Goal: Task Accomplishment & Management: Complete application form

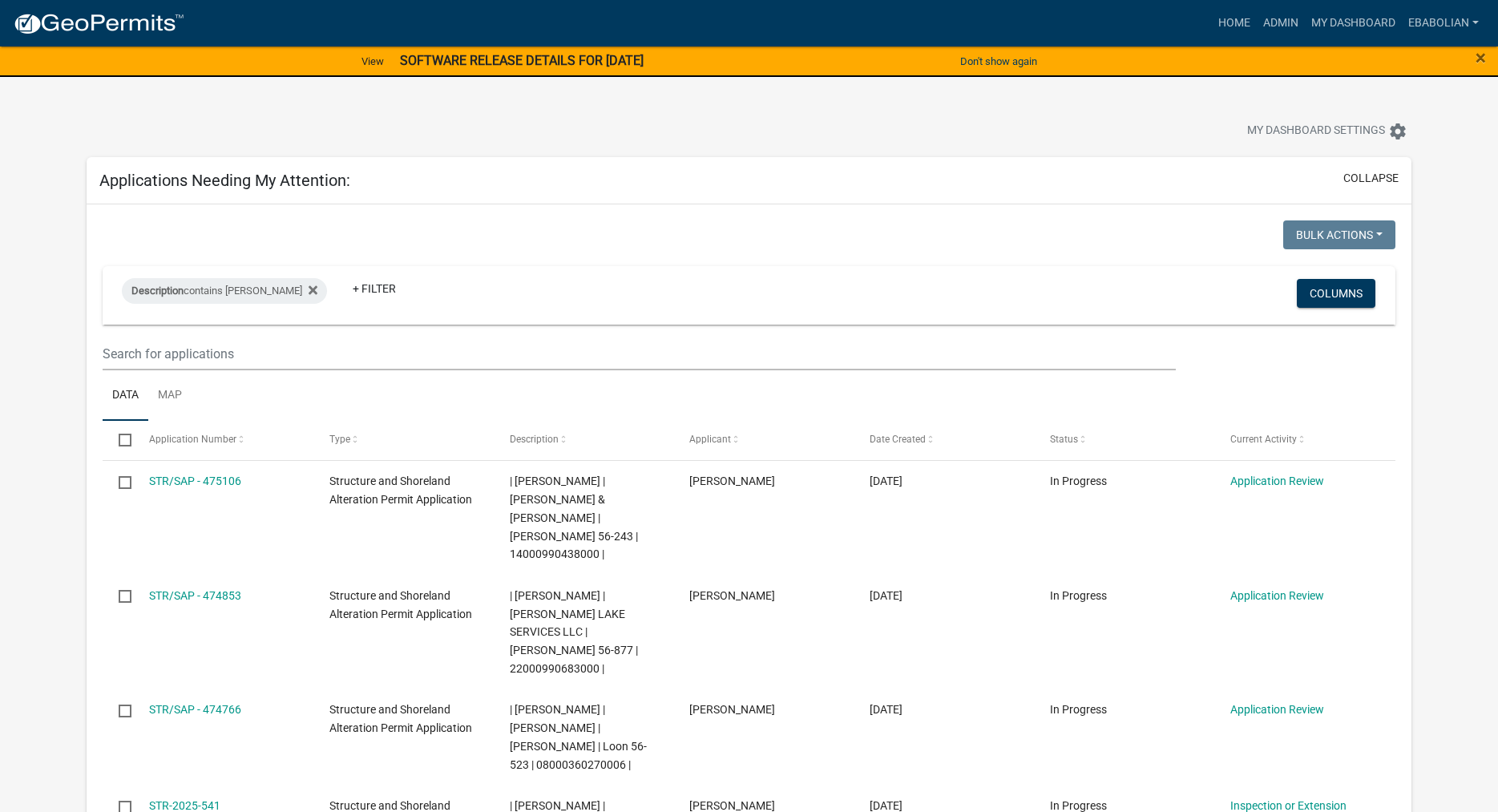
select select "3: 100"
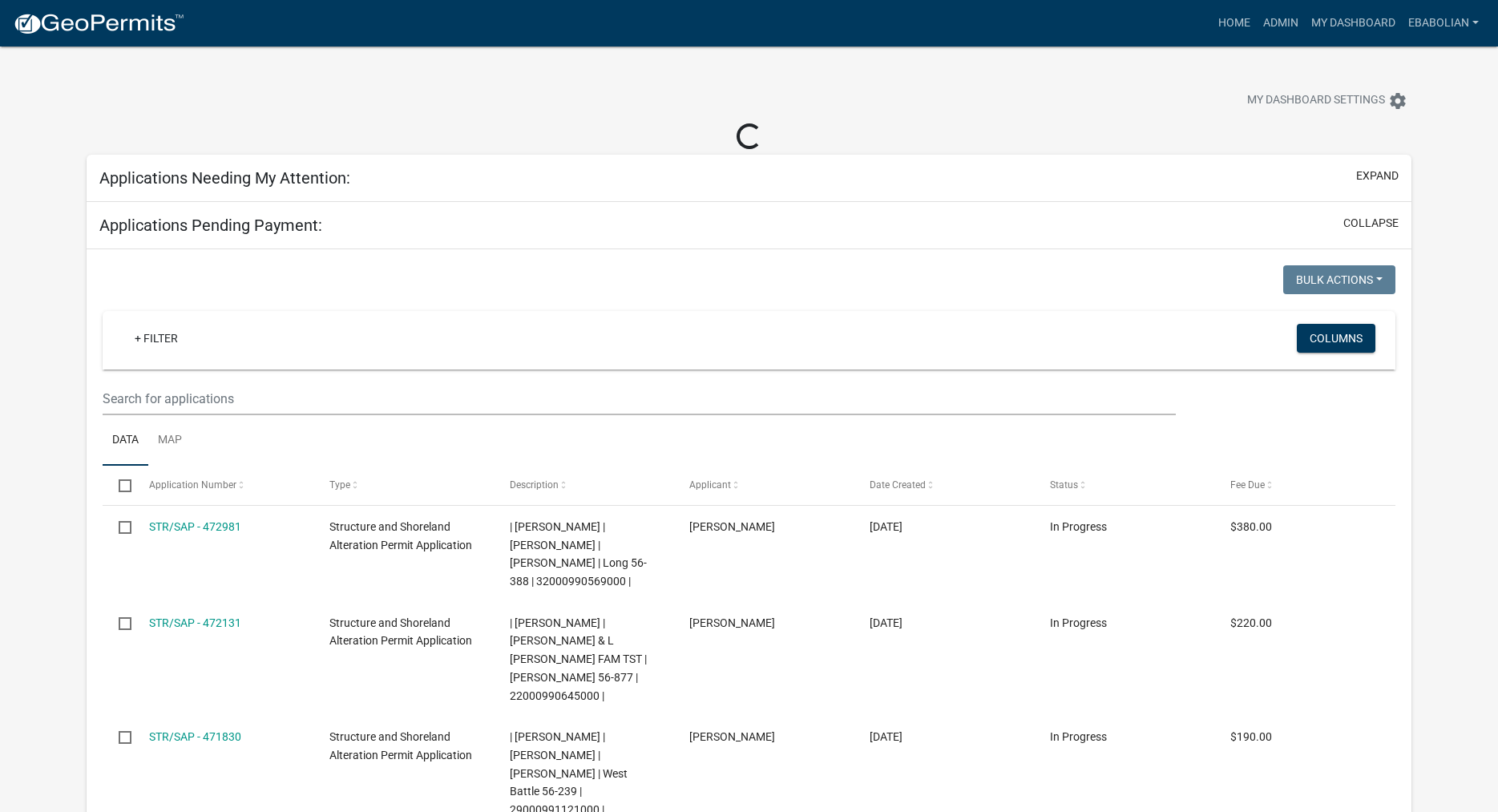
select select "3: 100"
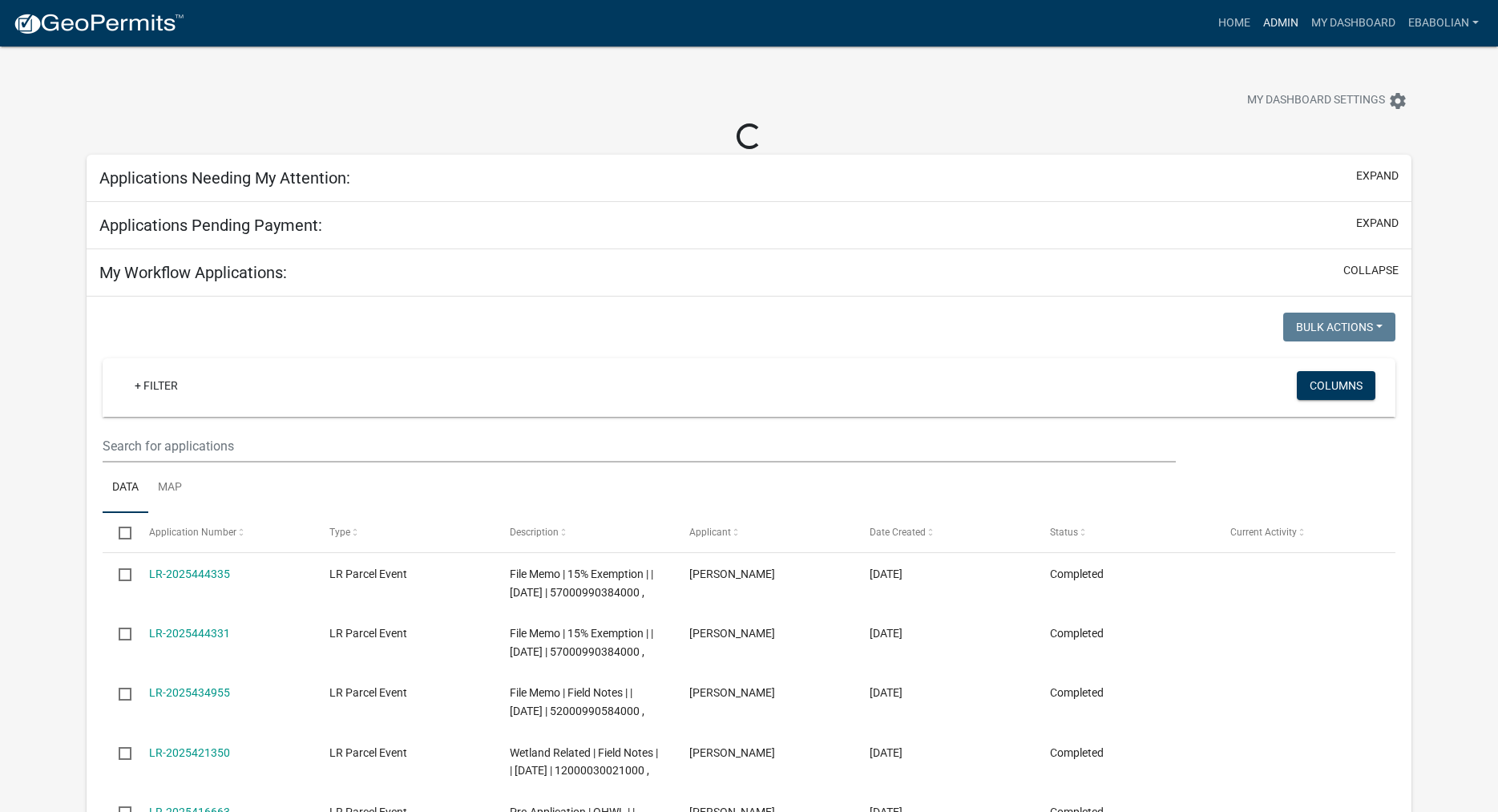
click at [1281, 27] on link "Admin" at bounding box center [1281, 23] width 48 height 31
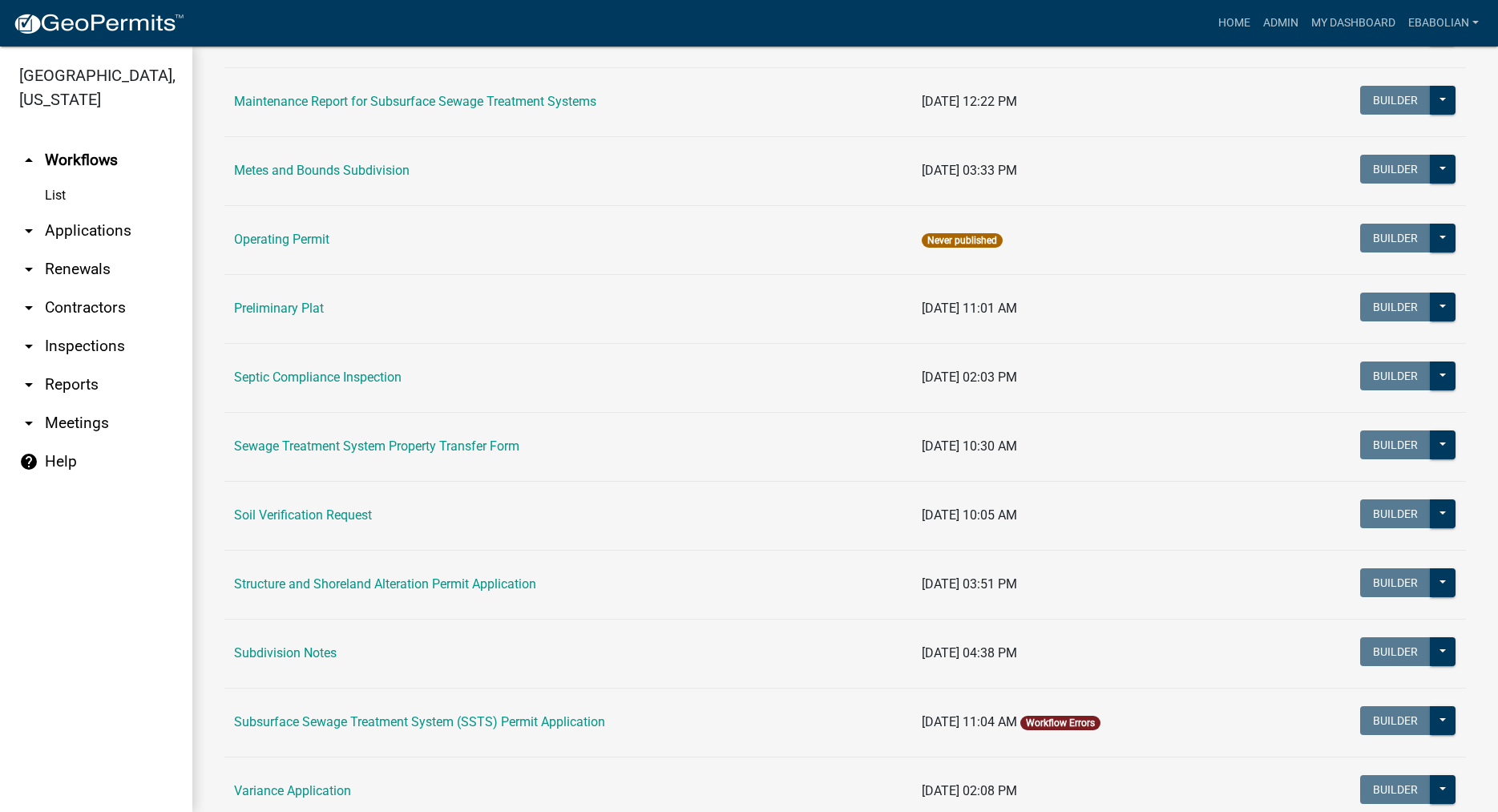
scroll to position [640, 0]
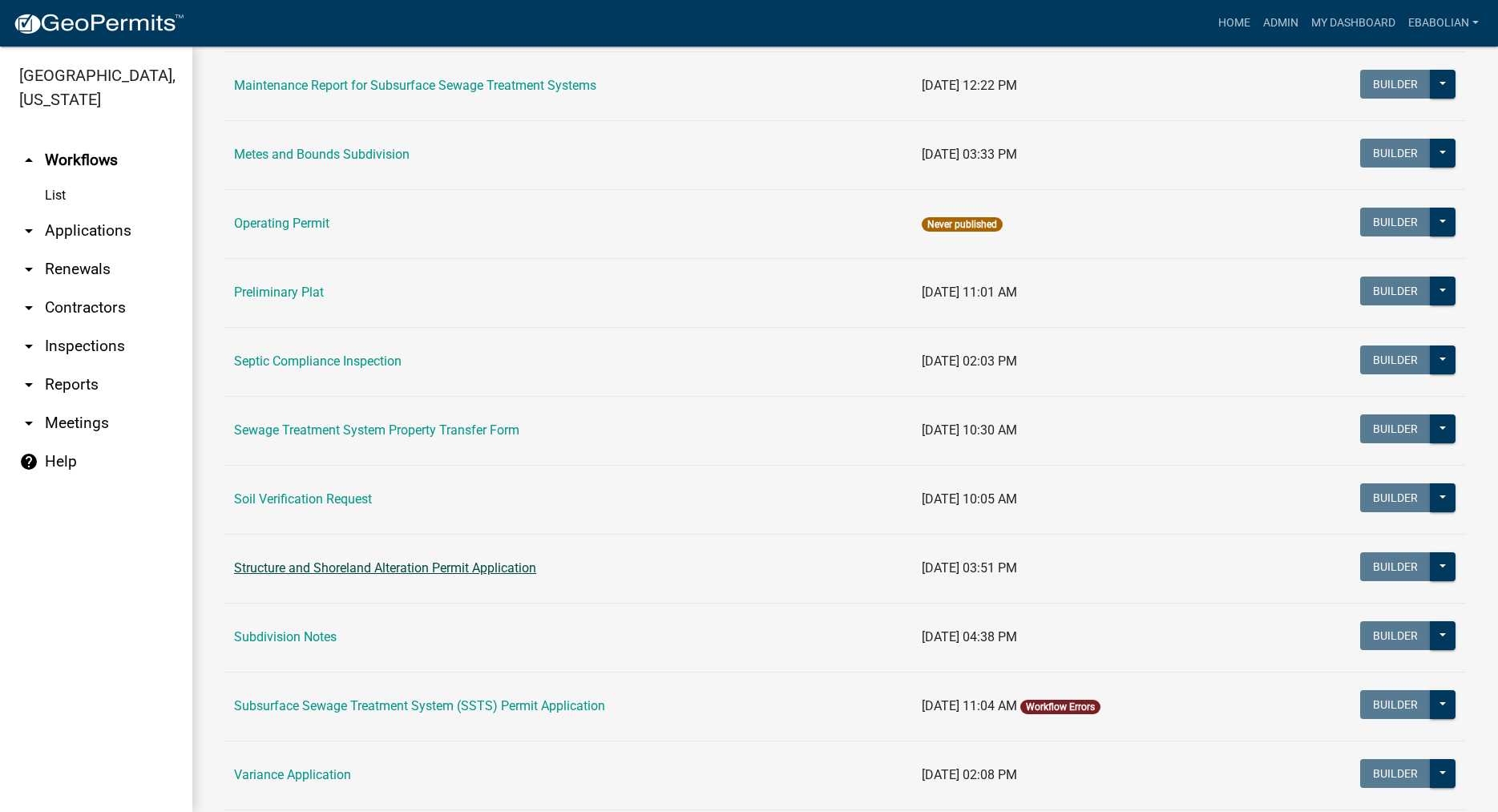
click at [286, 567] on link "Structure and Shoreland Alteration Permit Application" at bounding box center [385, 567] width 302 height 15
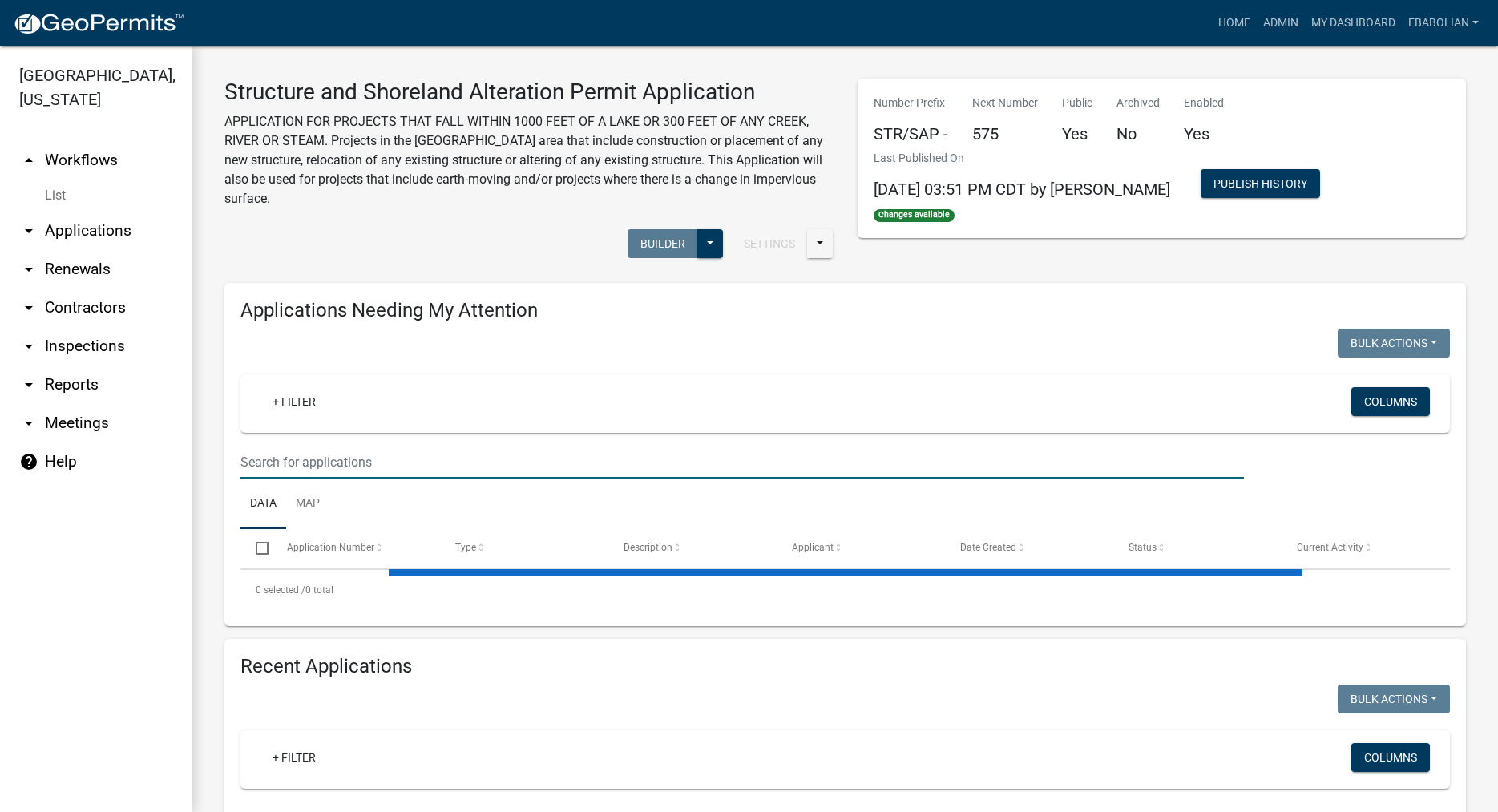
click at [335, 450] on input "text" at bounding box center [742, 461] width 1003 height 33
select select "3: 100"
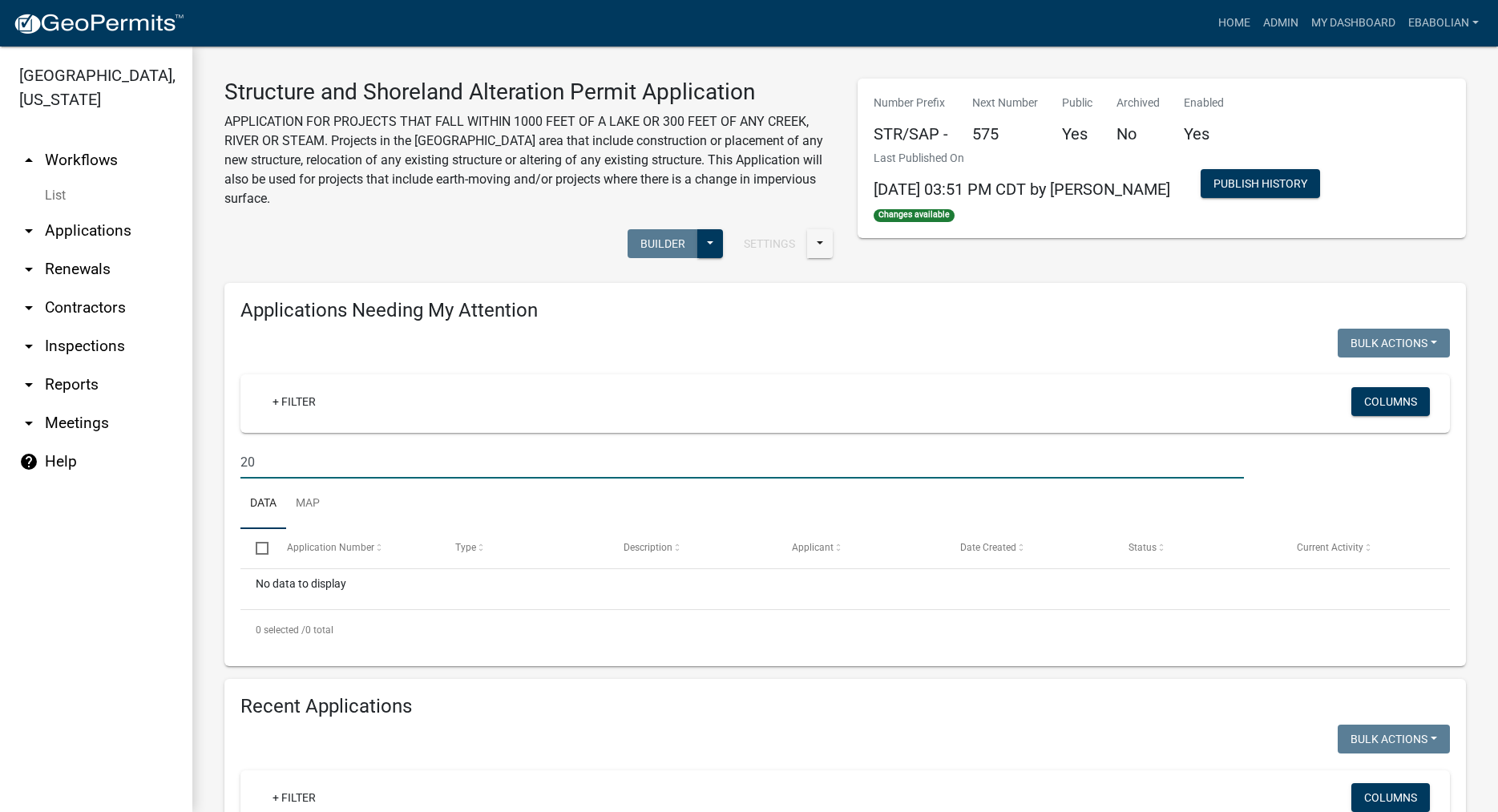
type input "2"
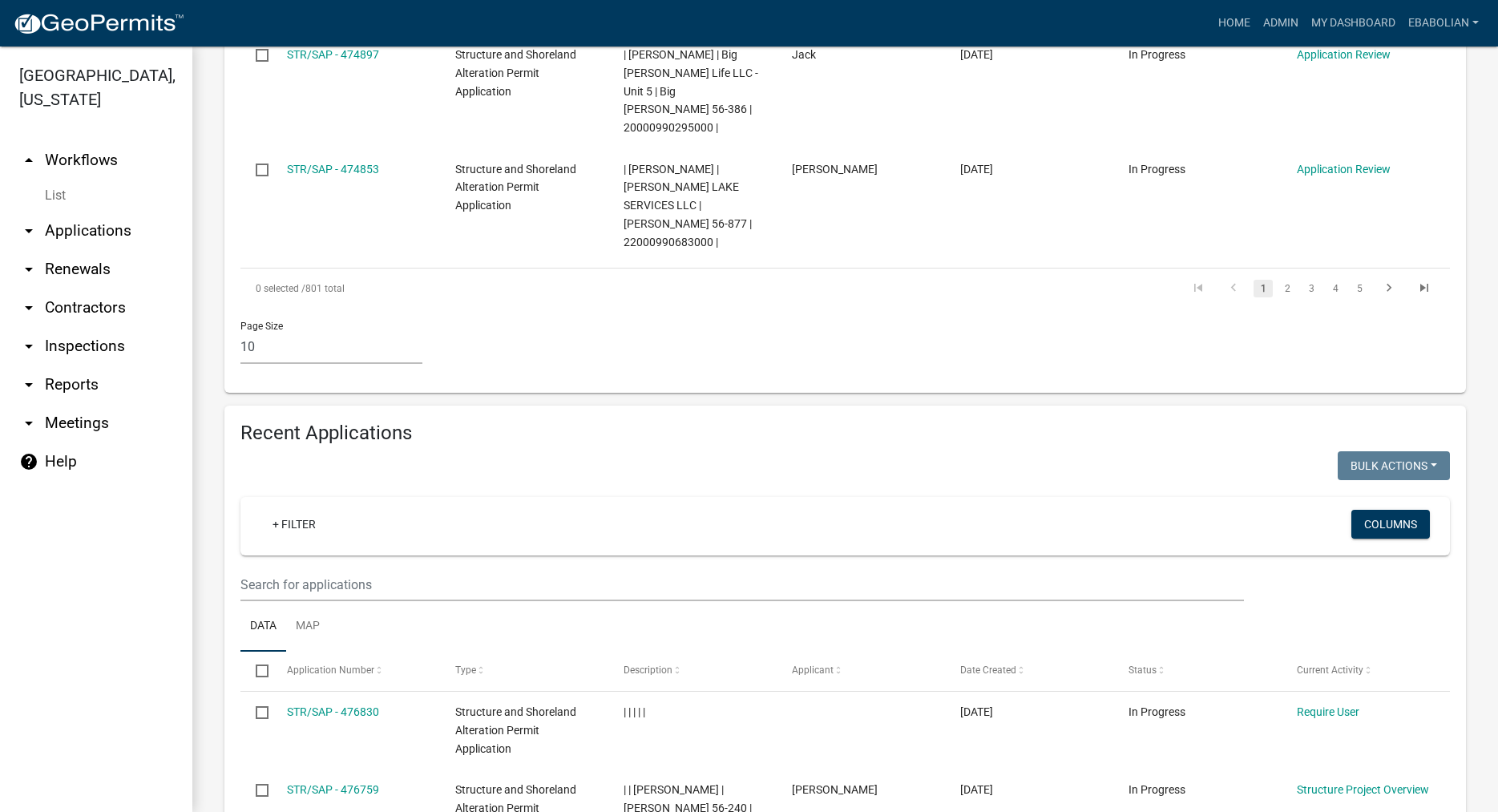
scroll to position [1370, 0]
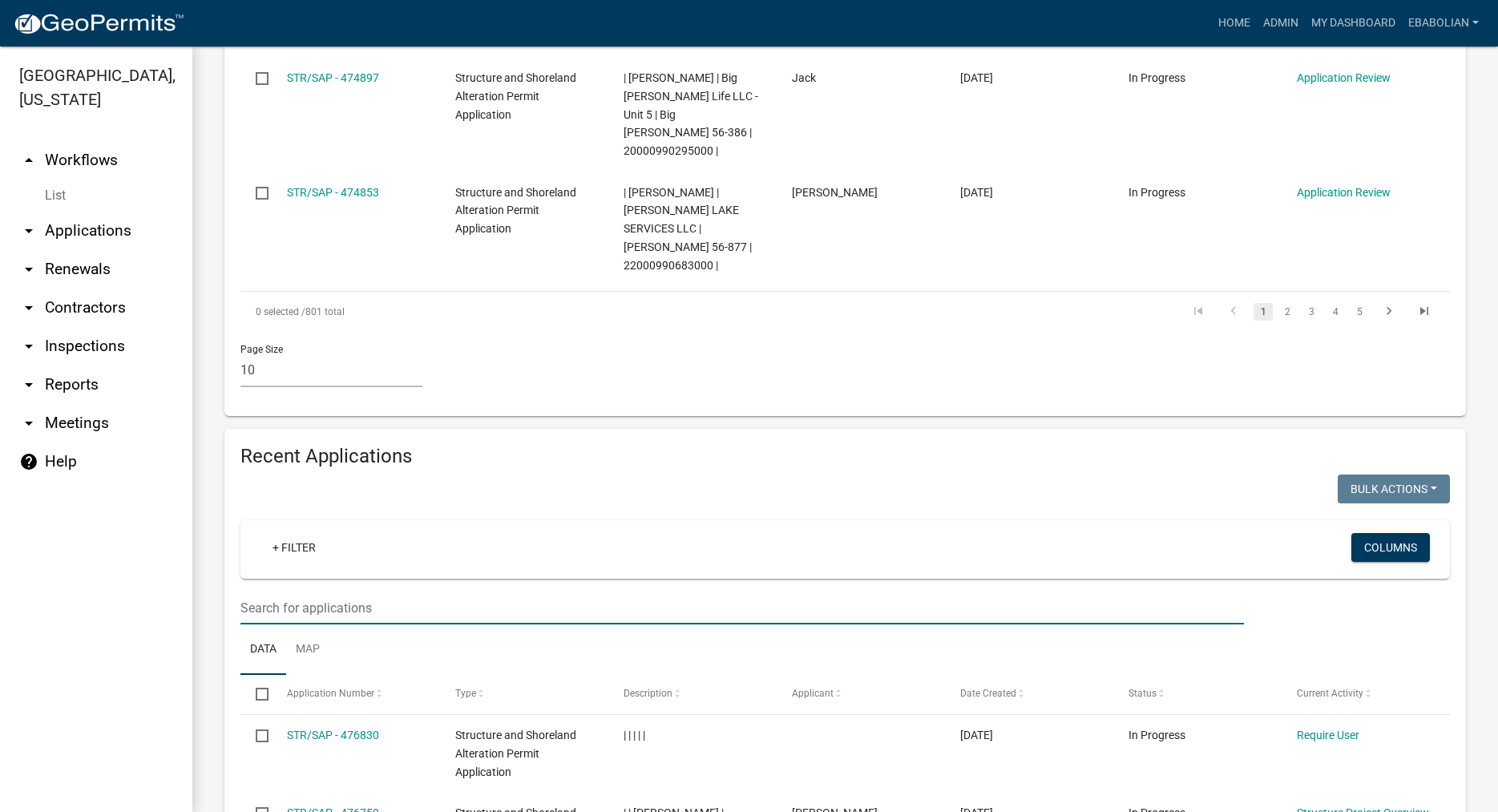
click at [321, 591] on input "text" at bounding box center [742, 607] width 1003 height 33
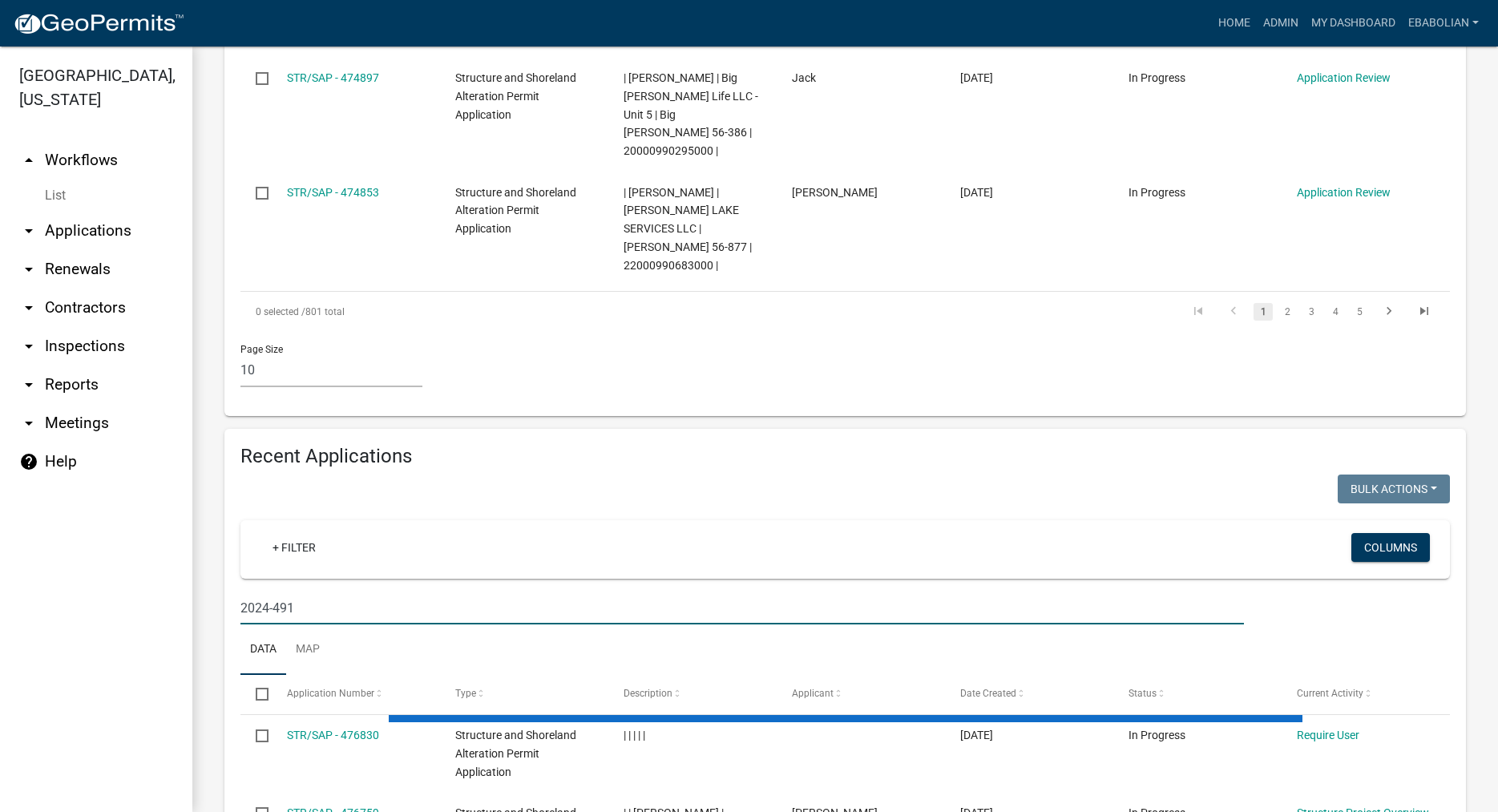
scroll to position [1335, 0]
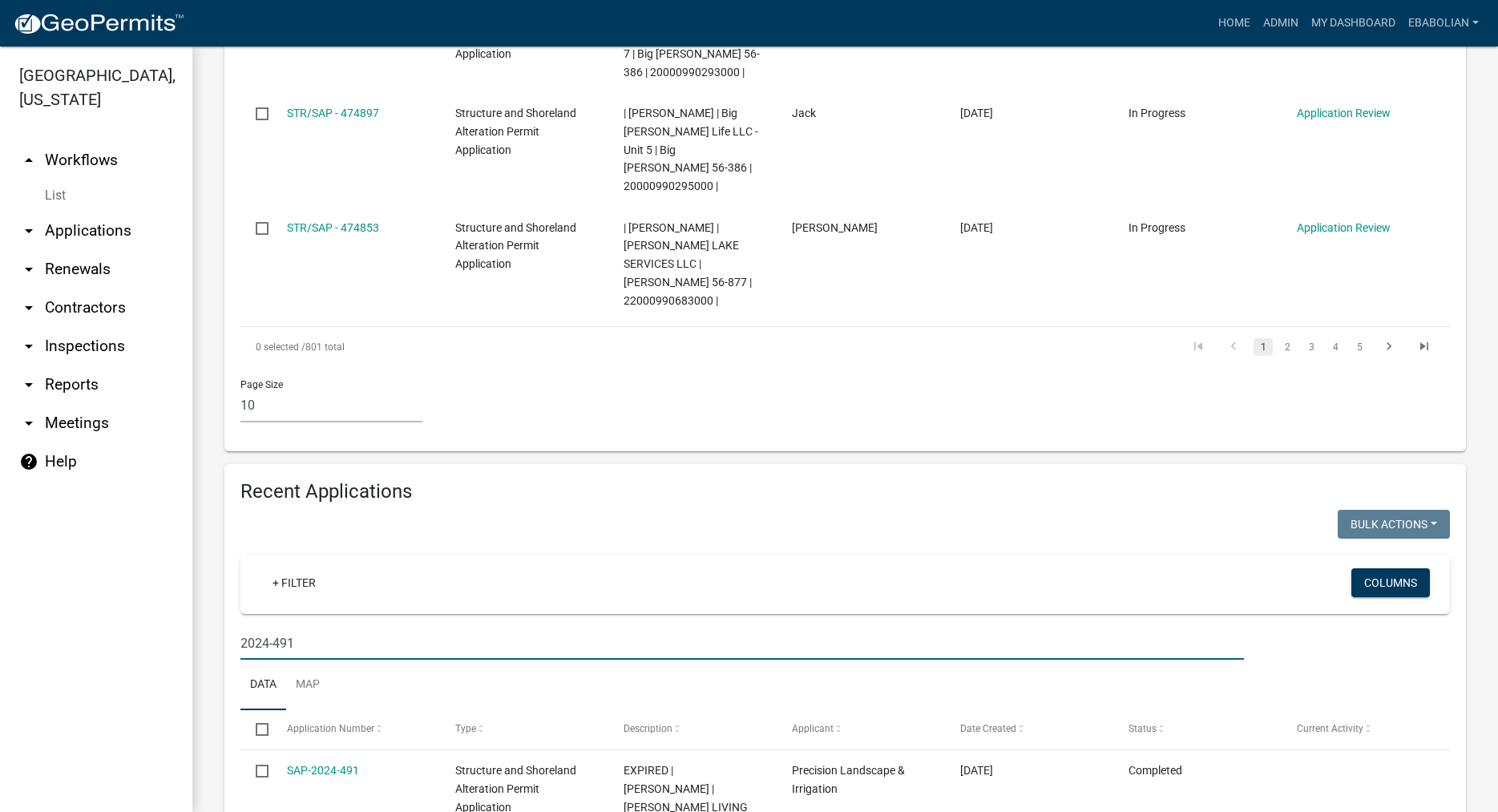
type input "2024-491"
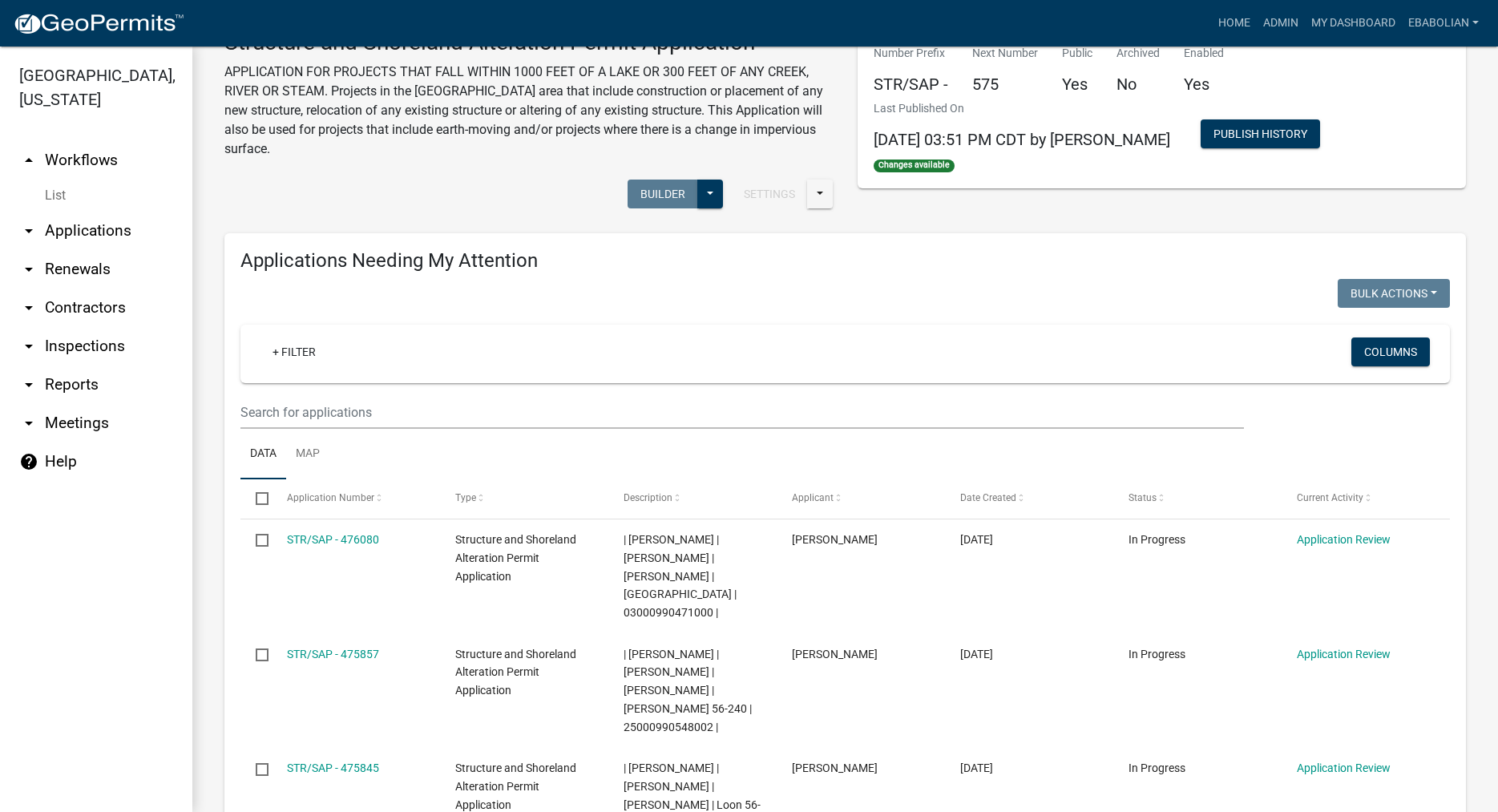
scroll to position [0, 0]
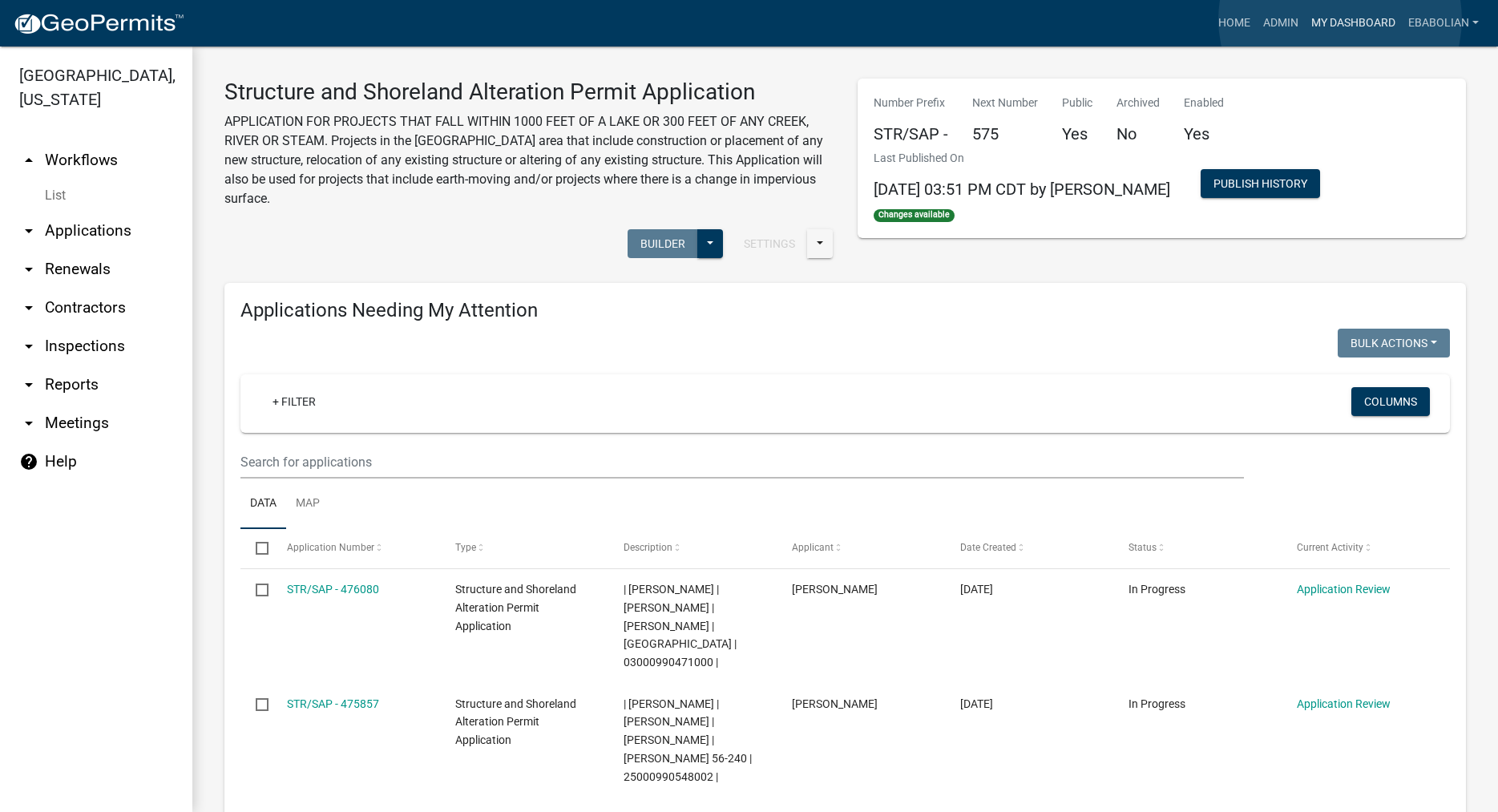
click at [1340, 19] on link "My Dashboard" at bounding box center [1354, 23] width 97 height 31
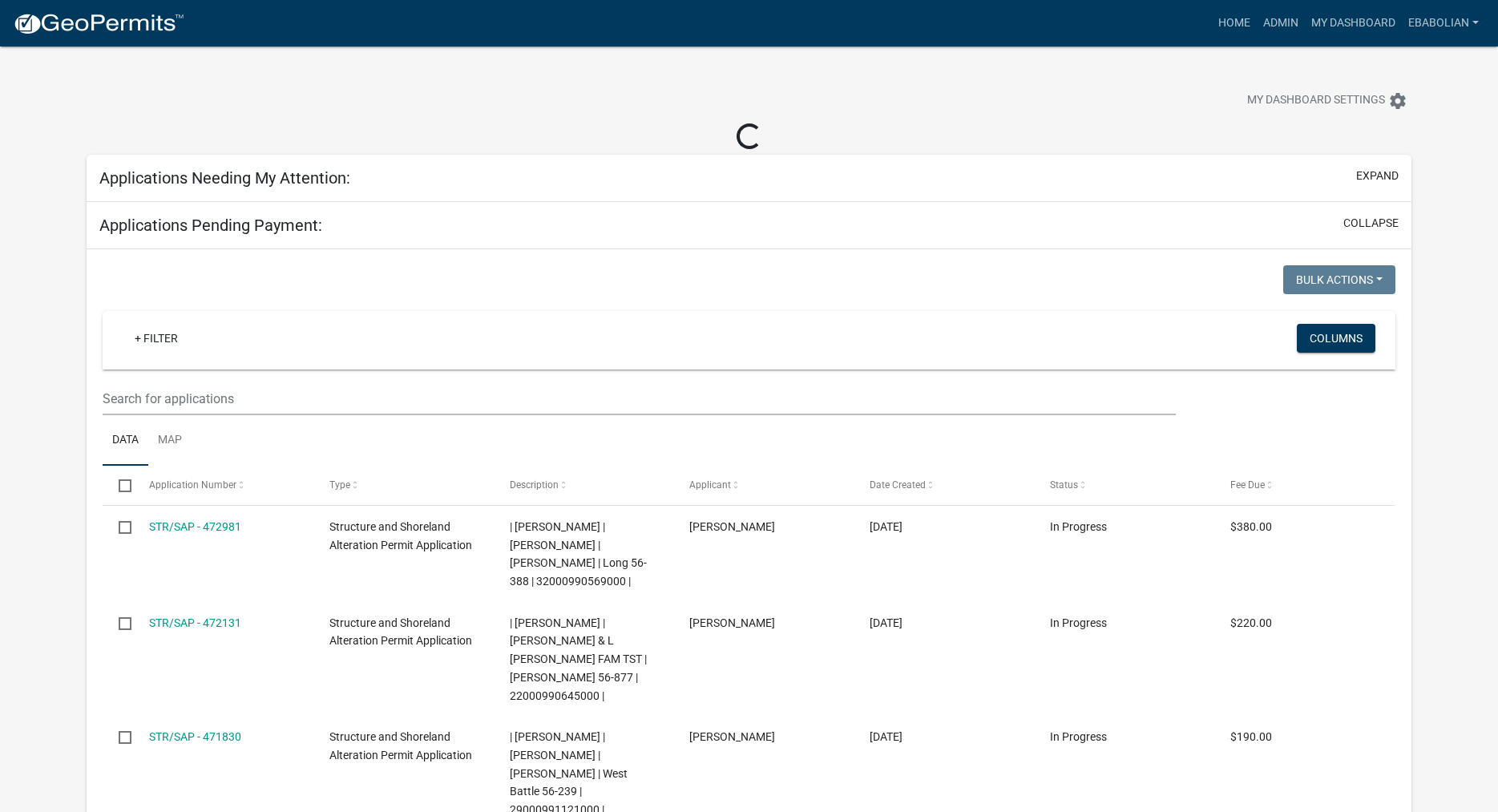
select select "3: 100"
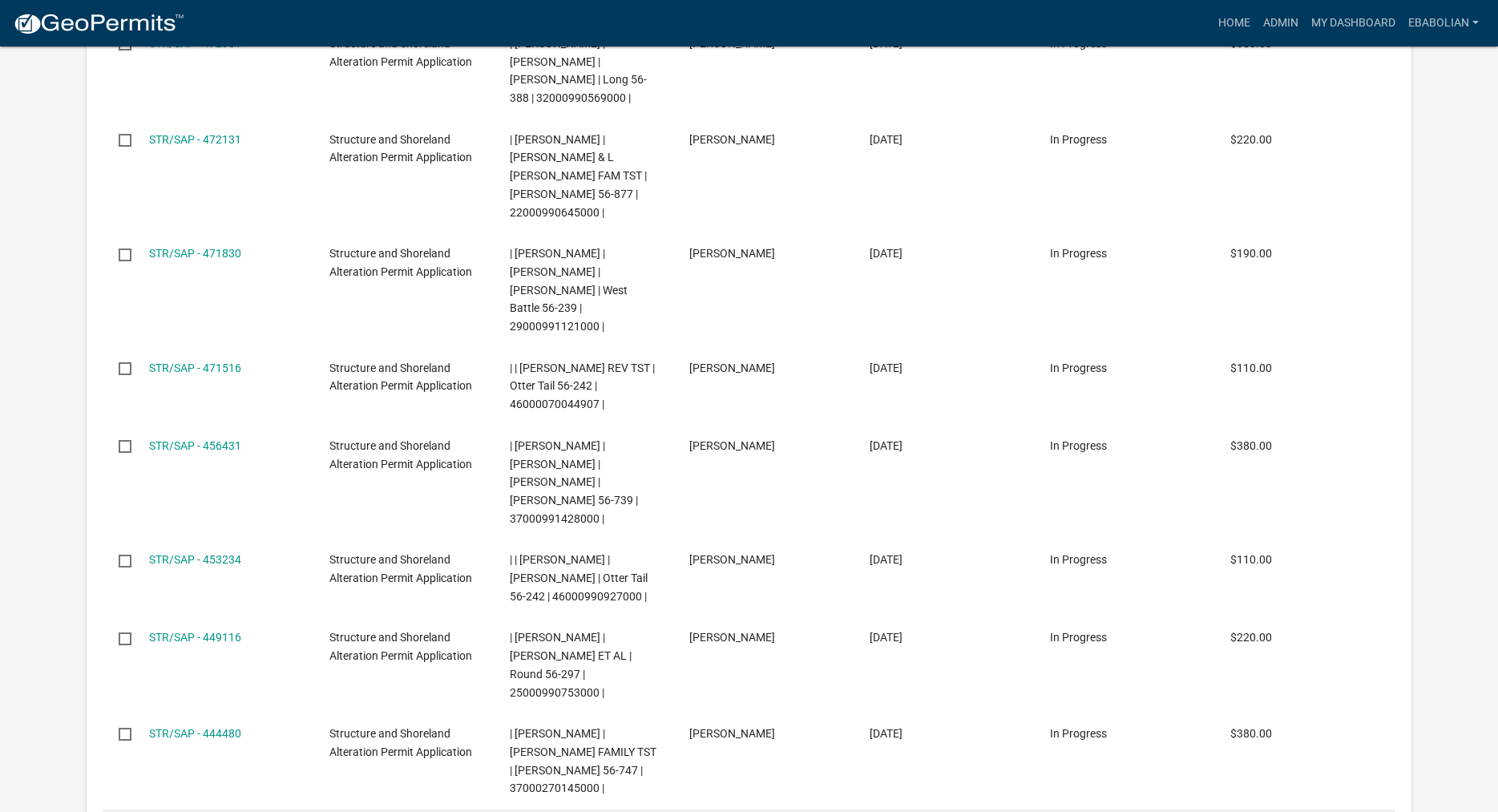
scroll to position [11523, 0]
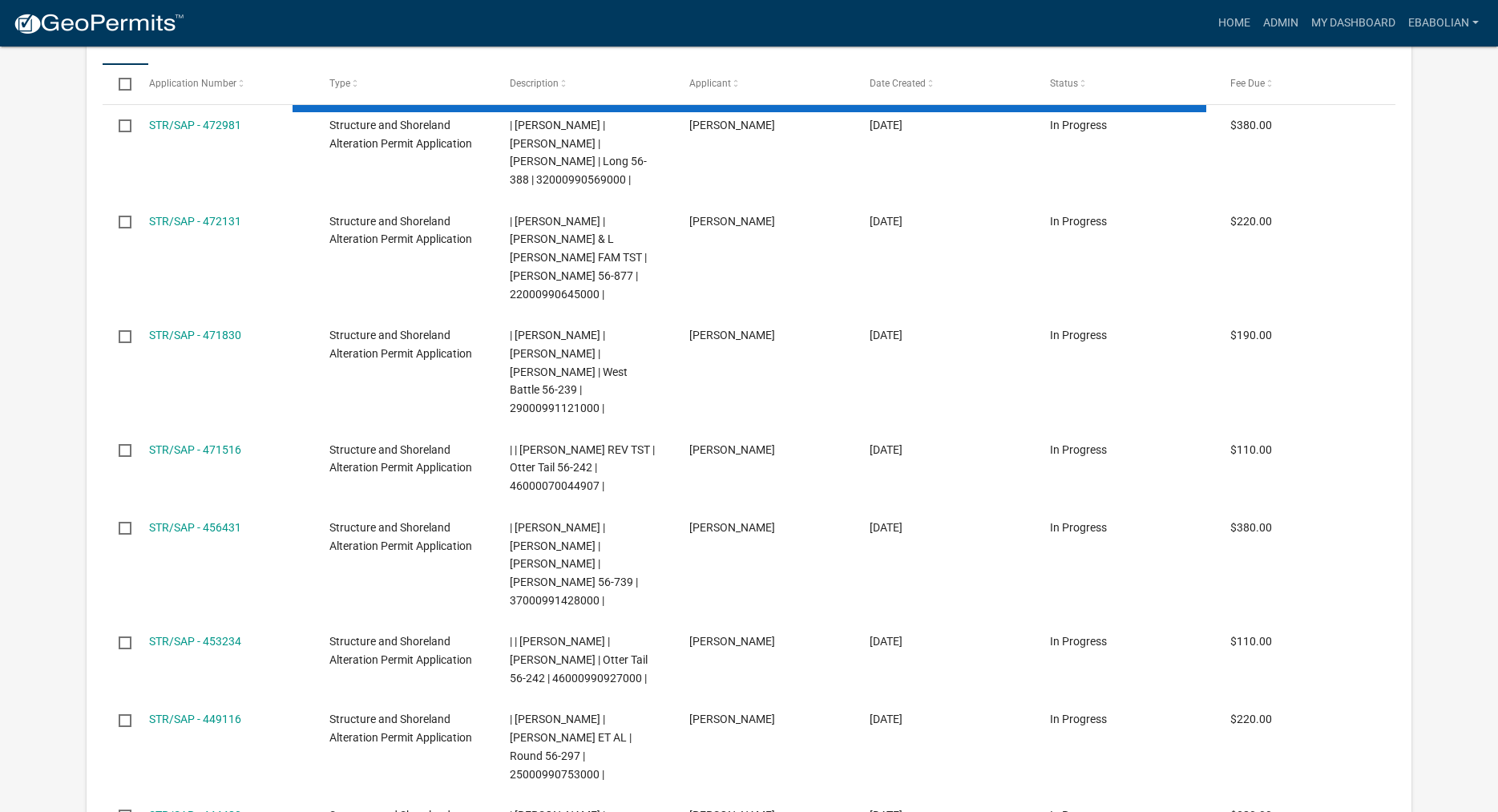
scroll to position [11450, 0]
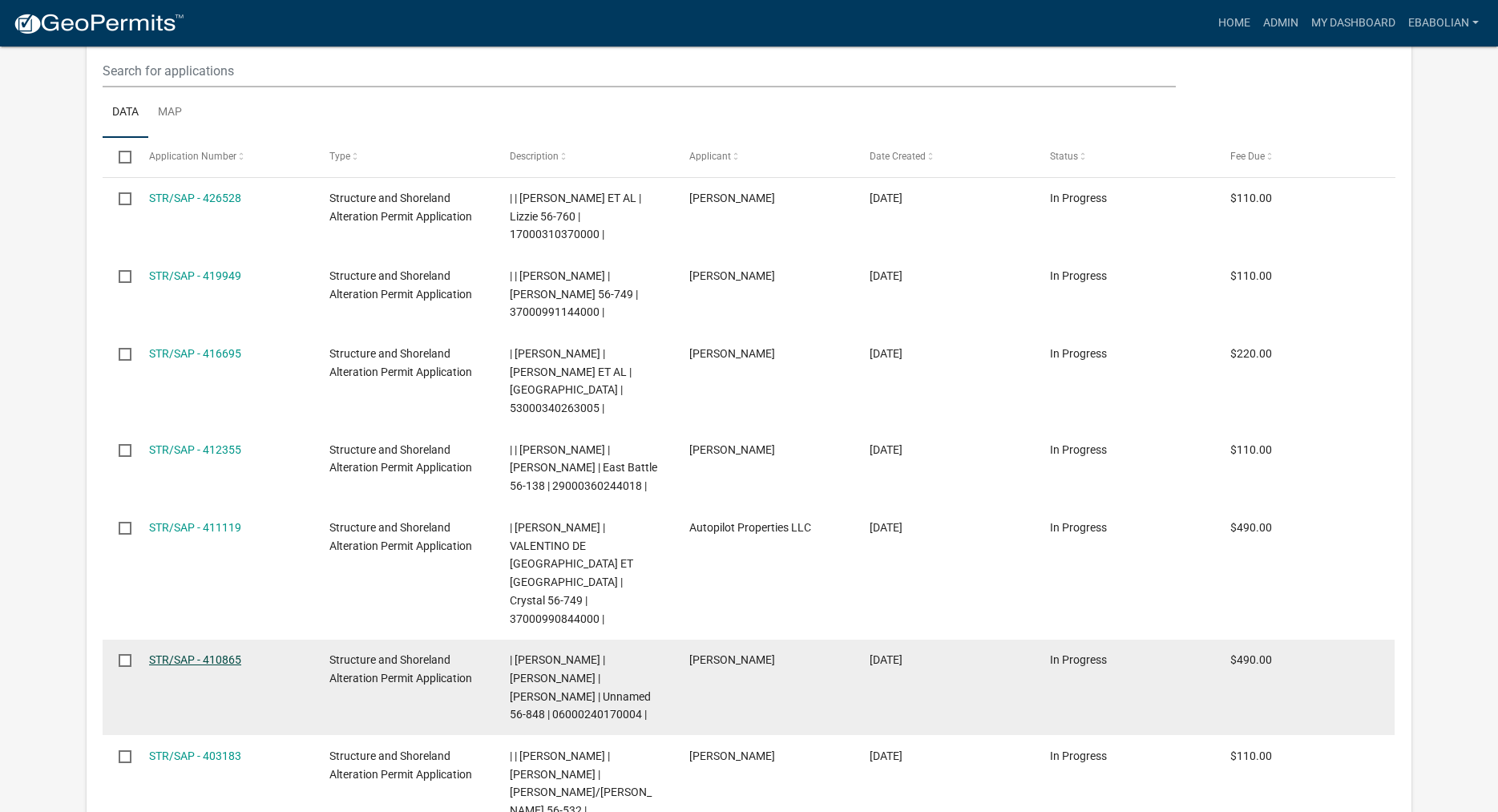
click at [220, 653] on link "STR/SAP - 410865" at bounding box center [195, 659] width 92 height 13
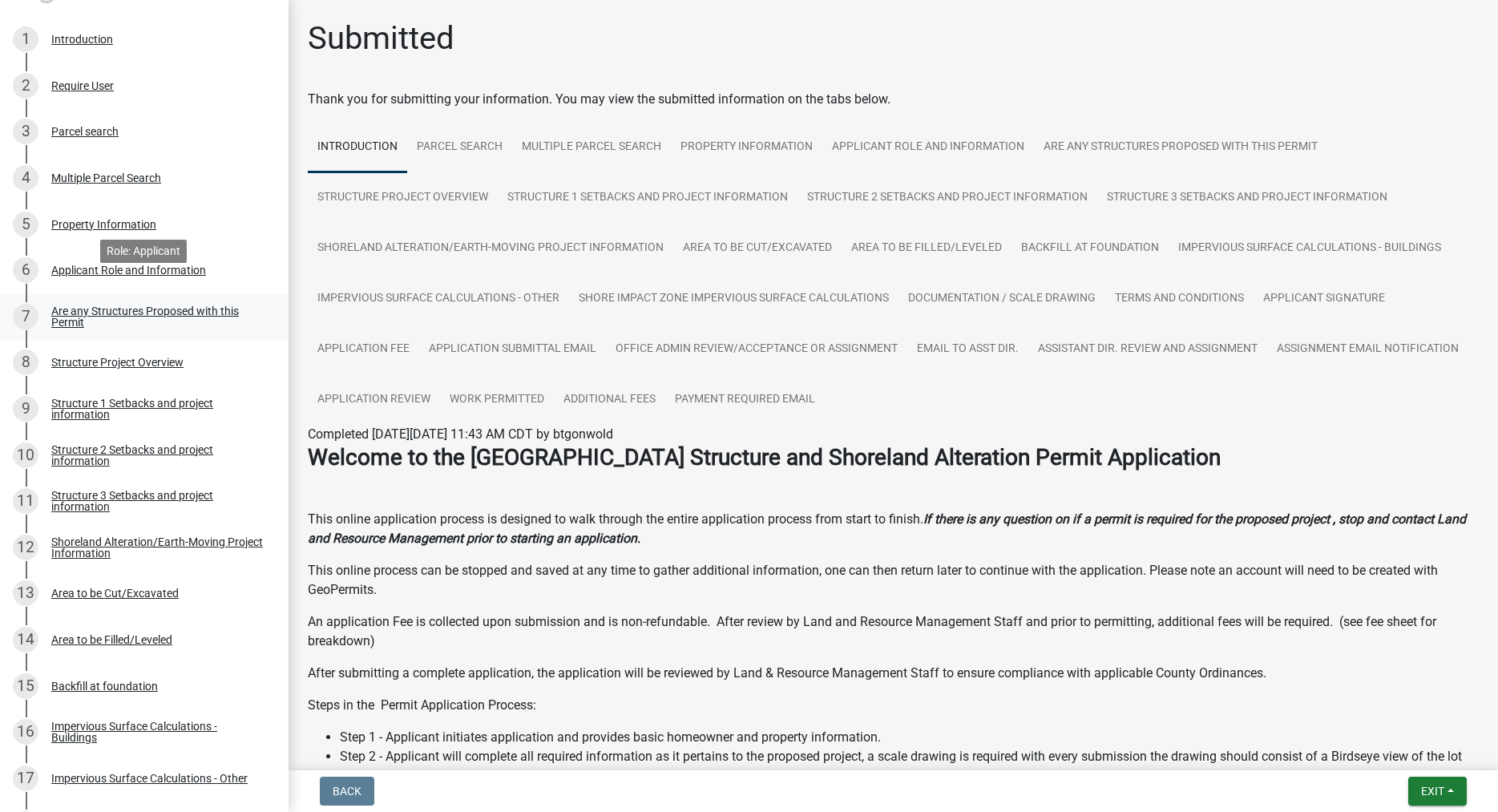
scroll to position [327, 0]
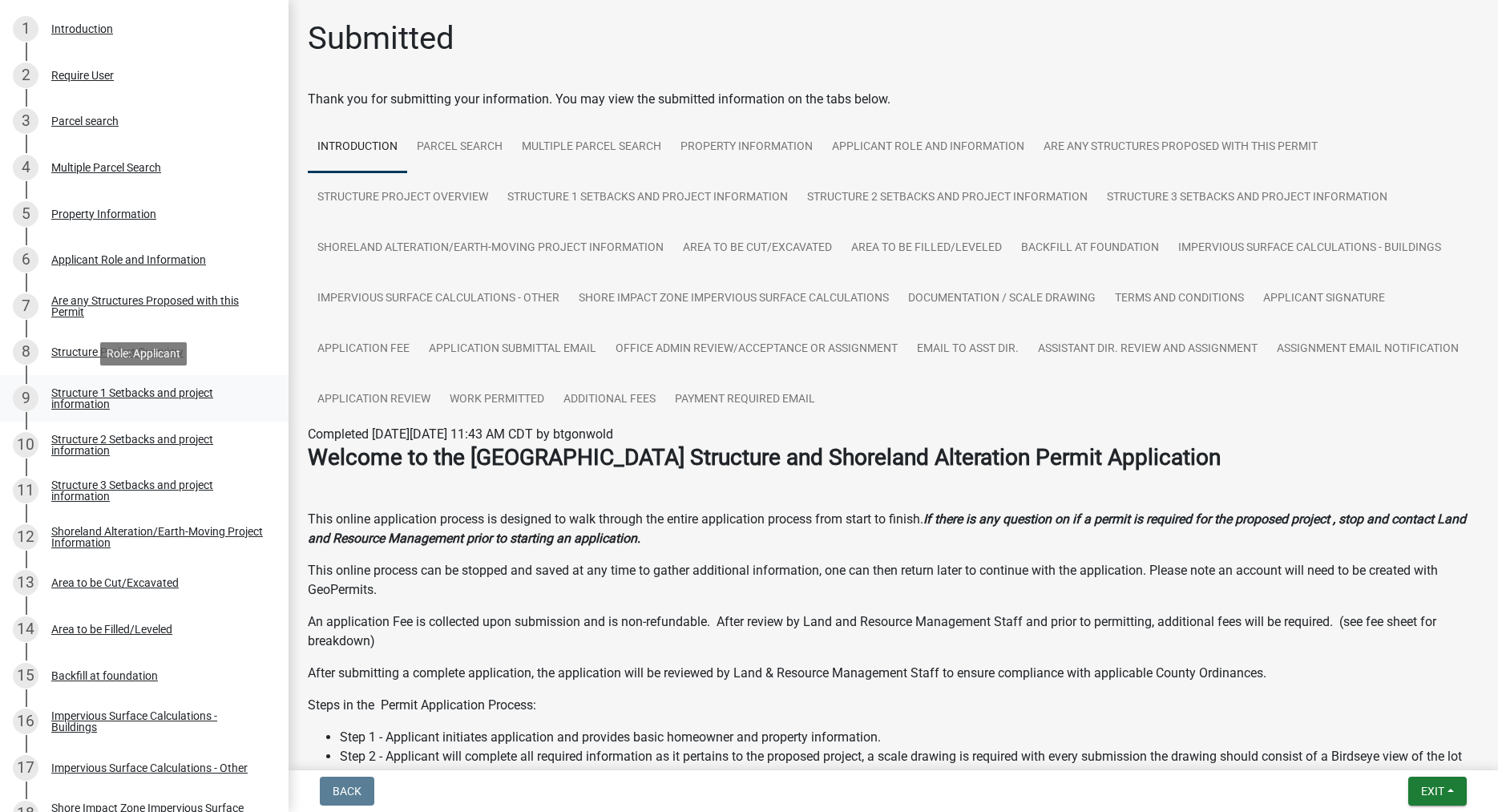
click at [100, 394] on div "Structure 1 Setbacks and project information" at bounding box center [157, 399] width 211 height 23
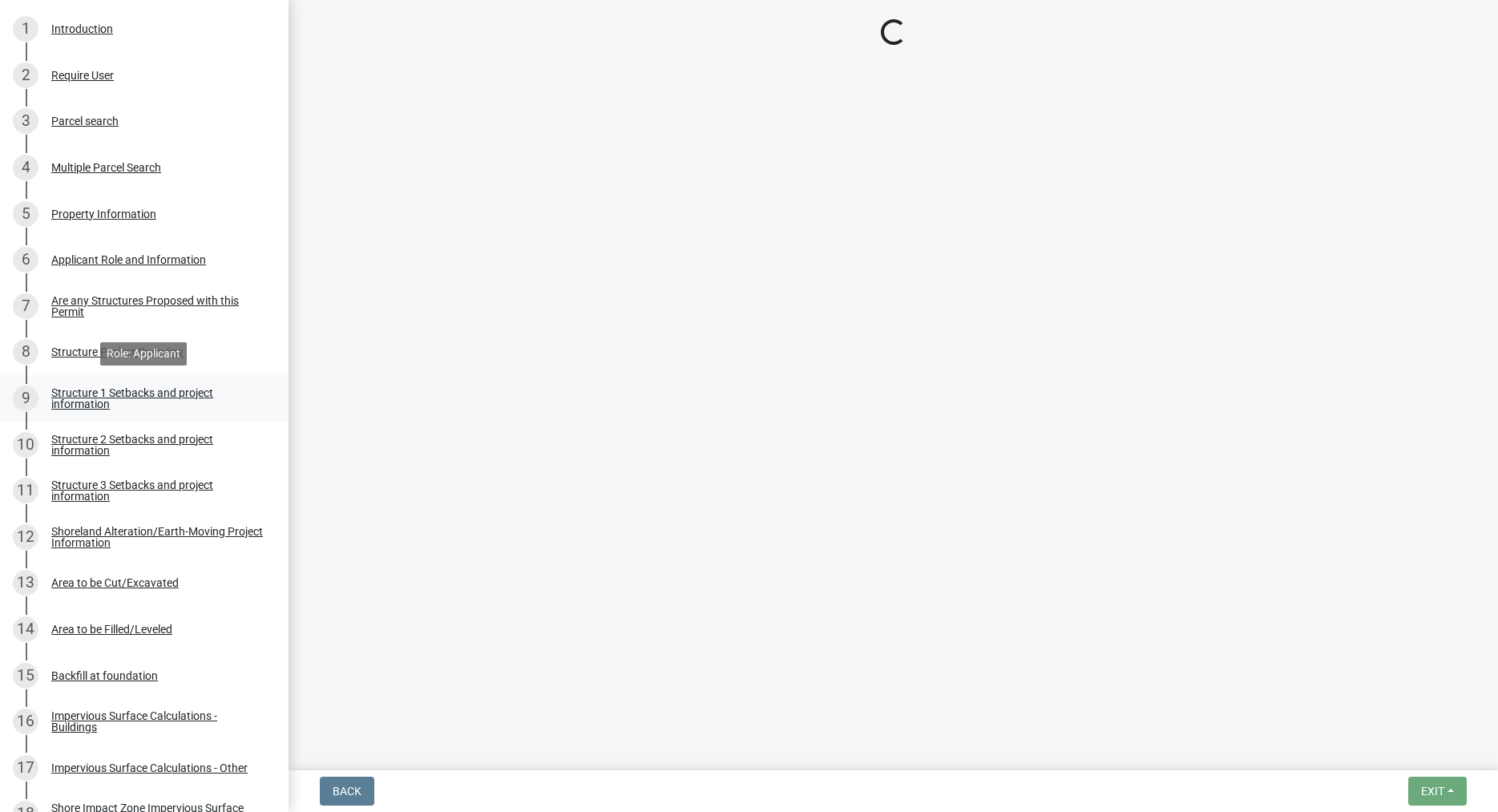
select select "c185e313-3403-4239-bd61-bb563c58a77a"
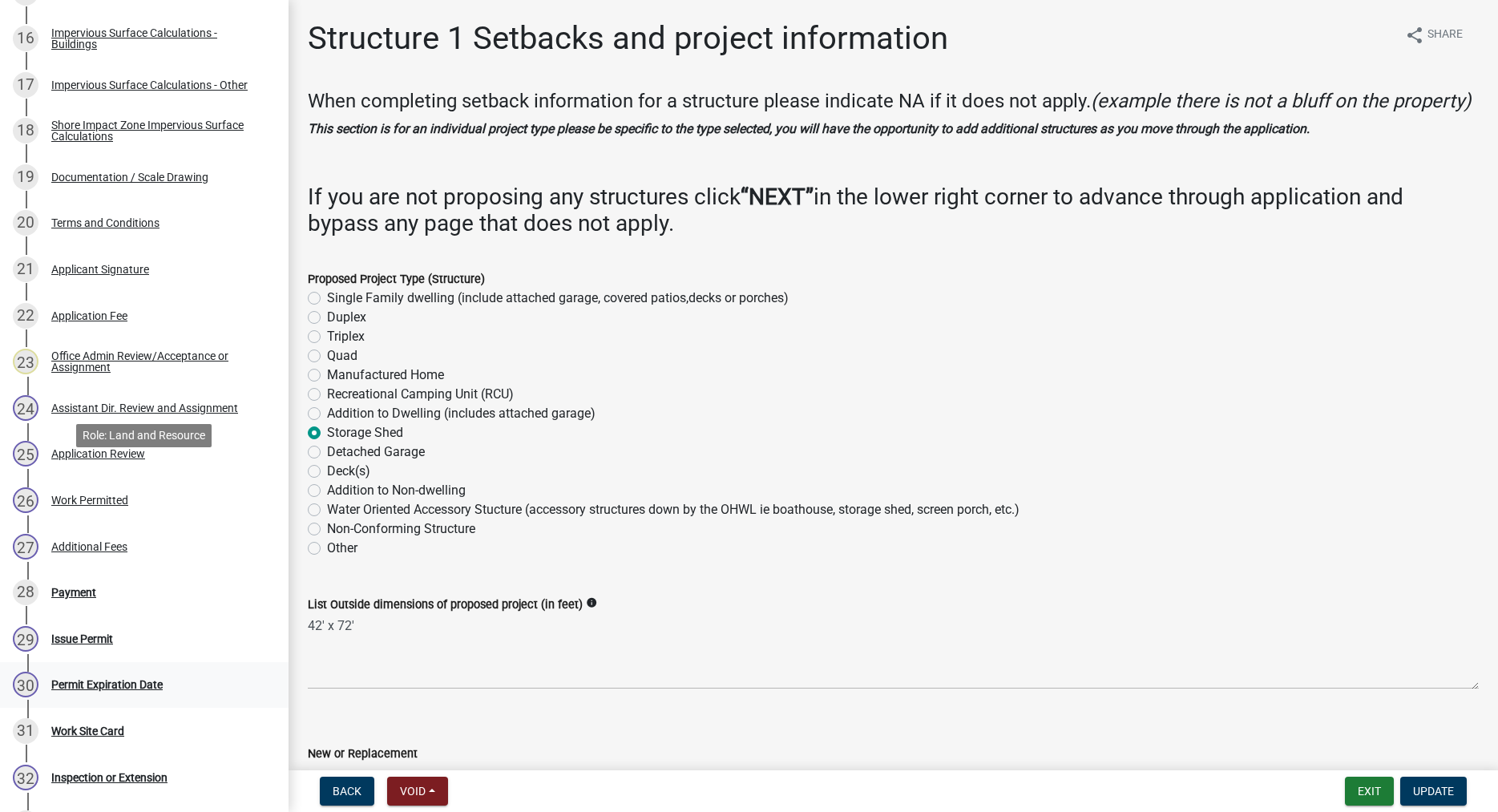
scroll to position [984, 0]
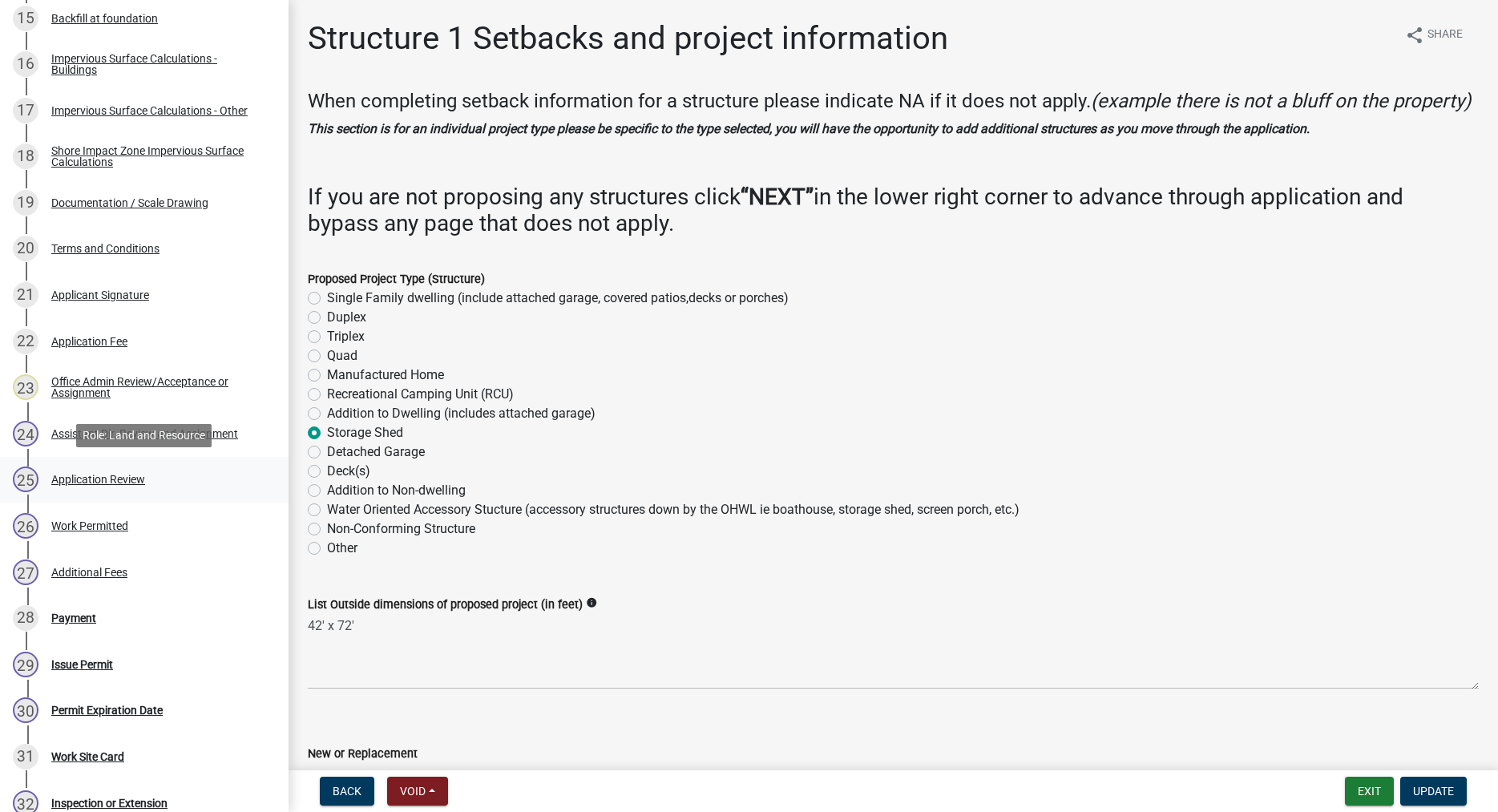
click at [102, 479] on div "Application Review" at bounding box center [98, 479] width 94 height 11
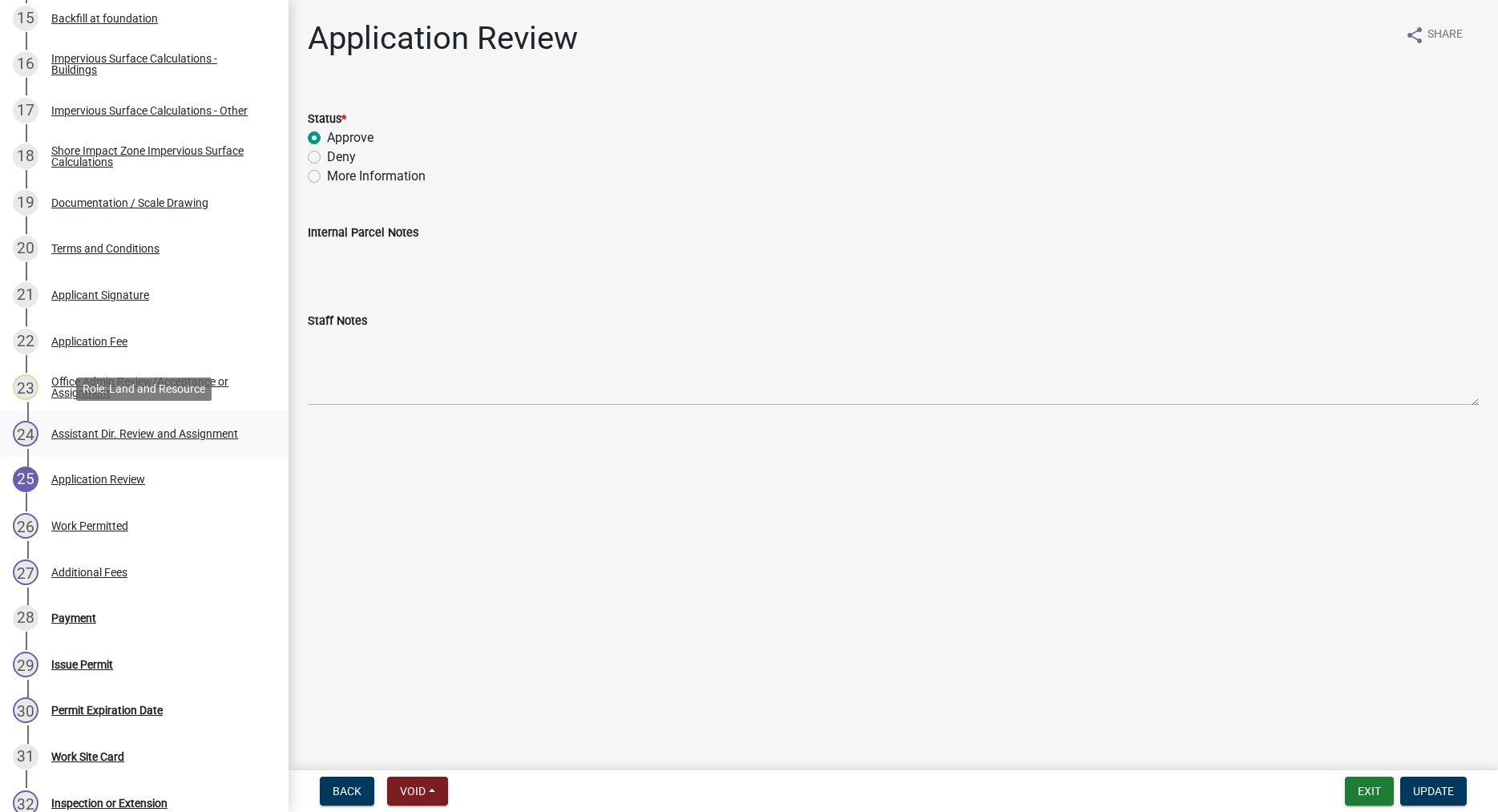
click at [92, 426] on div "24 Assistant Dir. Review and Assignment" at bounding box center [138, 433] width 250 height 26
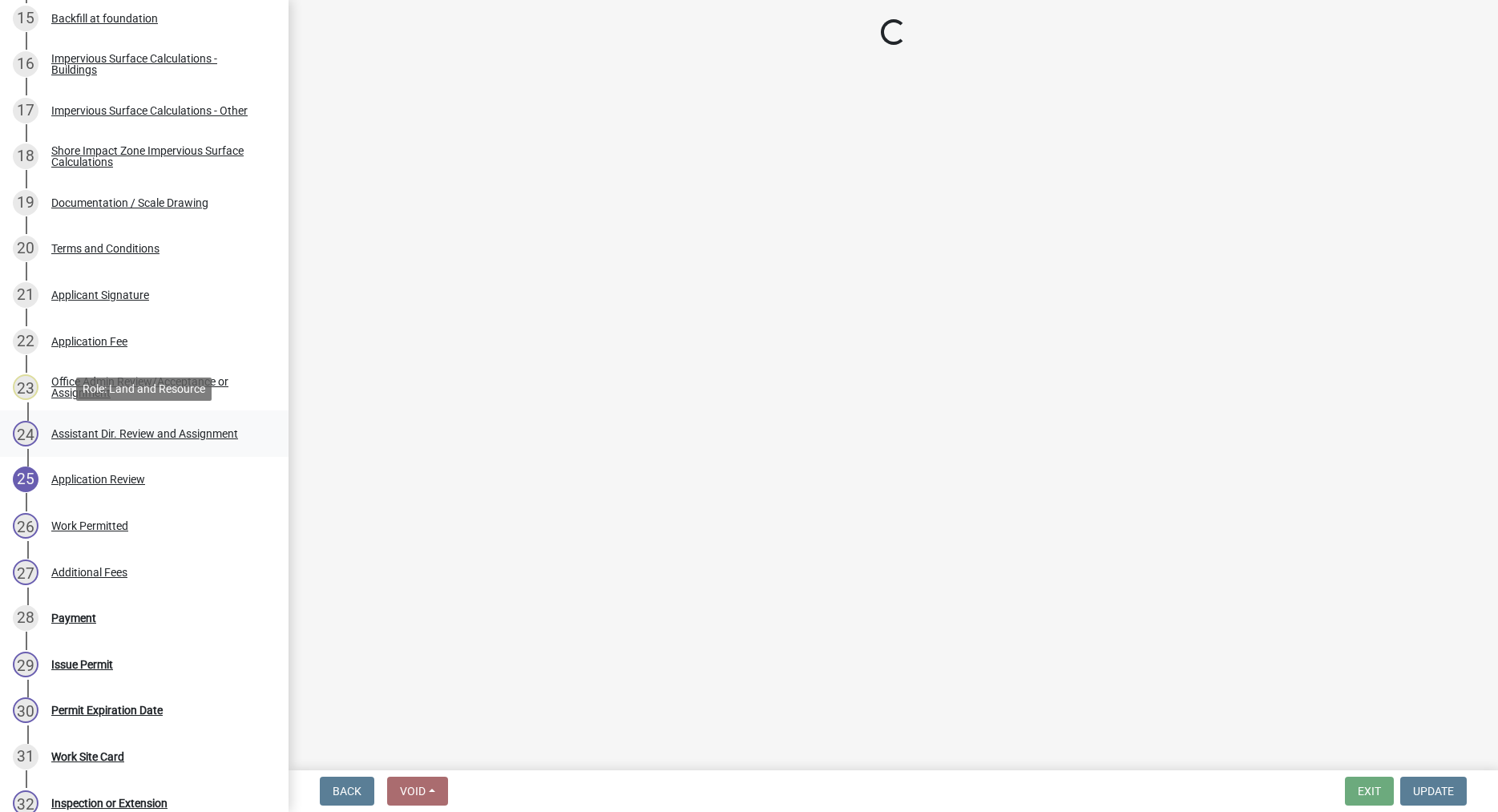
select select "59604e5d-1b2c-4ad9-afb6-8cdca293e639"
select select "190fd4c8-42ef-492b-a4a0-a0213555944c"
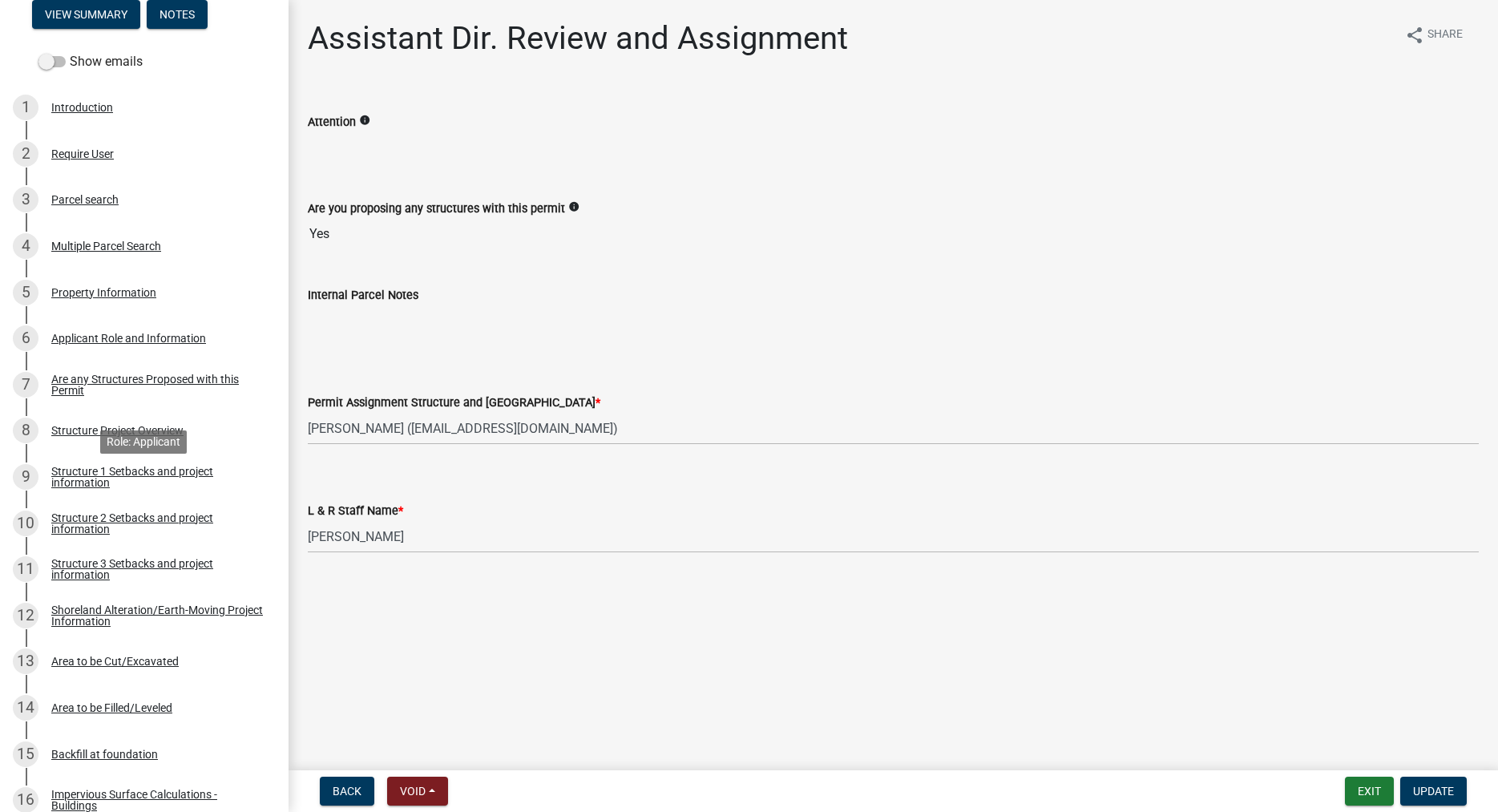
scroll to position [0, 0]
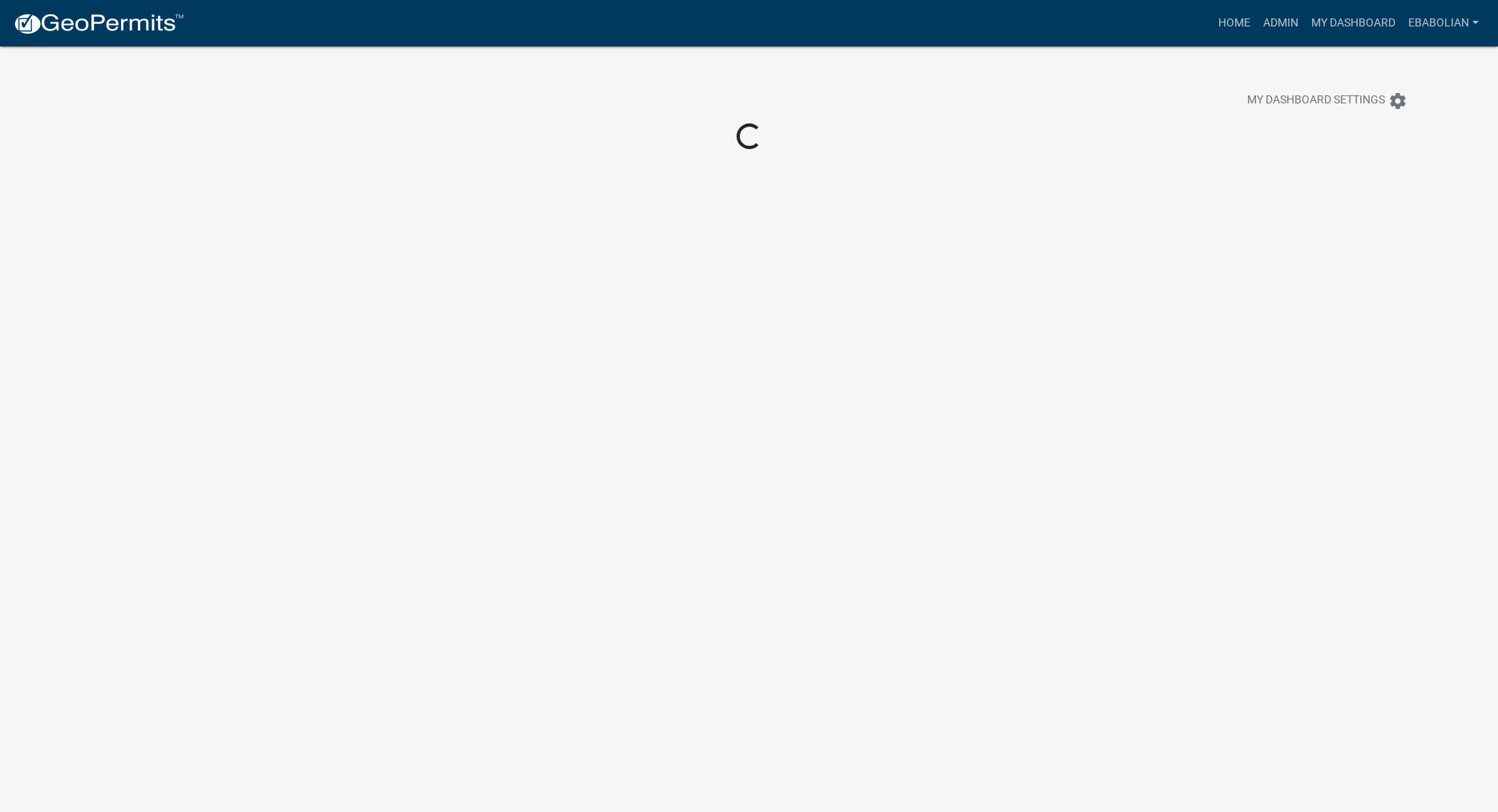
scroll to position [47, 0]
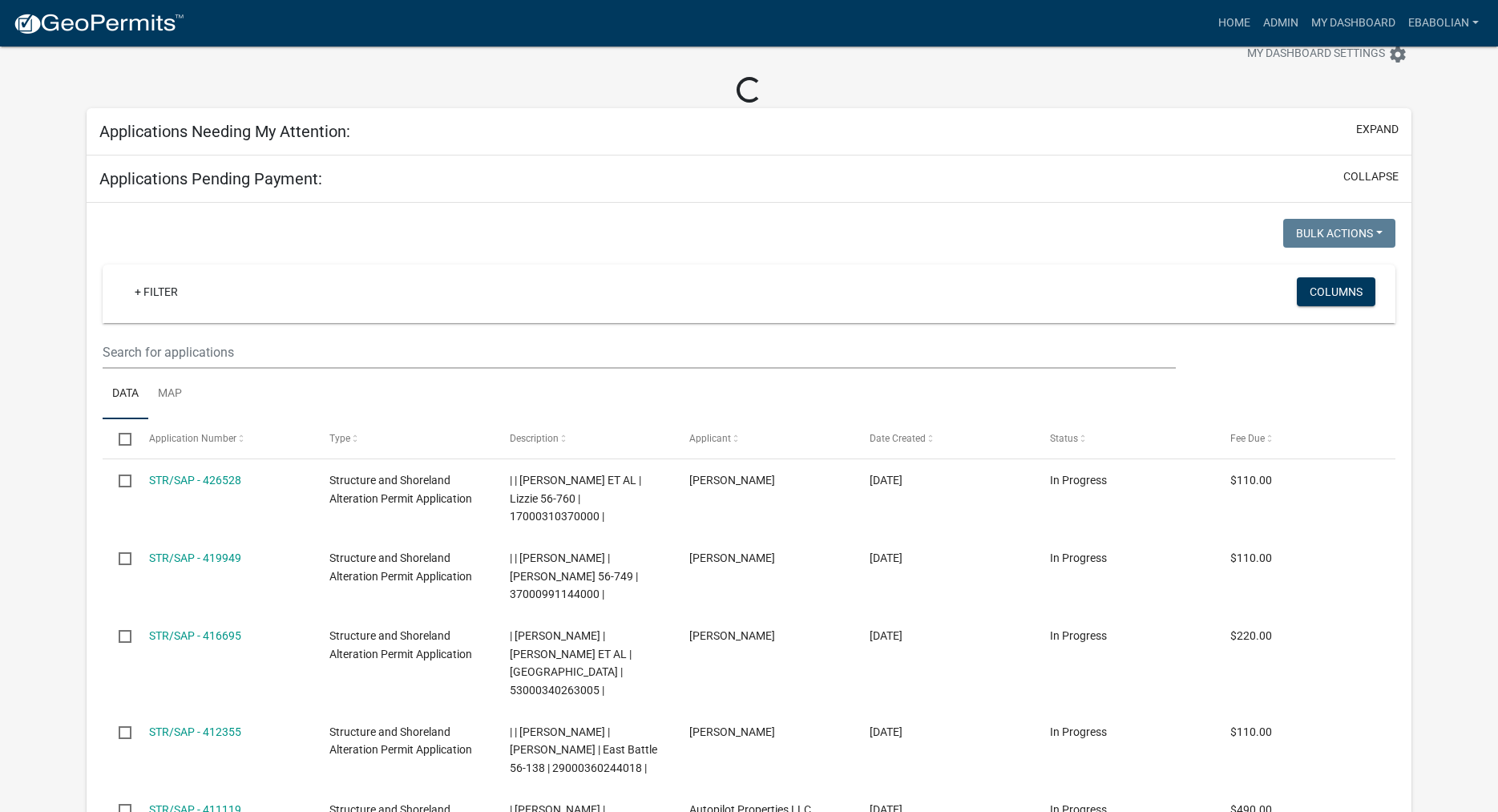
select select "3: 100"
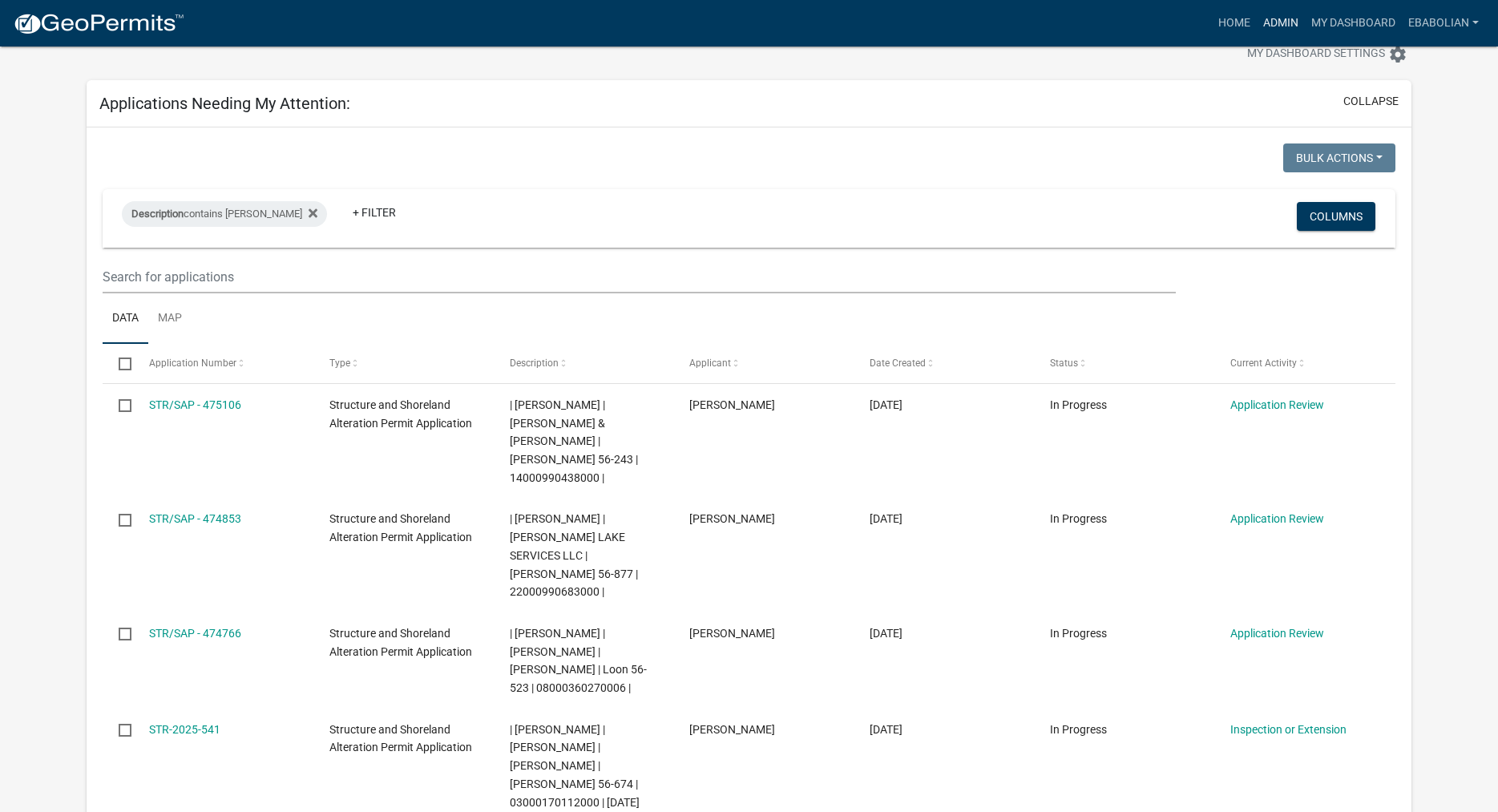
click at [1286, 25] on link "Admin" at bounding box center [1281, 23] width 48 height 31
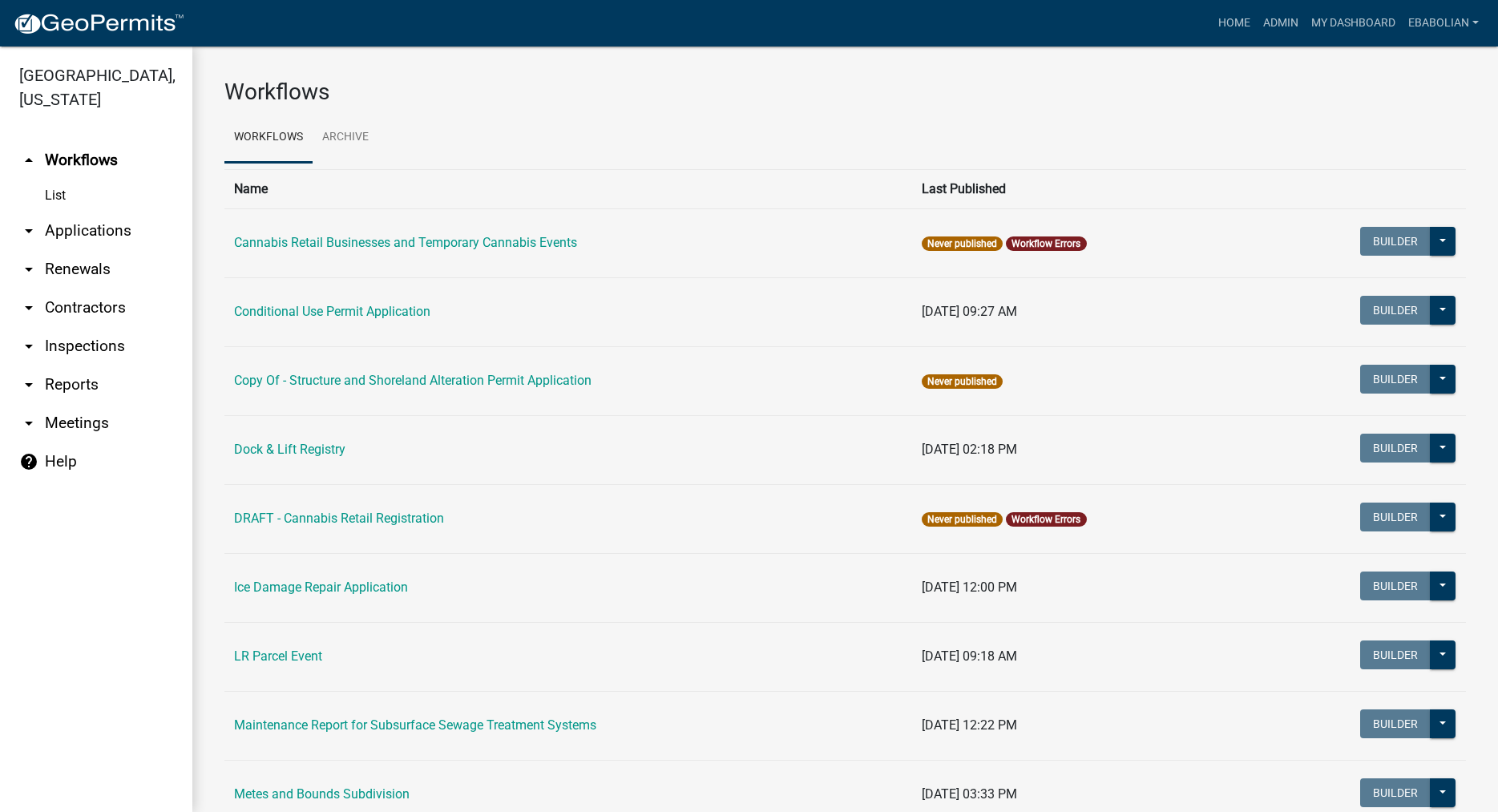
click at [121, 230] on link "arrow_drop_down Applications" at bounding box center [96, 230] width 193 height 39
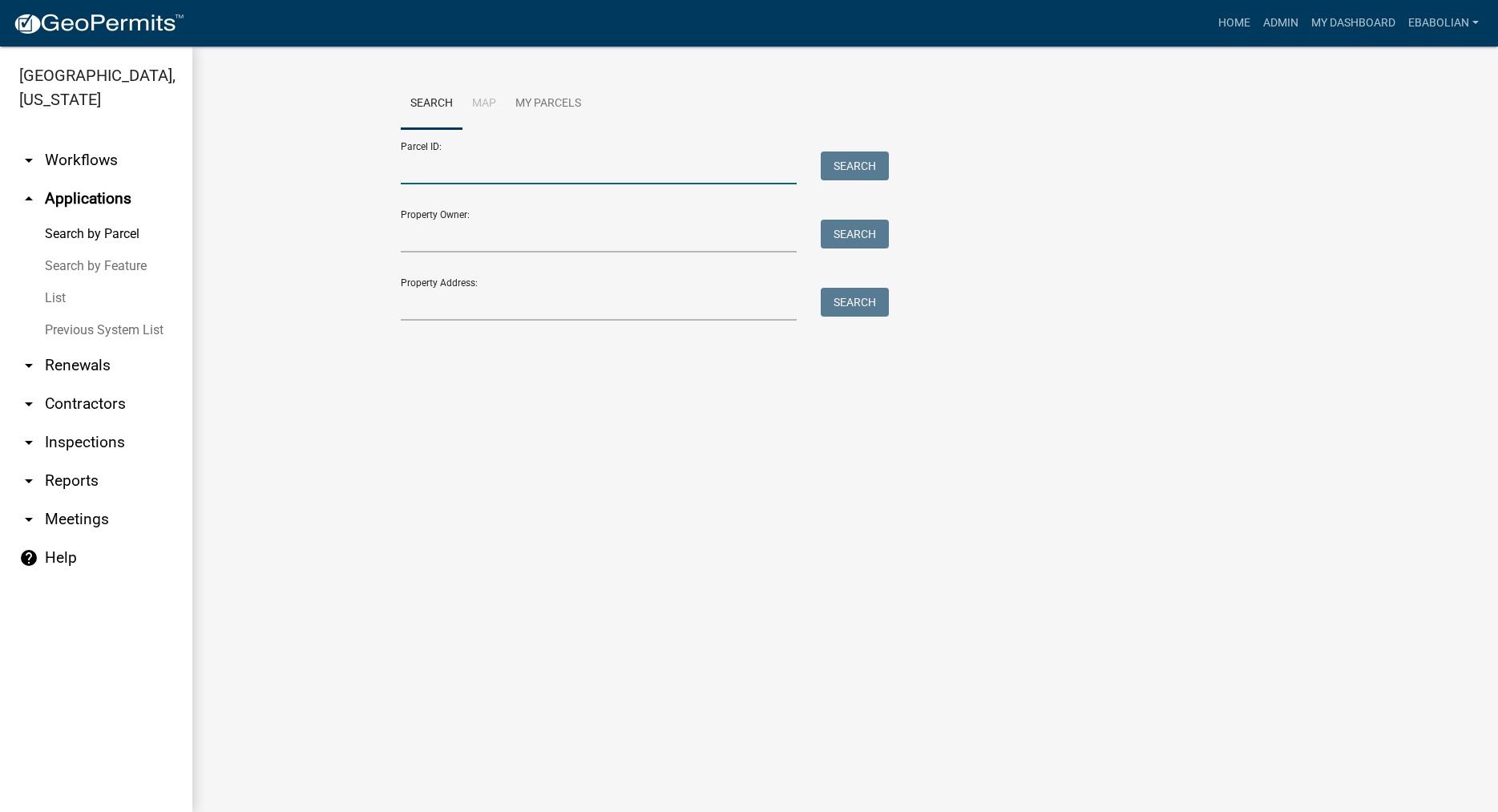
click at [462, 175] on input "Parcel ID:" at bounding box center [598, 167] width 397 height 33
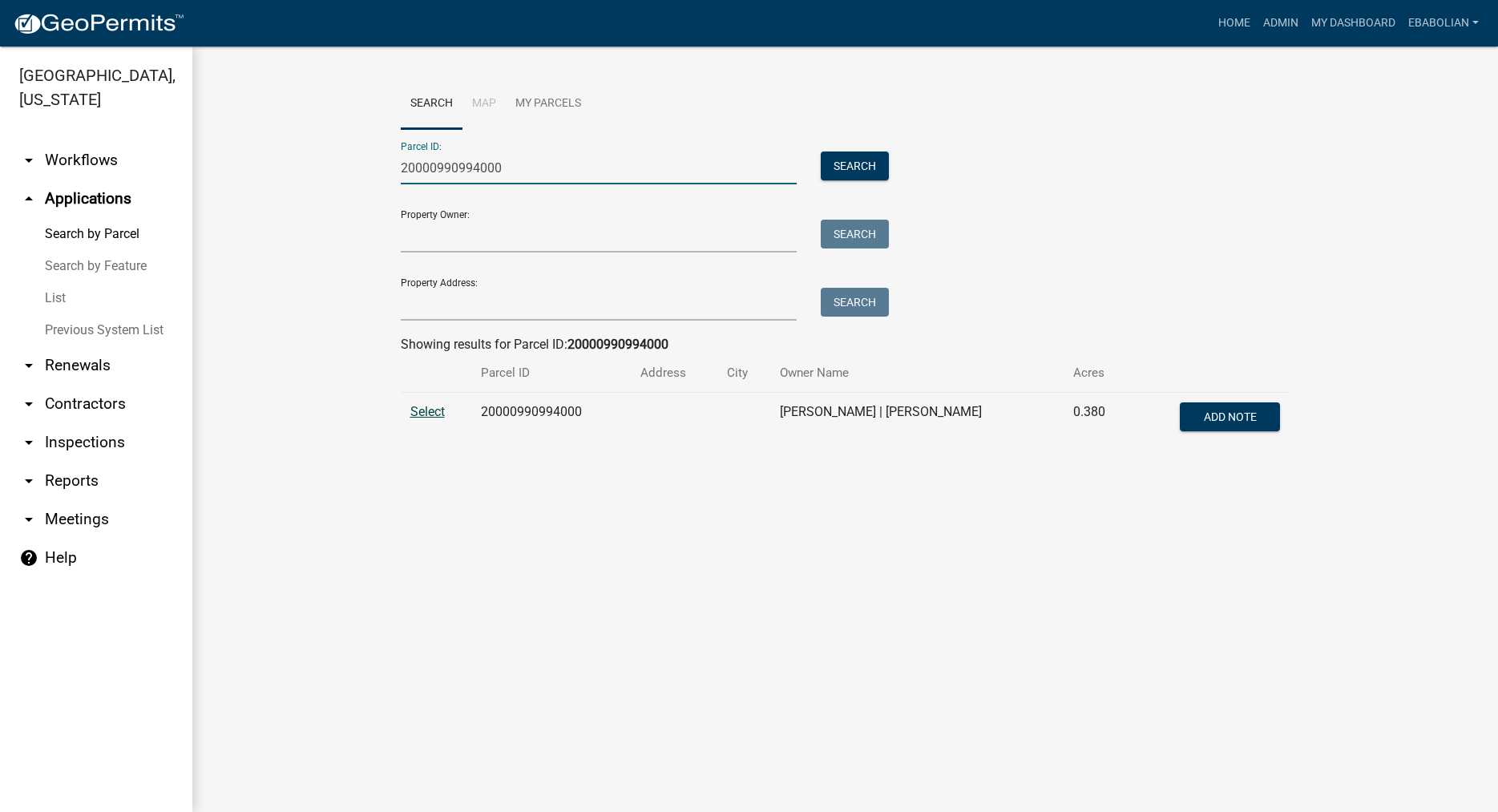
type input "20000990994000"
click at [422, 413] on span "Select" at bounding box center [427, 411] width 34 height 15
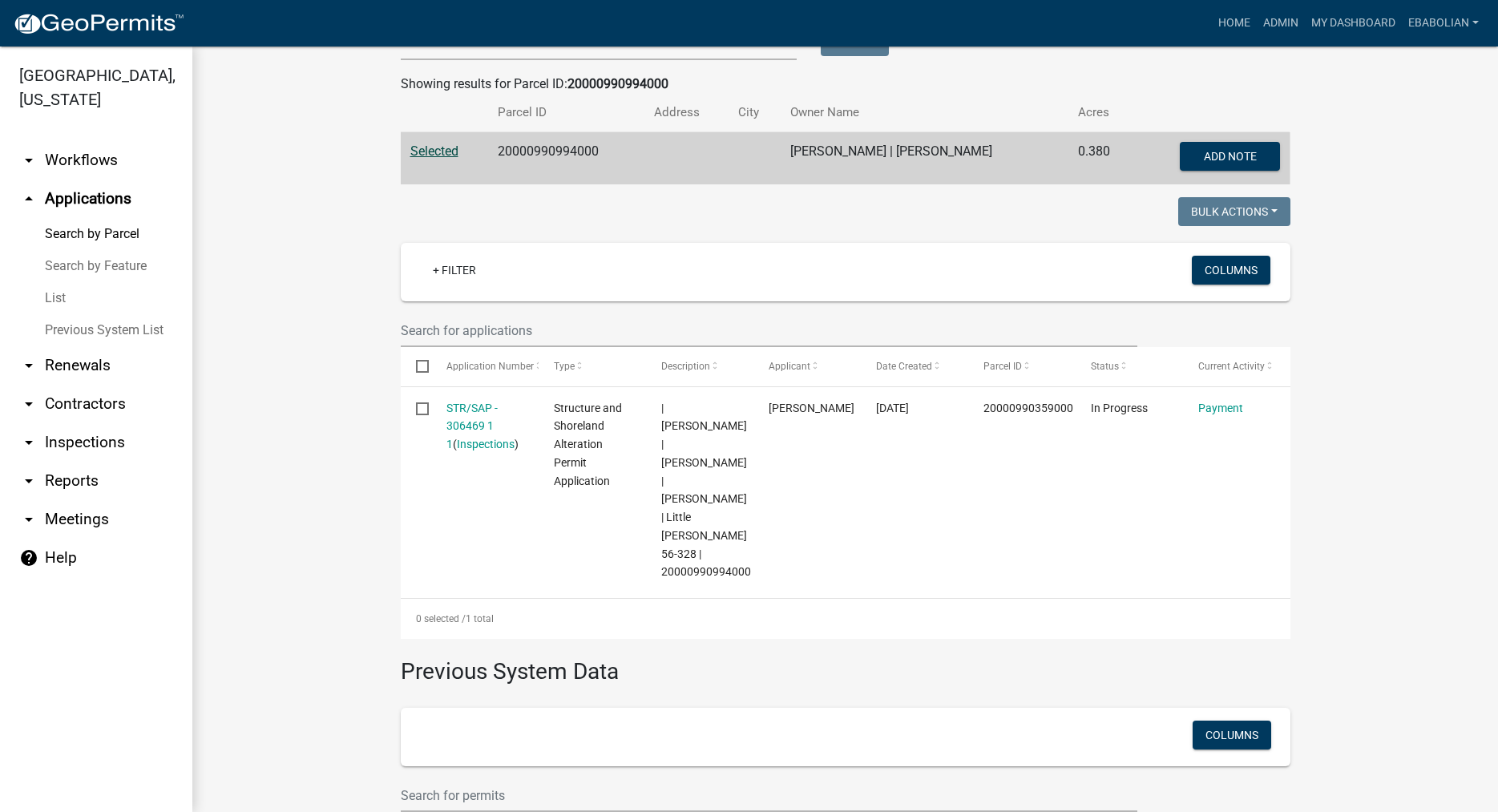
scroll to position [274, 0]
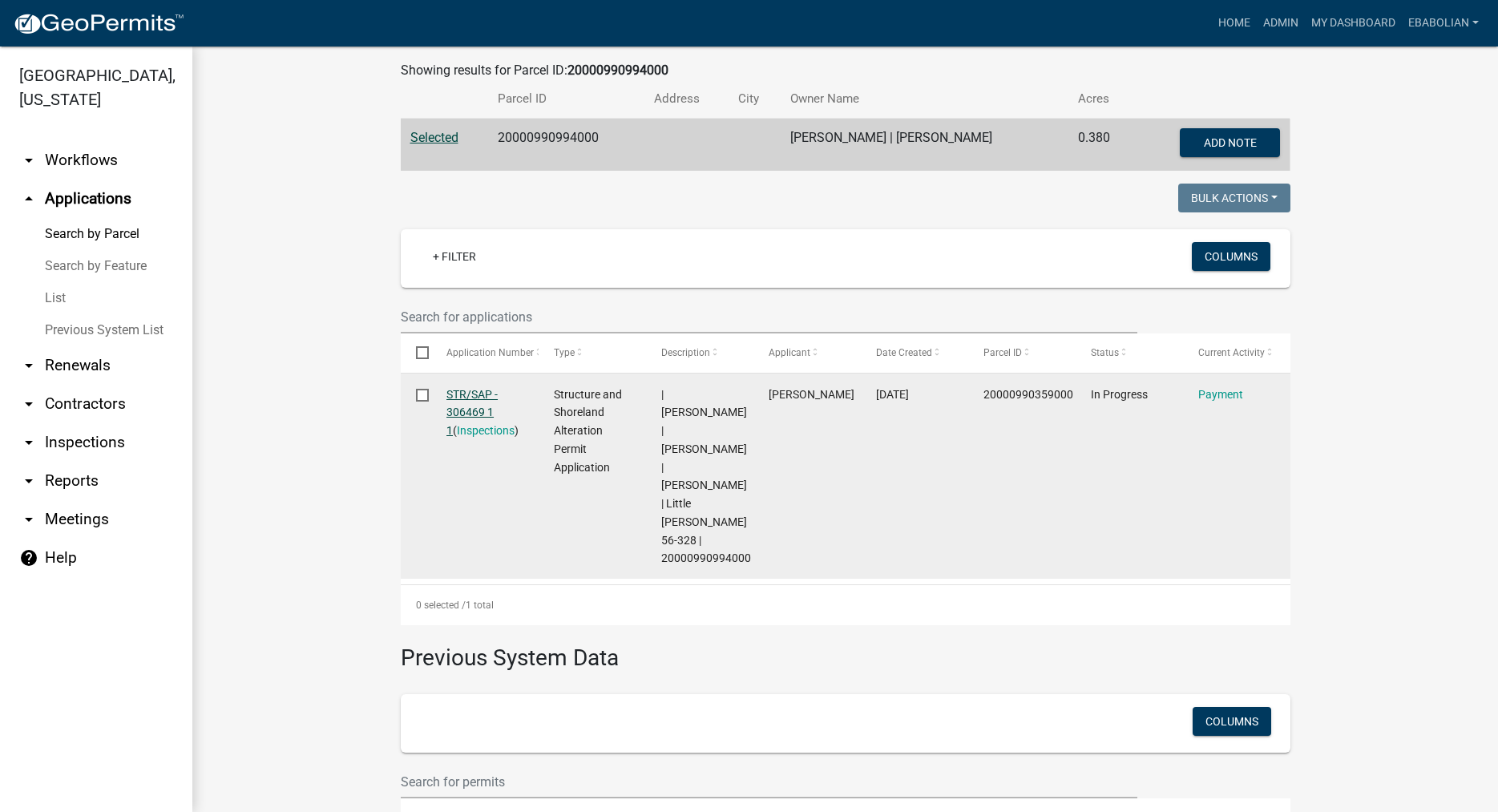
click at [470, 413] on link "STR/SAP - 306469 1 1" at bounding box center [472, 413] width 51 height 49
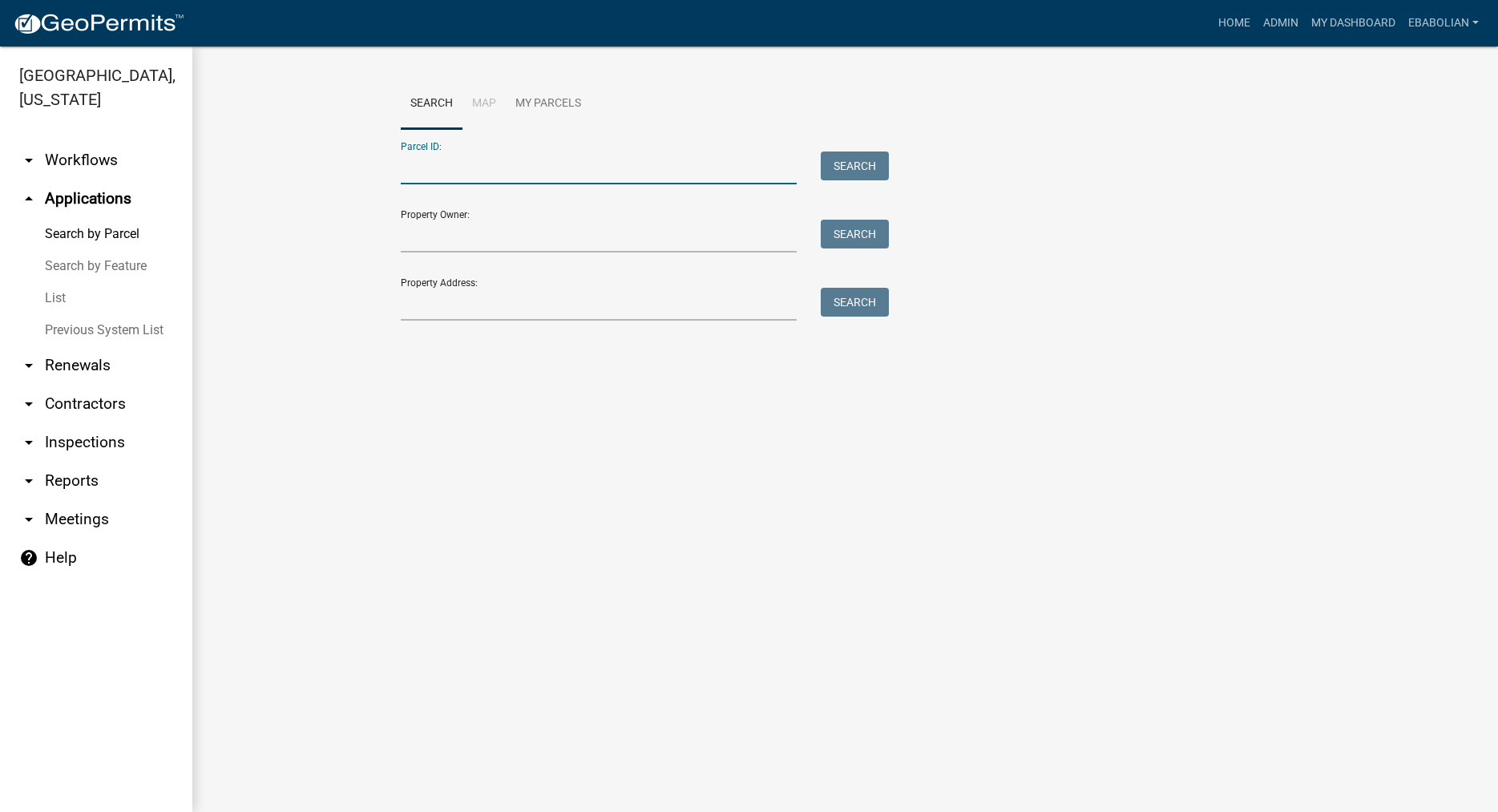
click at [469, 158] on input "Parcel ID:" at bounding box center [598, 167] width 397 height 33
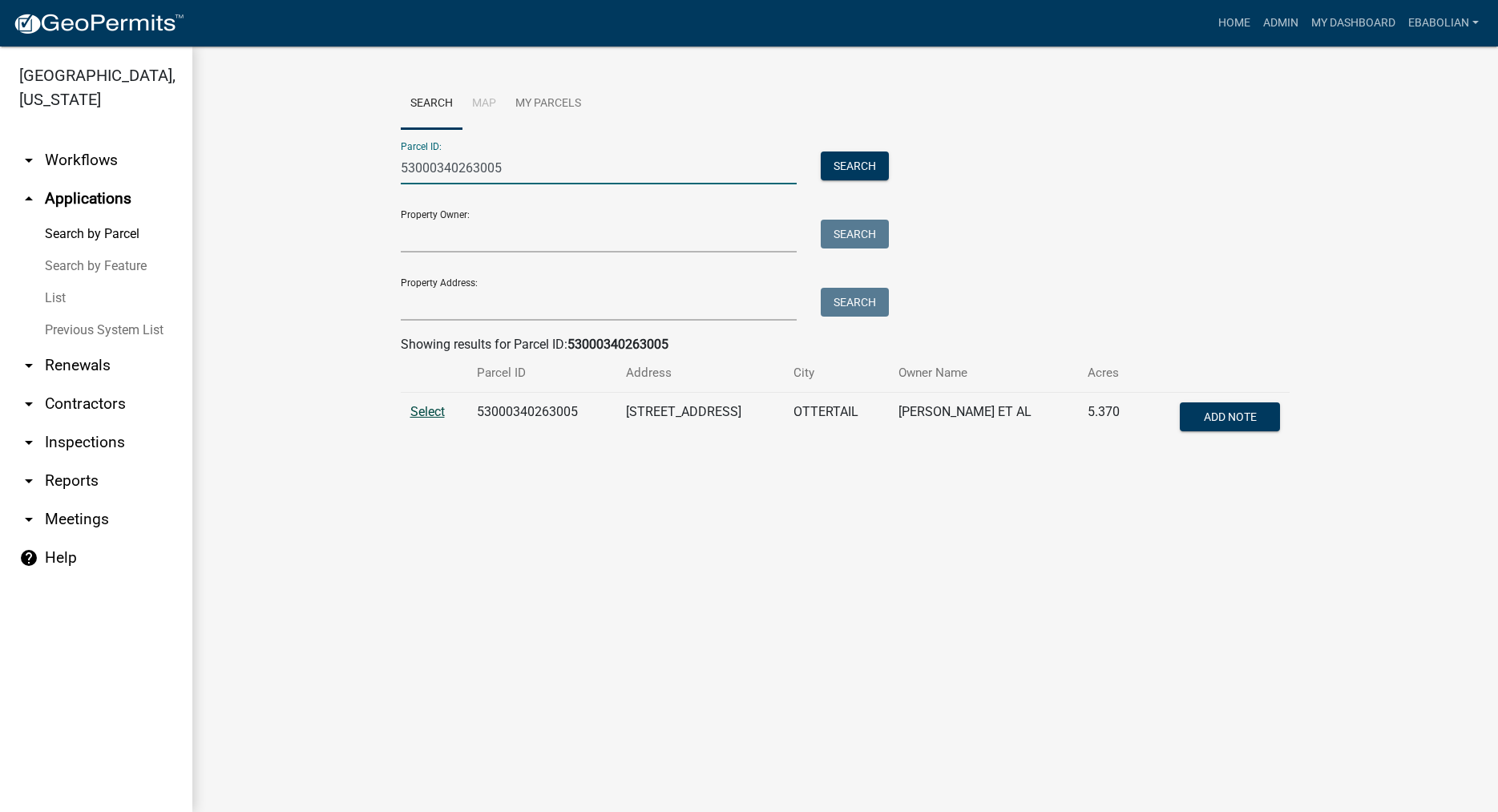
type input "53000340263005"
click at [437, 411] on span "Select" at bounding box center [427, 411] width 34 height 15
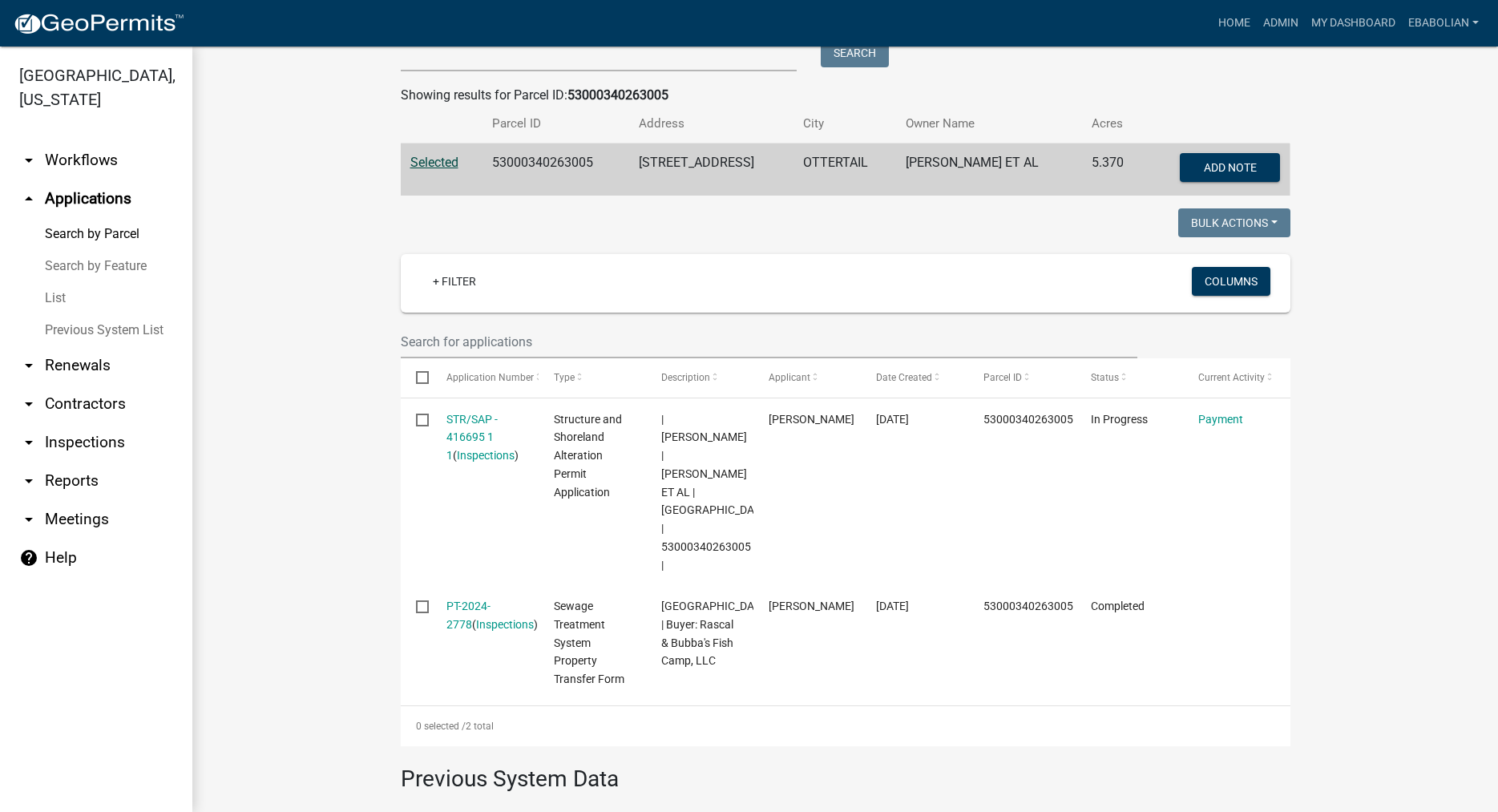
scroll to position [365, 0]
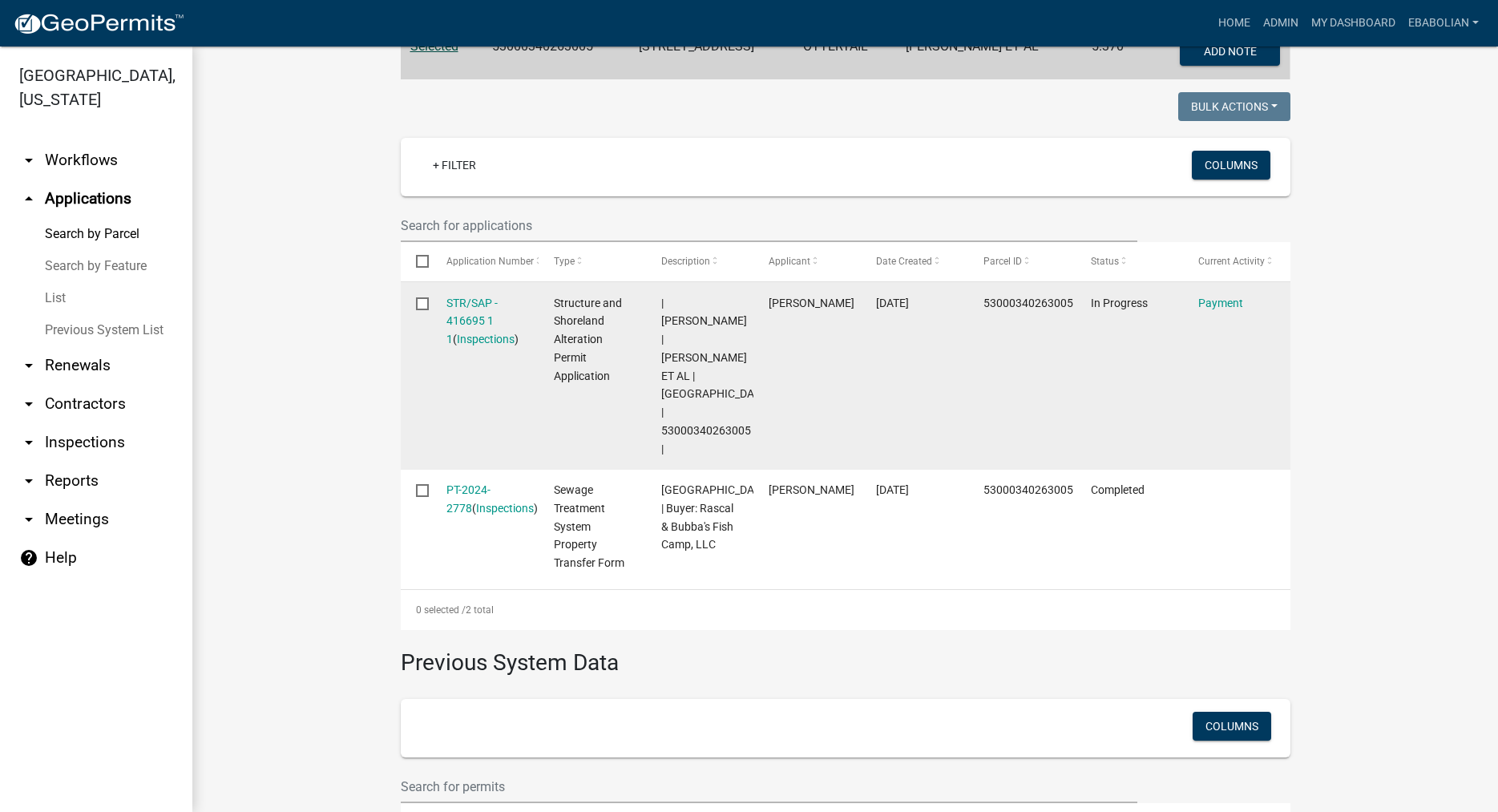
click at [480, 311] on div "STR/SAP - 416695 1 1 ( Inspections )" at bounding box center [484, 321] width 77 height 55
click at [480, 304] on link "STR/SAP - 416695 1 1" at bounding box center [472, 321] width 51 height 49
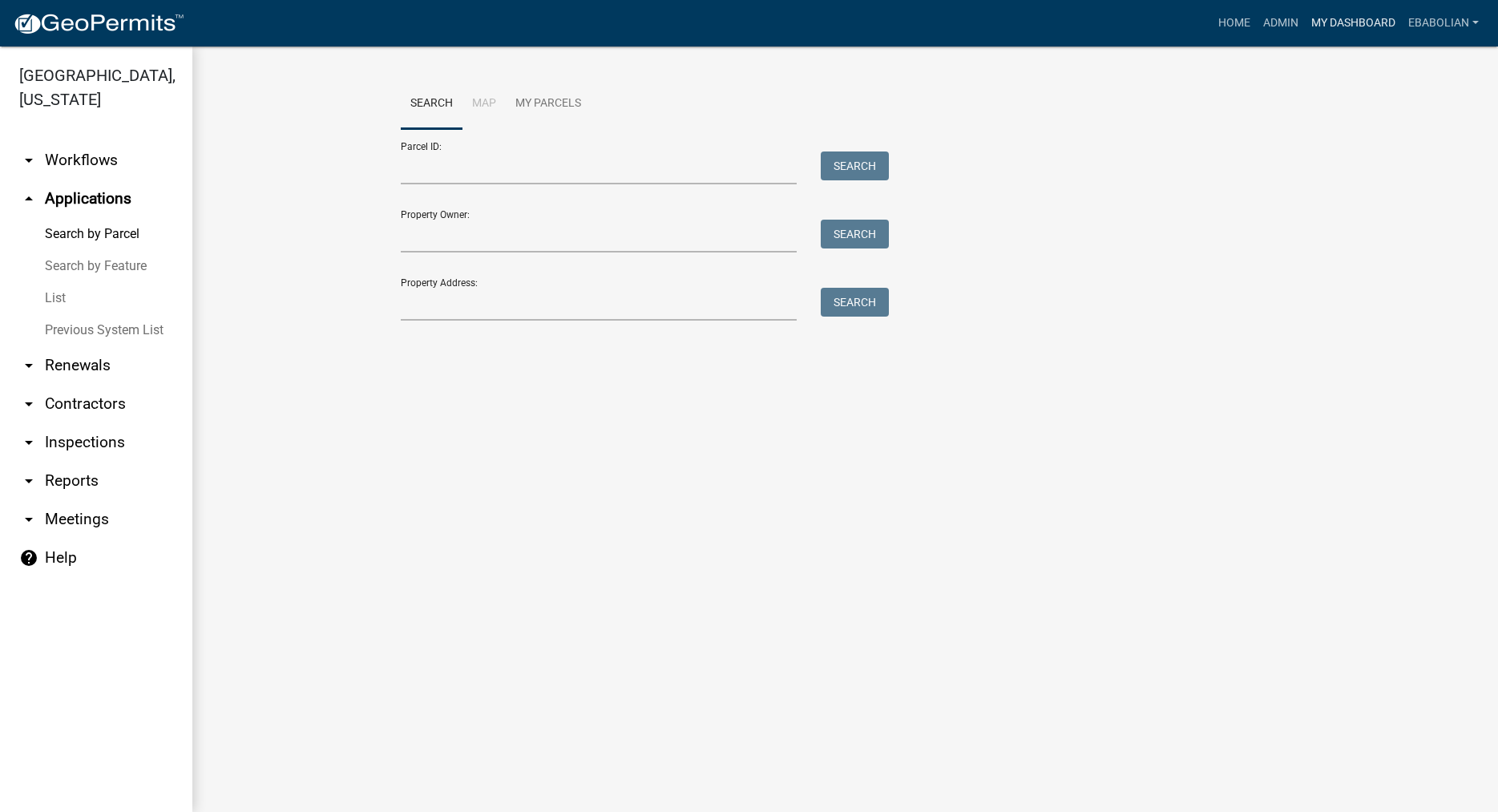
click at [1374, 26] on link "My Dashboard" at bounding box center [1354, 23] width 97 height 31
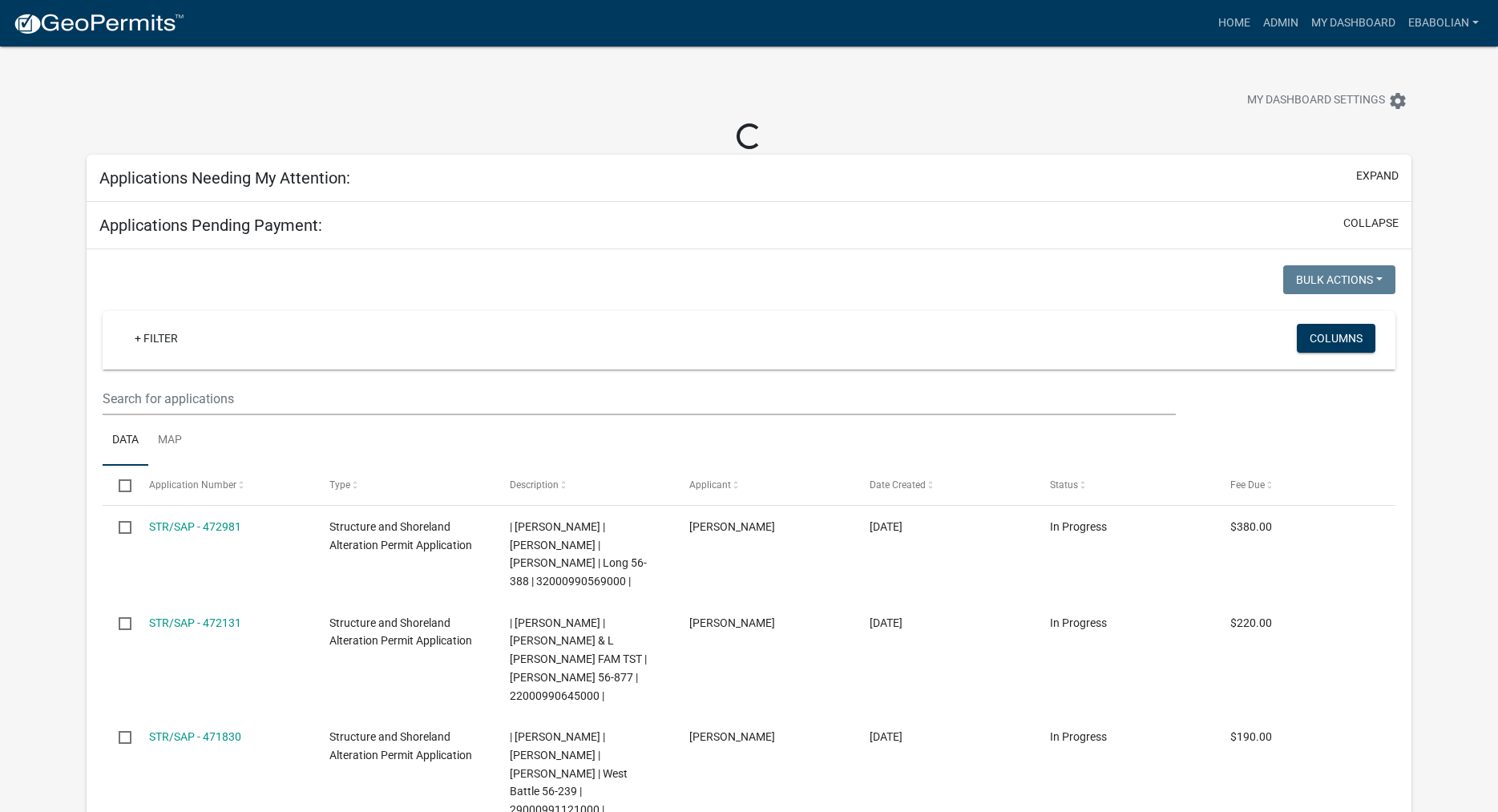
select select "3: 100"
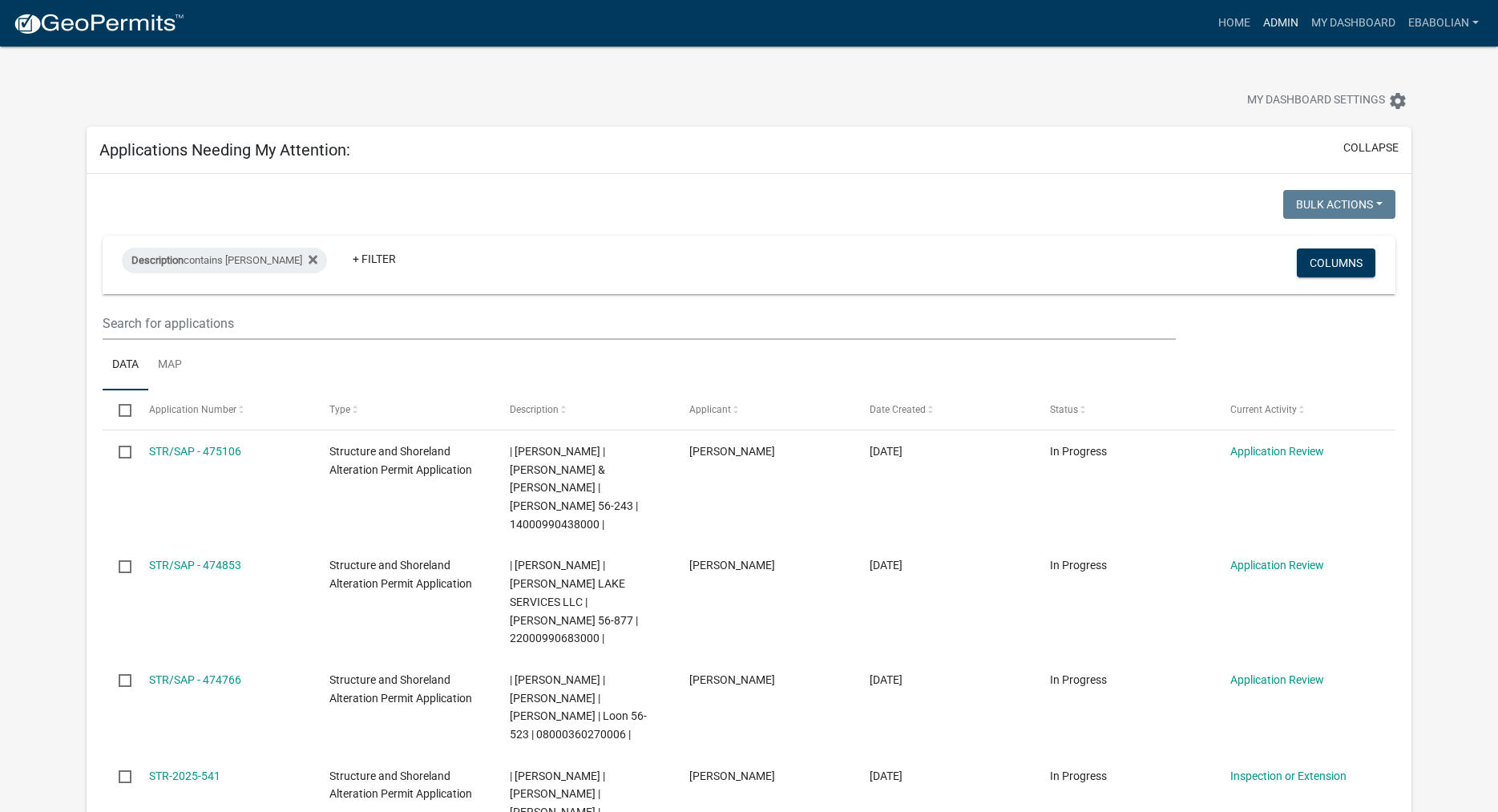
click at [1289, 21] on link "Admin" at bounding box center [1281, 23] width 48 height 31
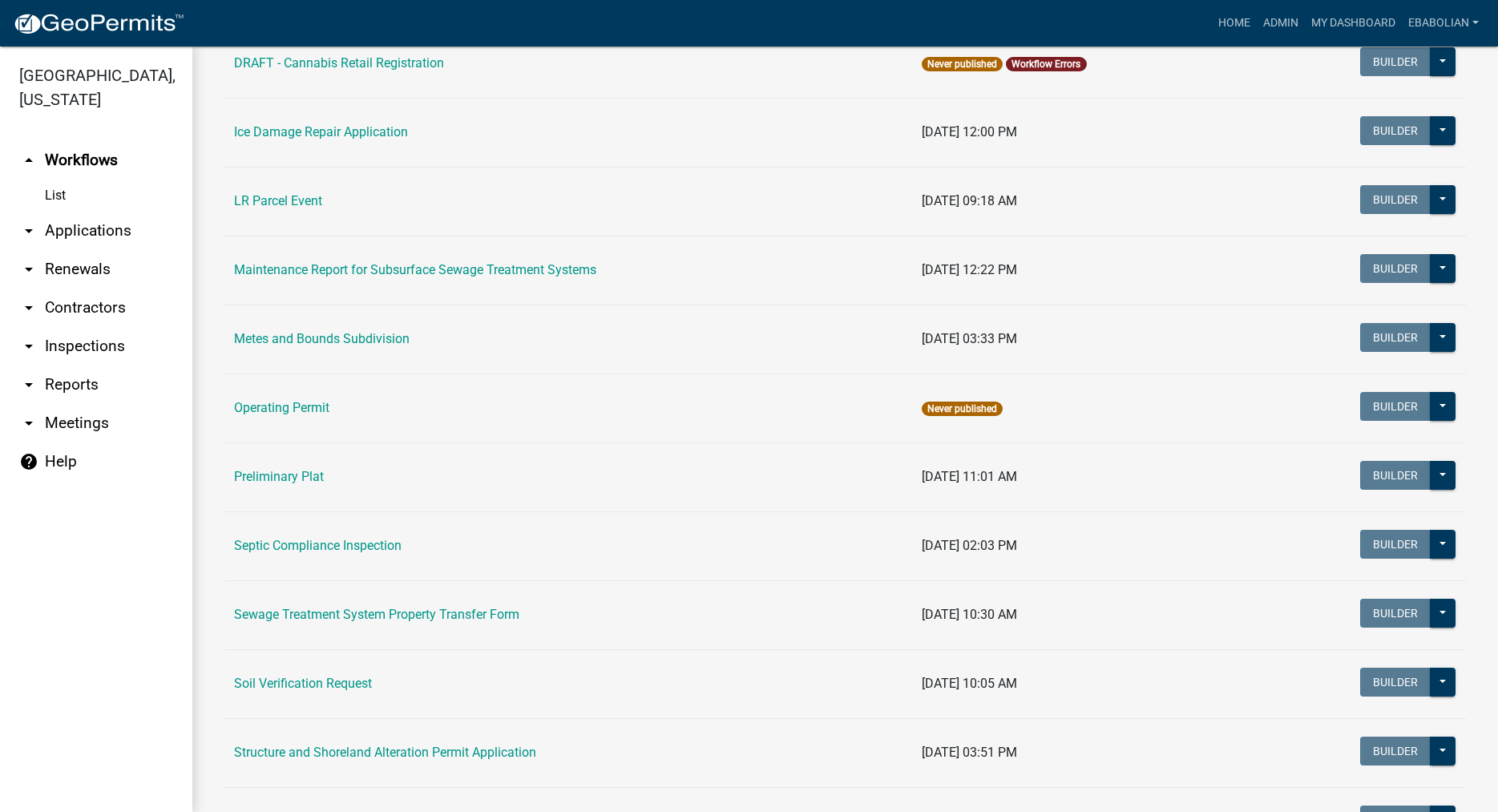
scroll to position [457, 0]
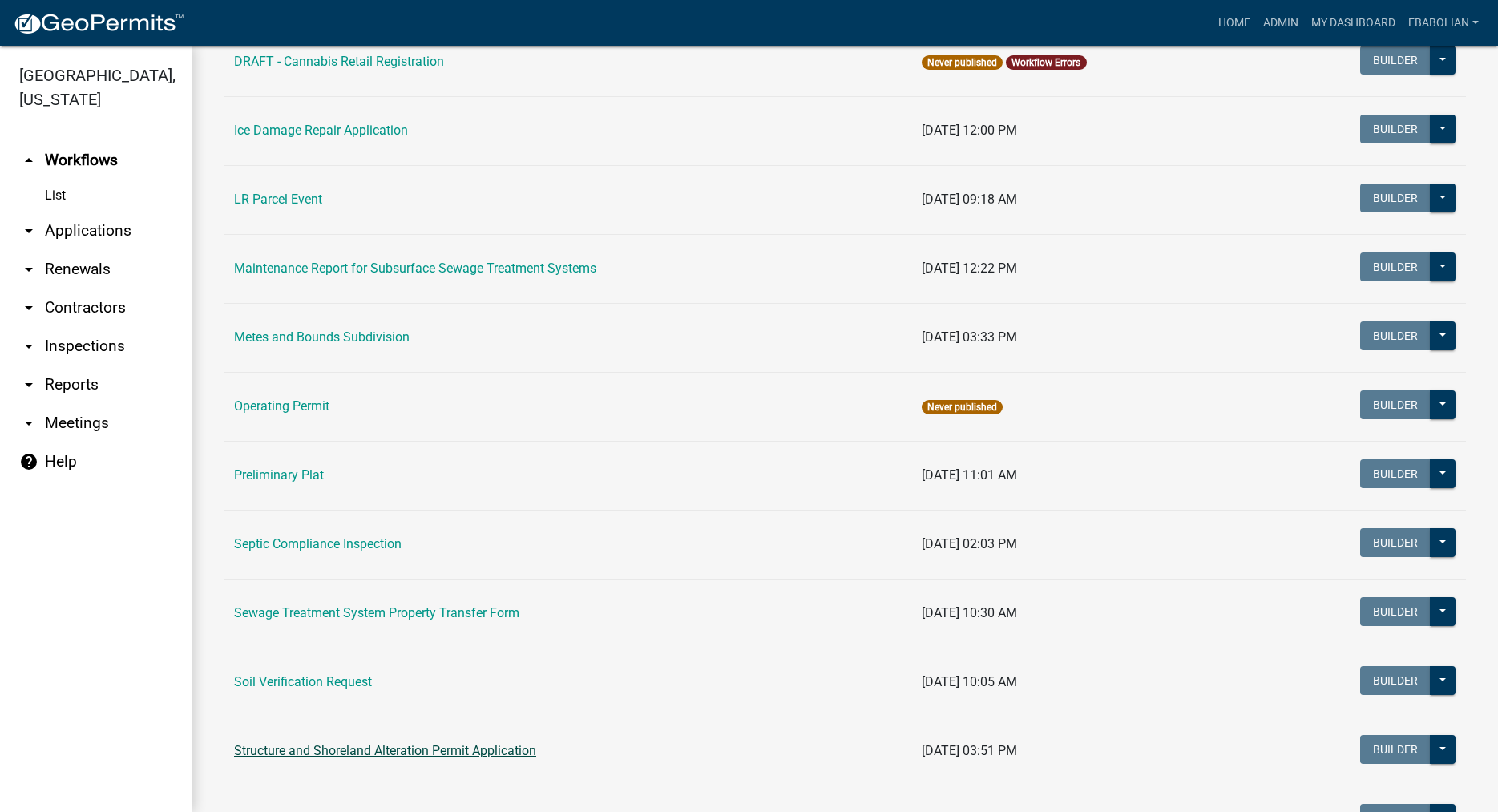
click at [309, 750] on link "Structure and Shoreland Alteration Permit Application" at bounding box center [385, 750] width 302 height 15
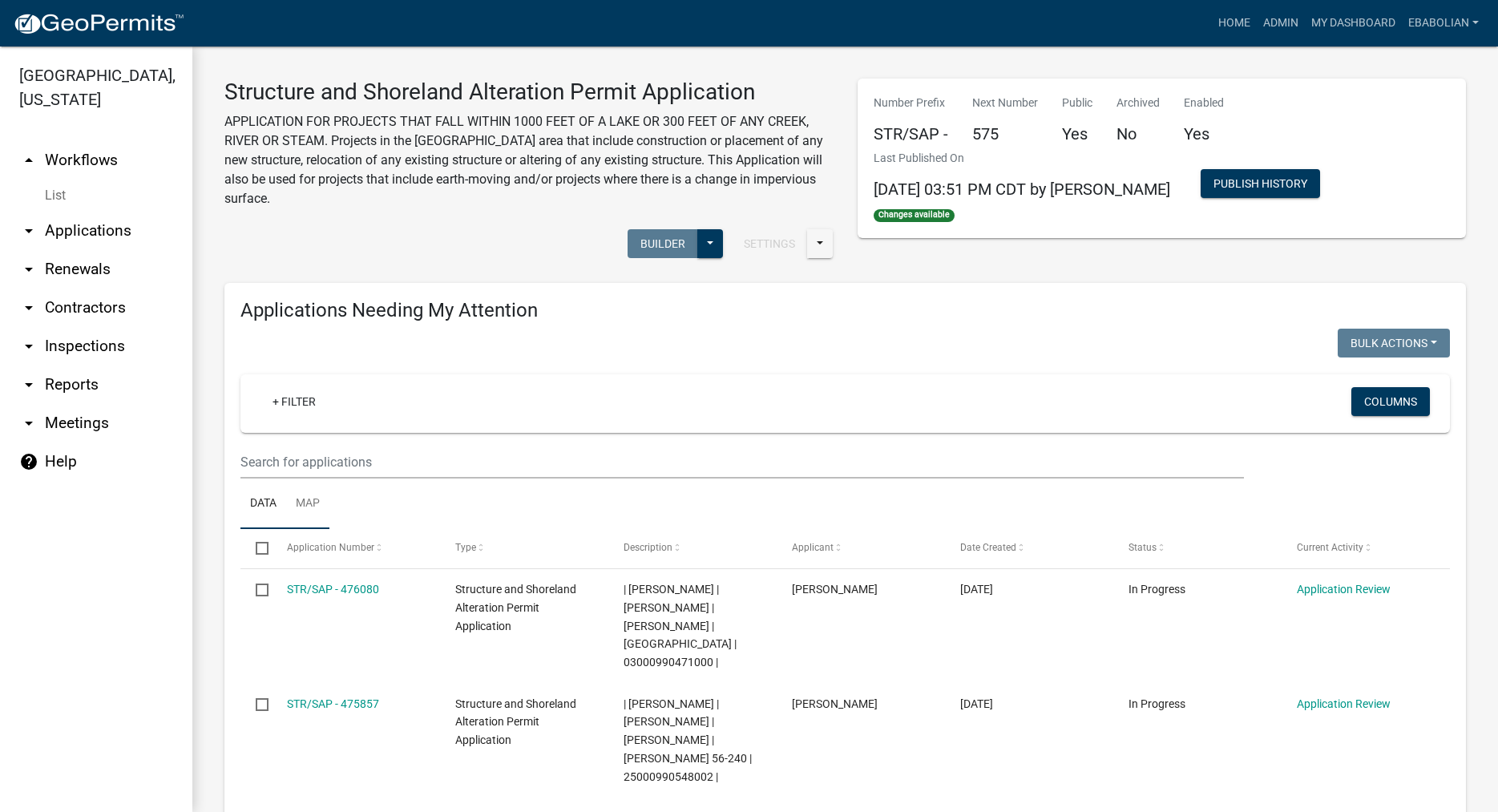
select select "3: 100"
click at [302, 456] on input "text" at bounding box center [742, 461] width 1003 height 33
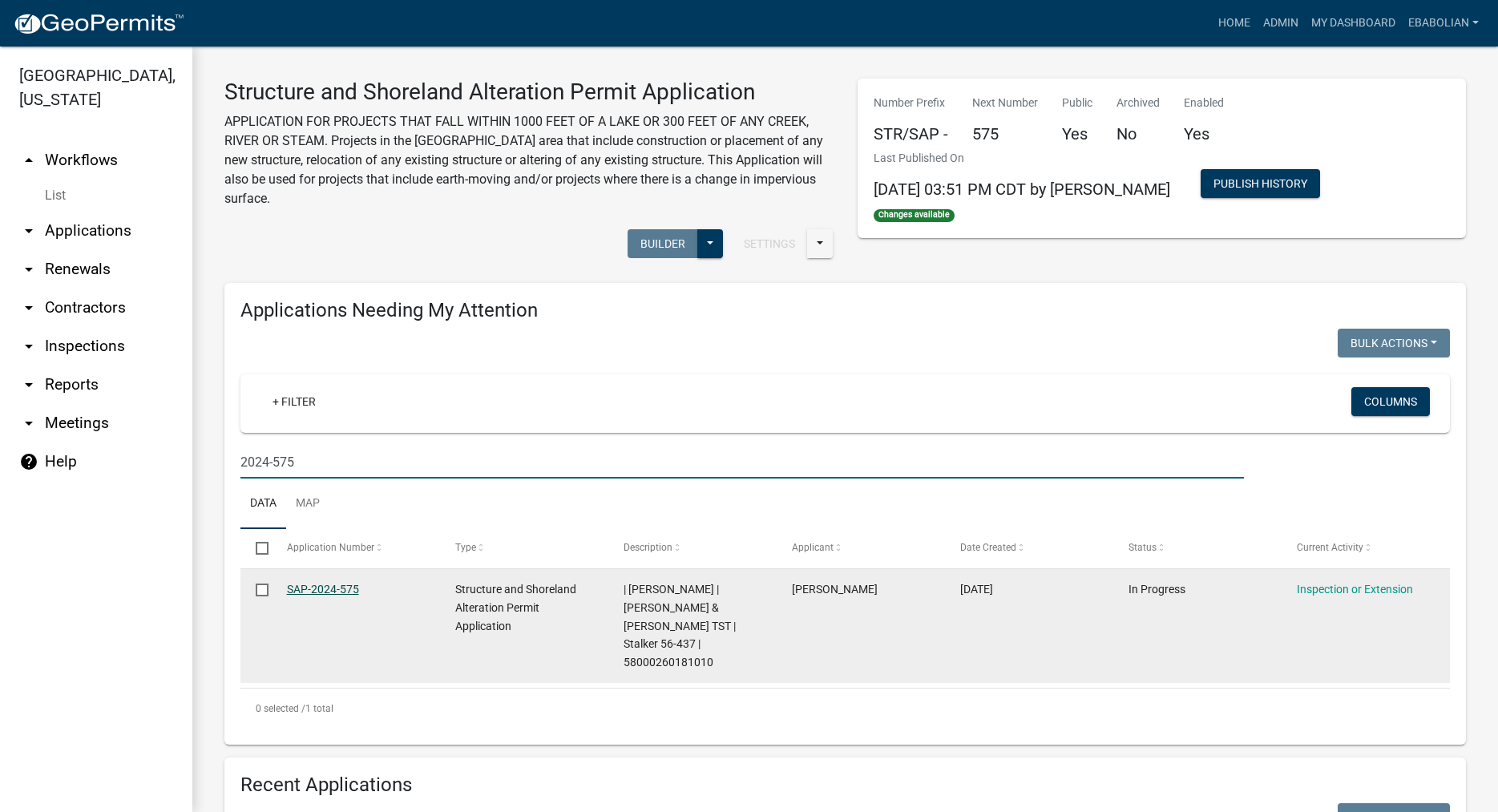
type input "2024-575"
click at [332, 595] on link "SAP-2024-575" at bounding box center [323, 589] width 72 height 13
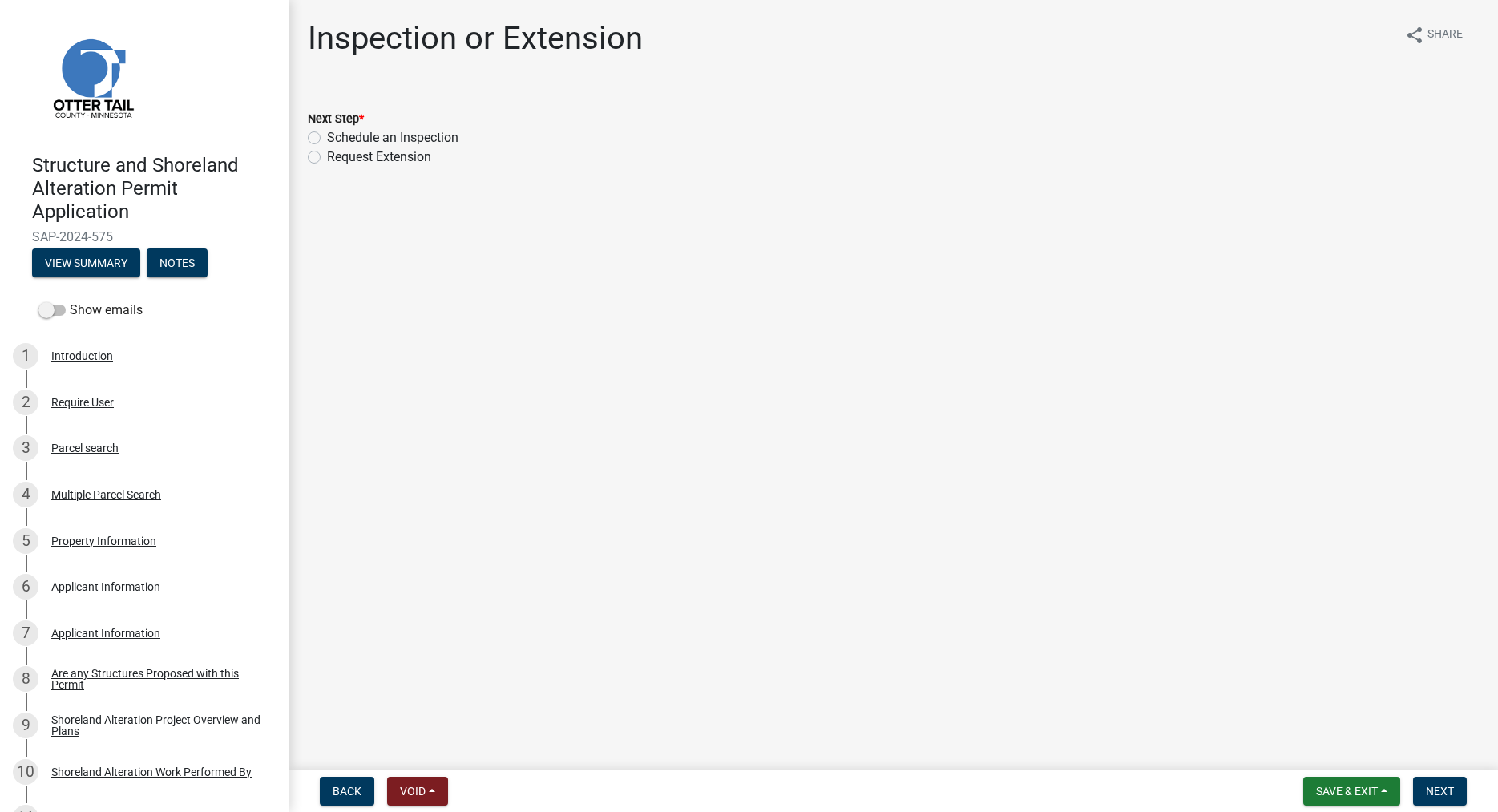
click at [327, 137] on label "Schedule an Inspection" at bounding box center [393, 138] width 131 height 19
click at [327, 137] on input "Schedule an Inspection" at bounding box center [333, 134] width 11 height 11
radio input "true"
click at [1440, 786] on span "Next" at bounding box center [1440, 791] width 28 height 13
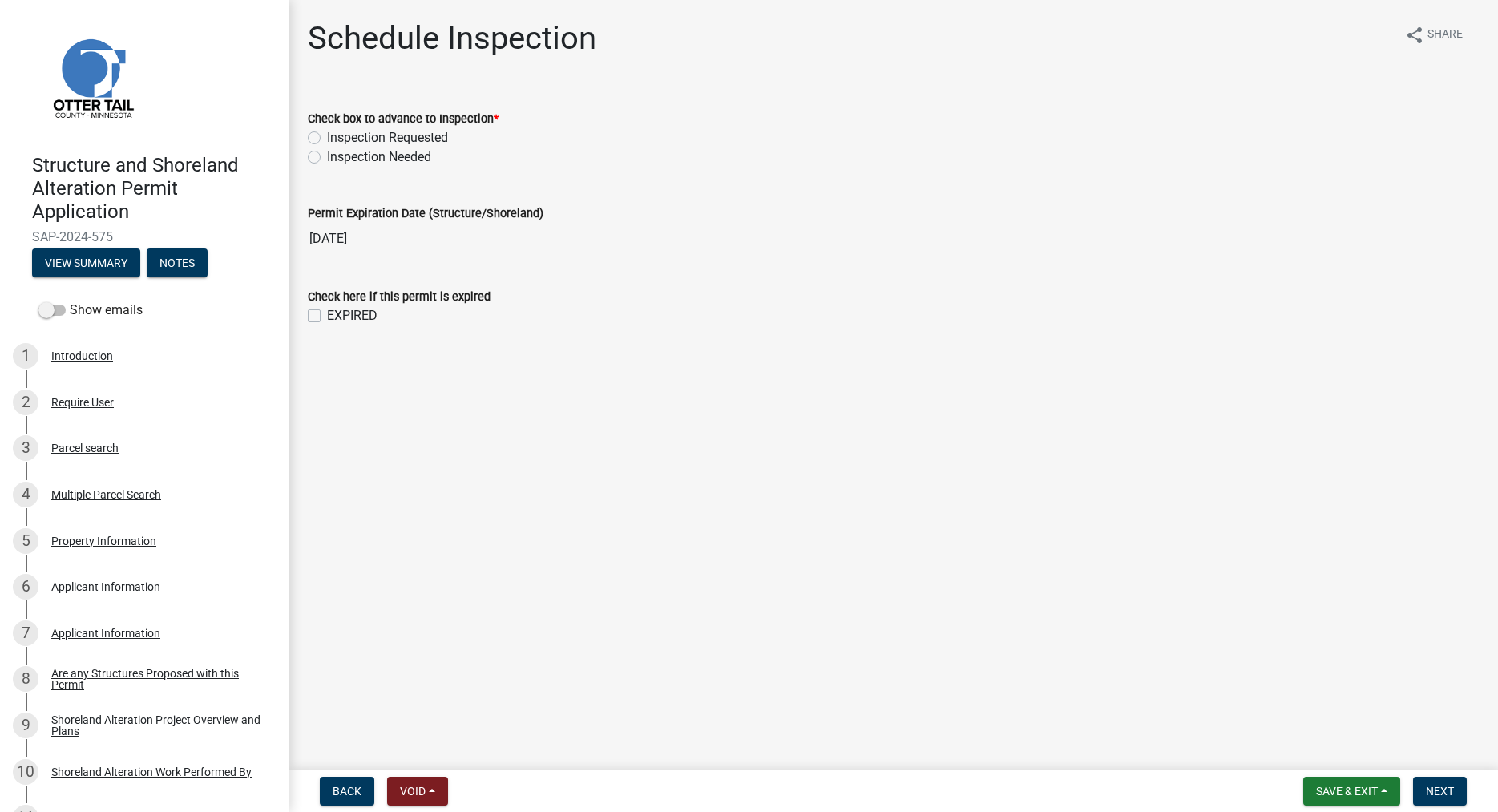
click at [327, 156] on label "Inspection Needed" at bounding box center [379, 157] width 104 height 19
click at [327, 156] on input "Inspection Needed" at bounding box center [333, 153] width 11 height 11
radio input "true"
click at [327, 314] on label "EXPIRED" at bounding box center [352, 316] width 50 height 19
click at [327, 314] on input "EXPIRED" at bounding box center [333, 311] width 11 height 11
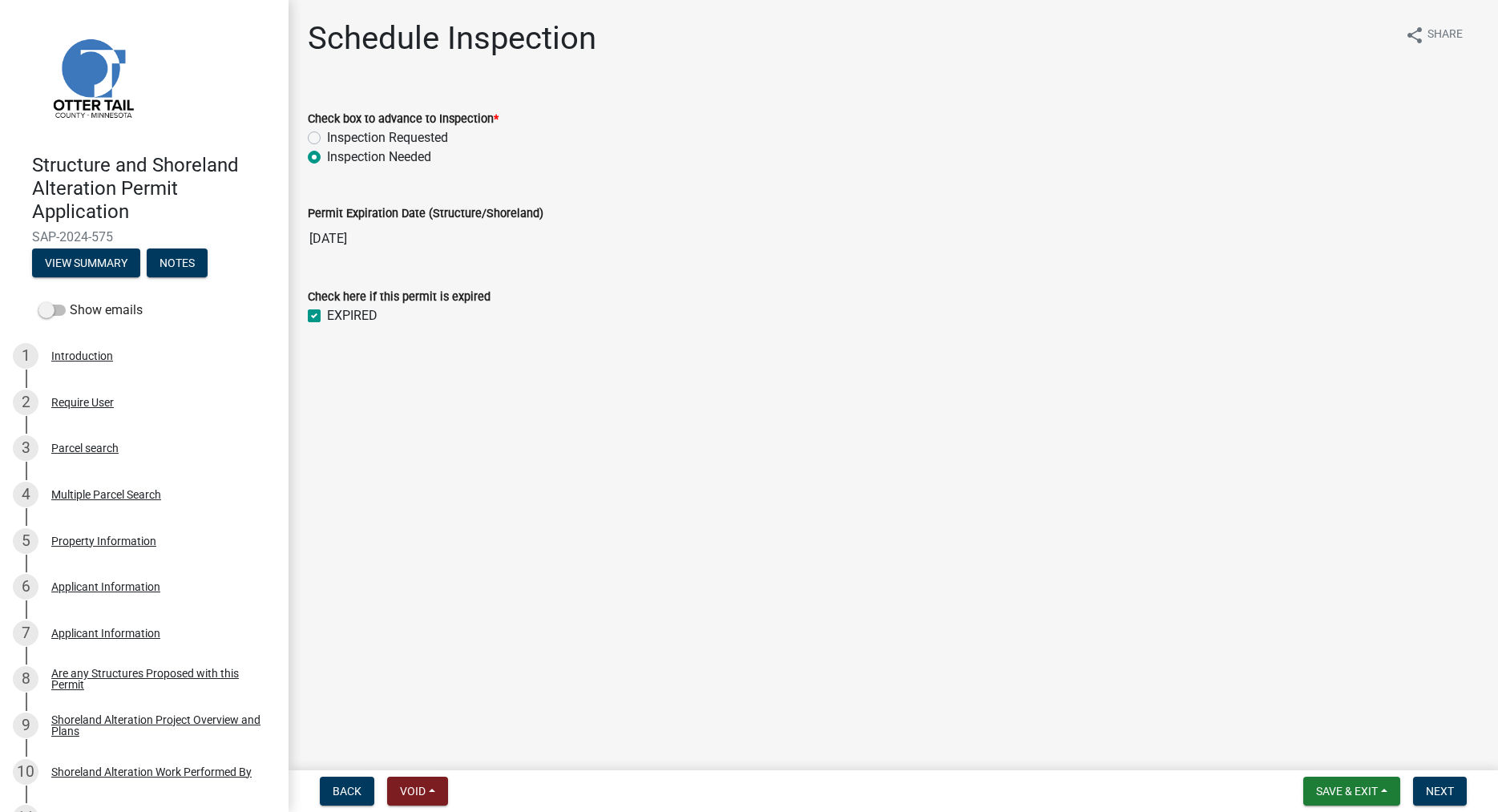
checkbox input "true"
click at [1448, 794] on span "Next" at bounding box center [1440, 791] width 28 height 13
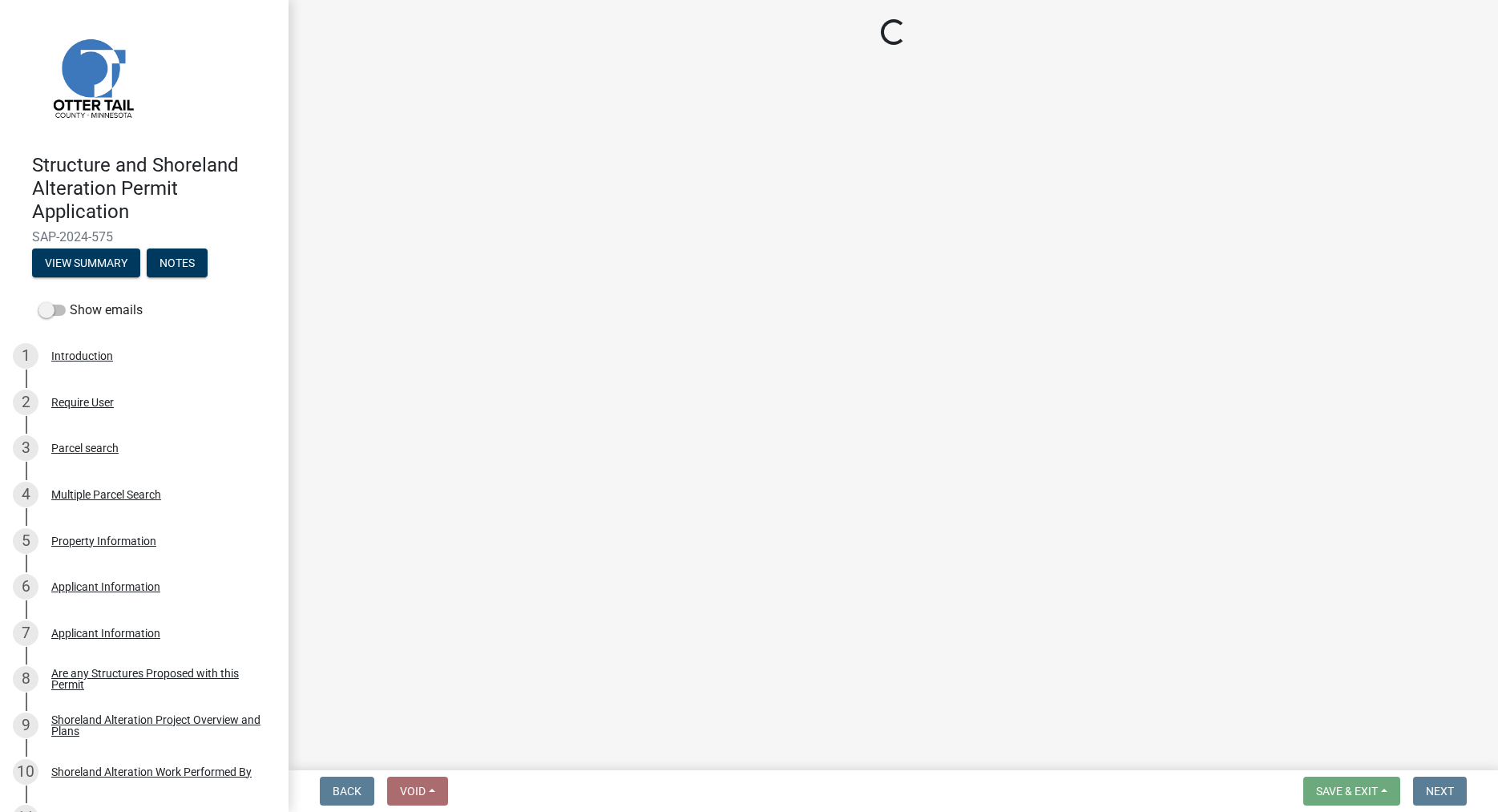
select select "710d5f49-2663-4e73-9718-d0c4e189f5ed"
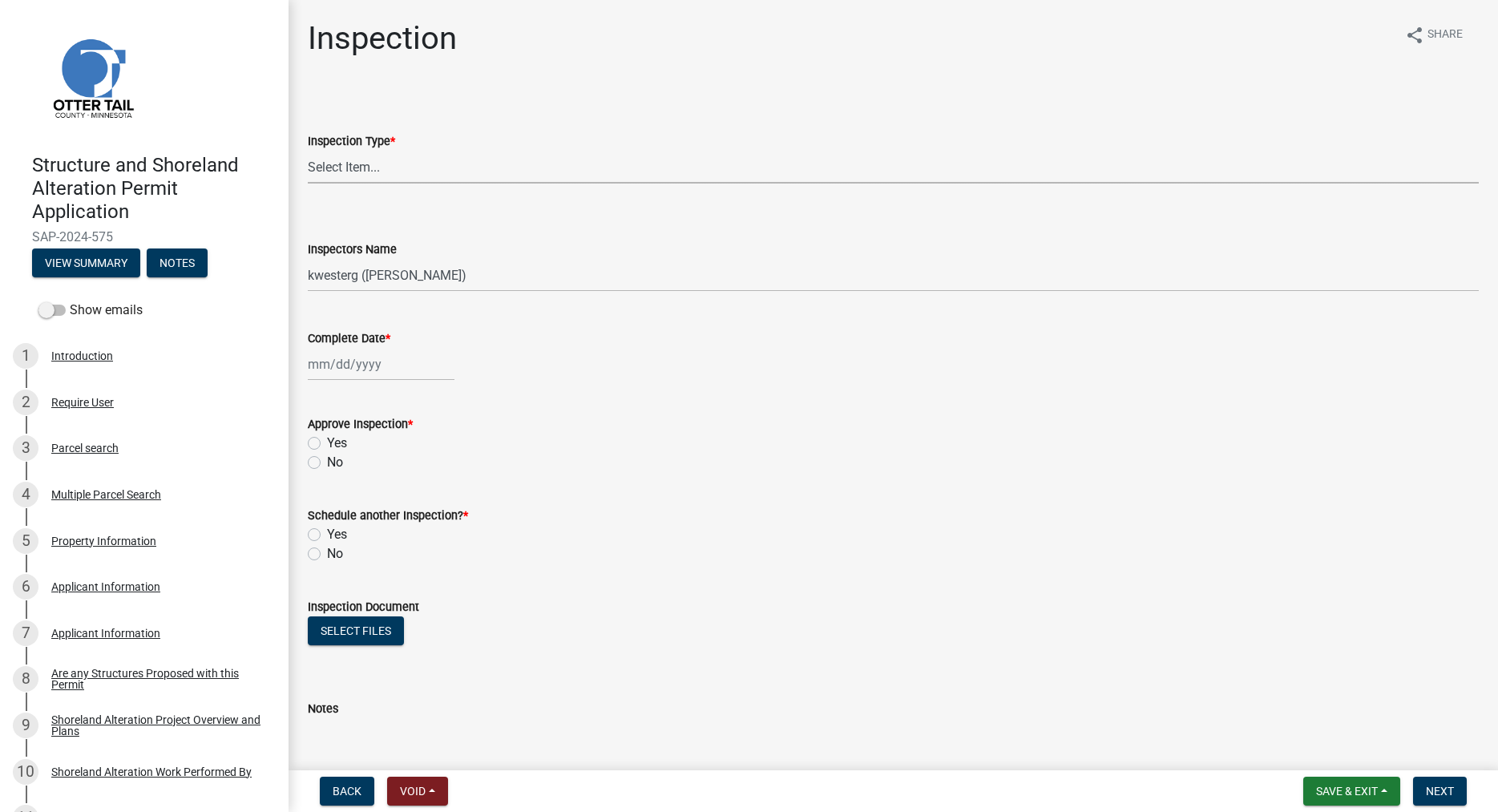
click at [308, 150] on select "Select Item... Footing / Structure Inspection Shoreland Alteration Not Built" at bounding box center [893, 166] width 1171 height 33
click option "Shoreland Alteration" at bounding box center [0, 0] width 0 height 0
select select "47ea1fb7-c502-4f3a-a094-06b583cbebcf"
click at [308, 259] on select "Select Item... btollefson (Brittany Tollefson) alexisnewark (Alexis Newark) epl…" at bounding box center [893, 274] width 1171 height 33
select select "cd31a072-cd4e-4306-9b8c-c26eab70e9de"
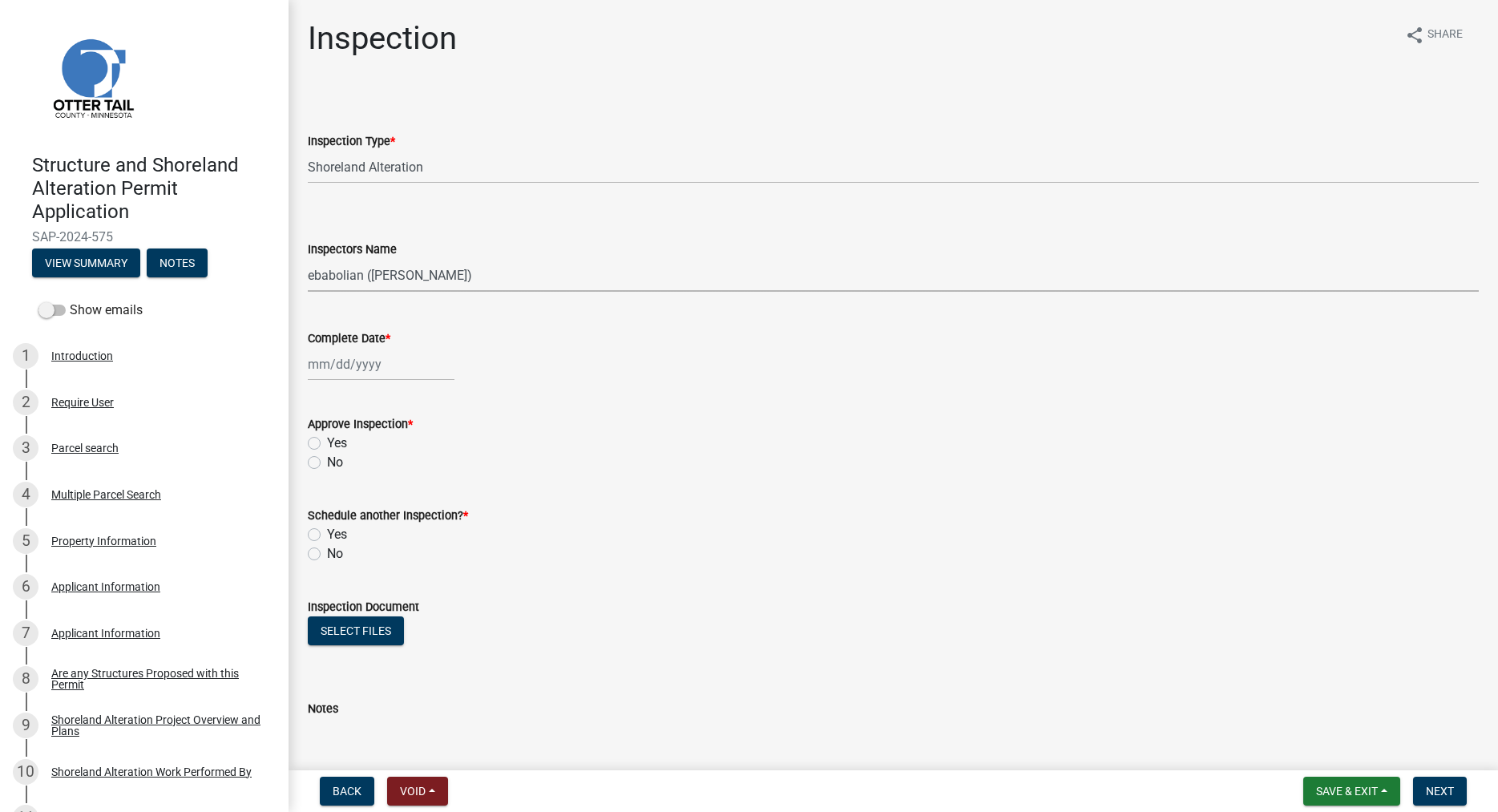
click option "ebabolian (Eric Babolian)" at bounding box center [0, 0] width 0 height 0
select select "9"
select select "2025"
click at [324, 372] on input "Complete Date *" at bounding box center [381, 363] width 147 height 33
click at [374, 472] on div "10" at bounding box center [375, 474] width 26 height 26
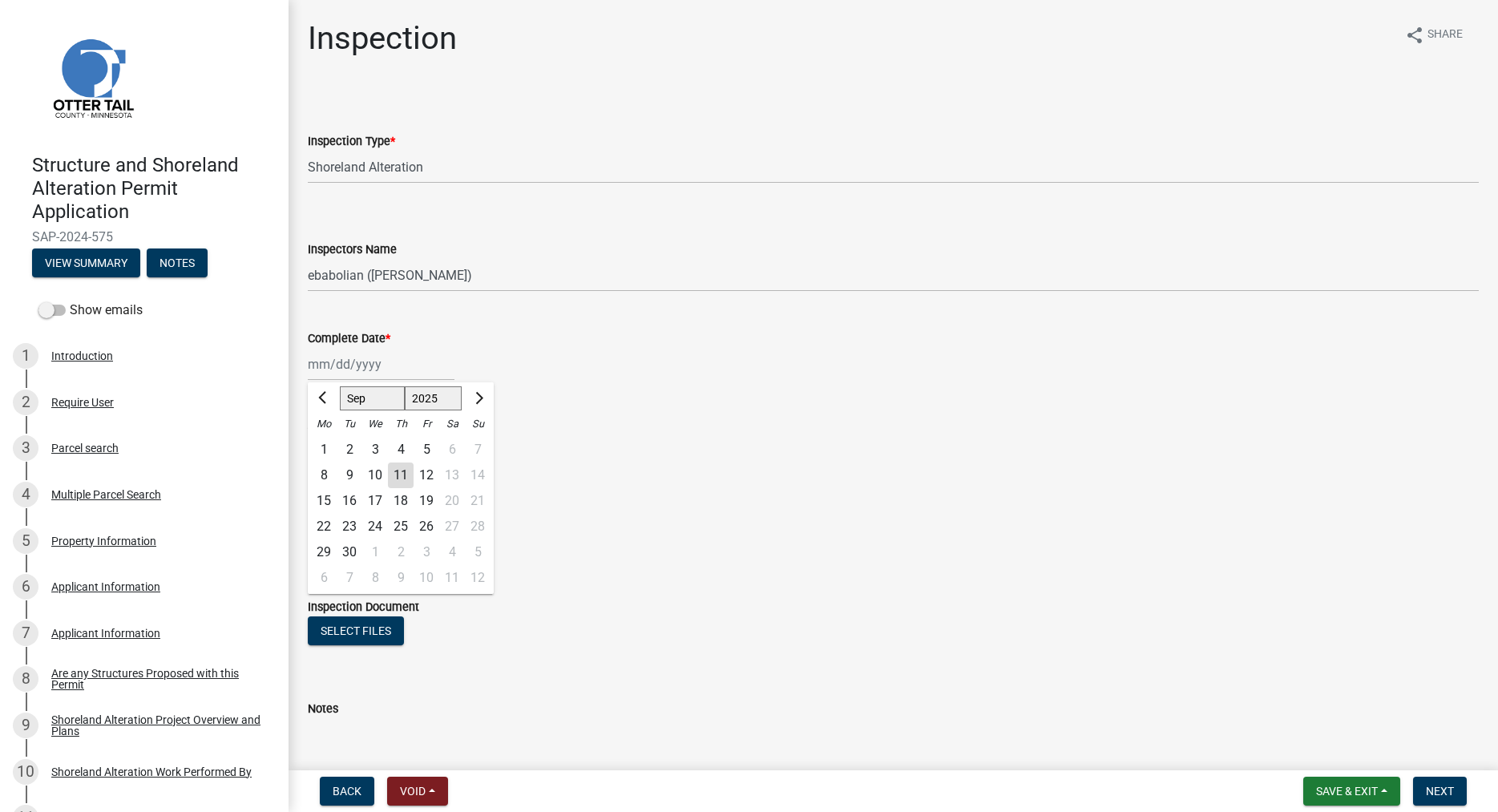
type input "09/10/2025"
click at [327, 444] on label "Yes" at bounding box center [337, 443] width 20 height 19
click at [327, 444] on input "Yes" at bounding box center [333, 439] width 11 height 11
radio input "true"
click at [327, 552] on label "No" at bounding box center [335, 553] width 16 height 19
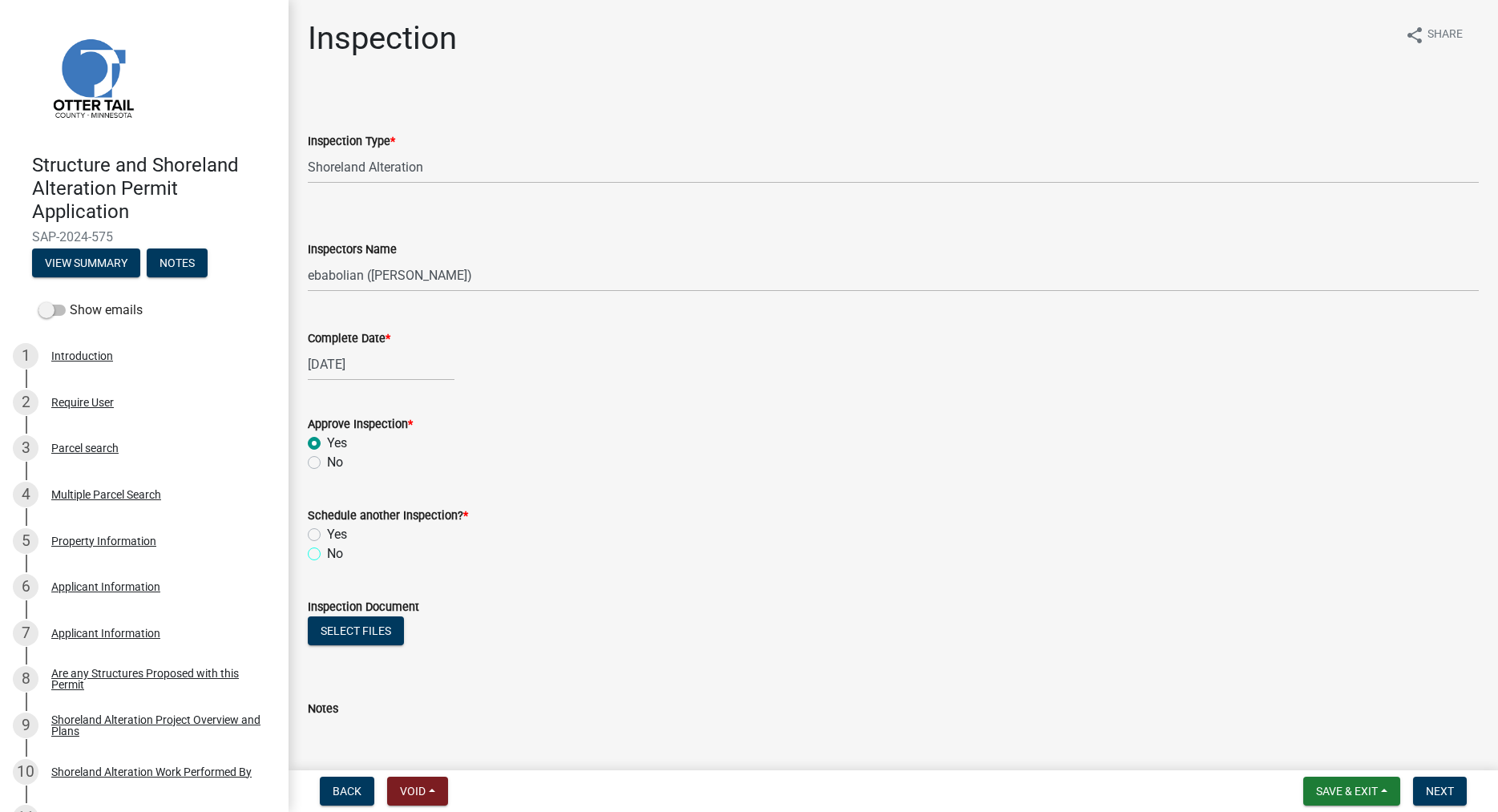
click at [327, 552] on input "No" at bounding box center [333, 549] width 11 height 11
radio input "true"
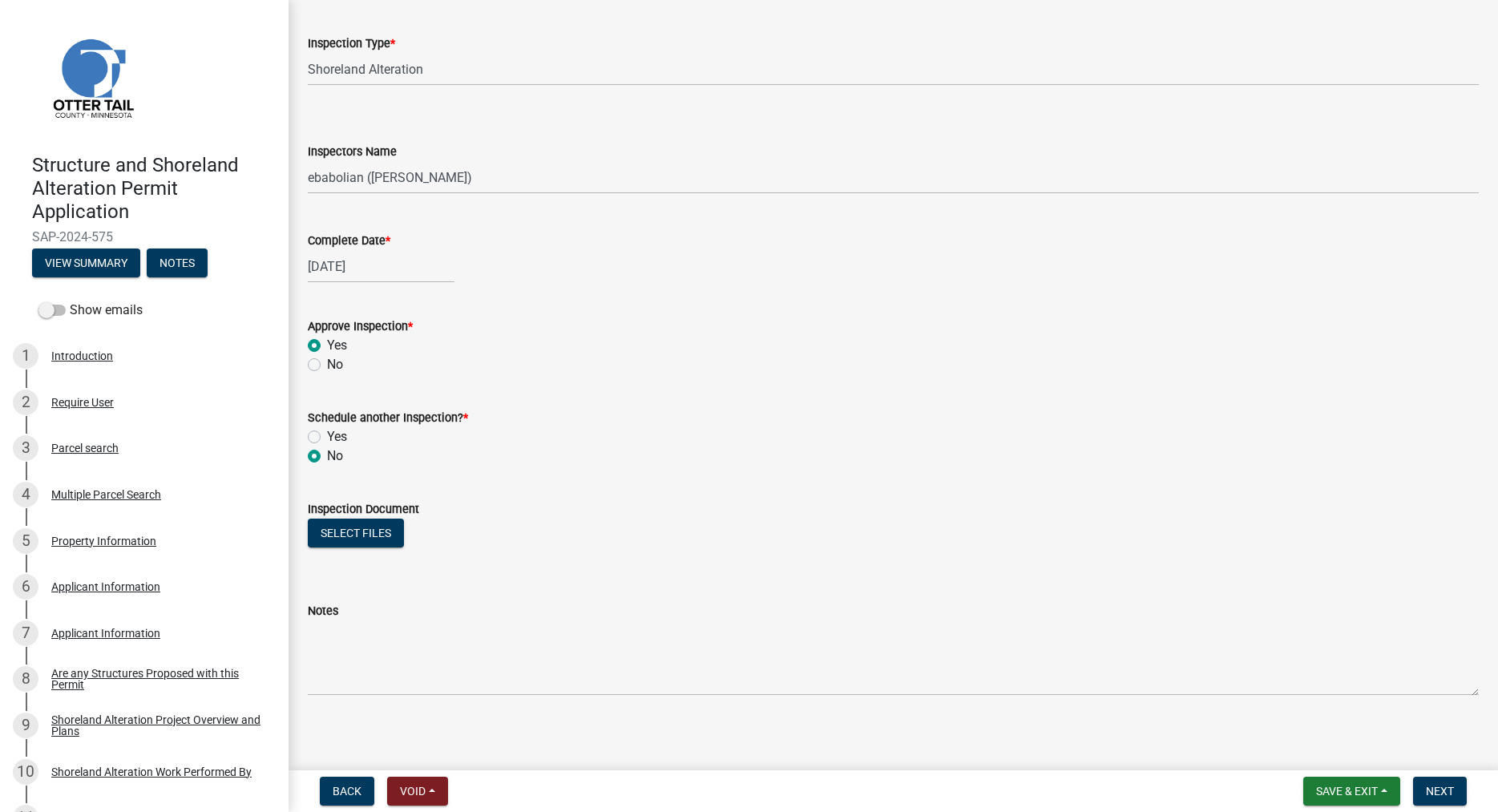
scroll to position [105, 0]
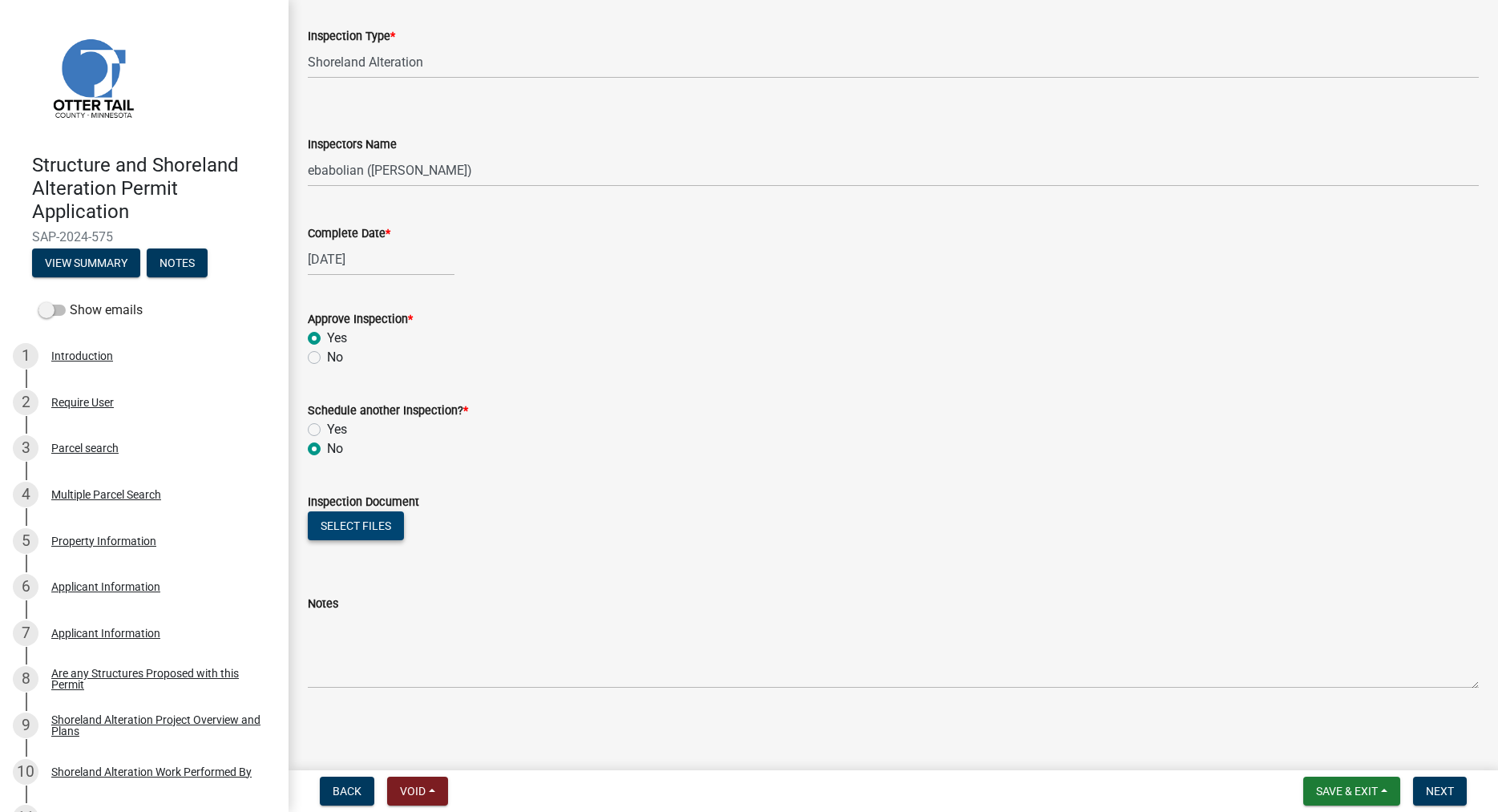
click at [358, 525] on button "Select files" at bounding box center [356, 525] width 96 height 29
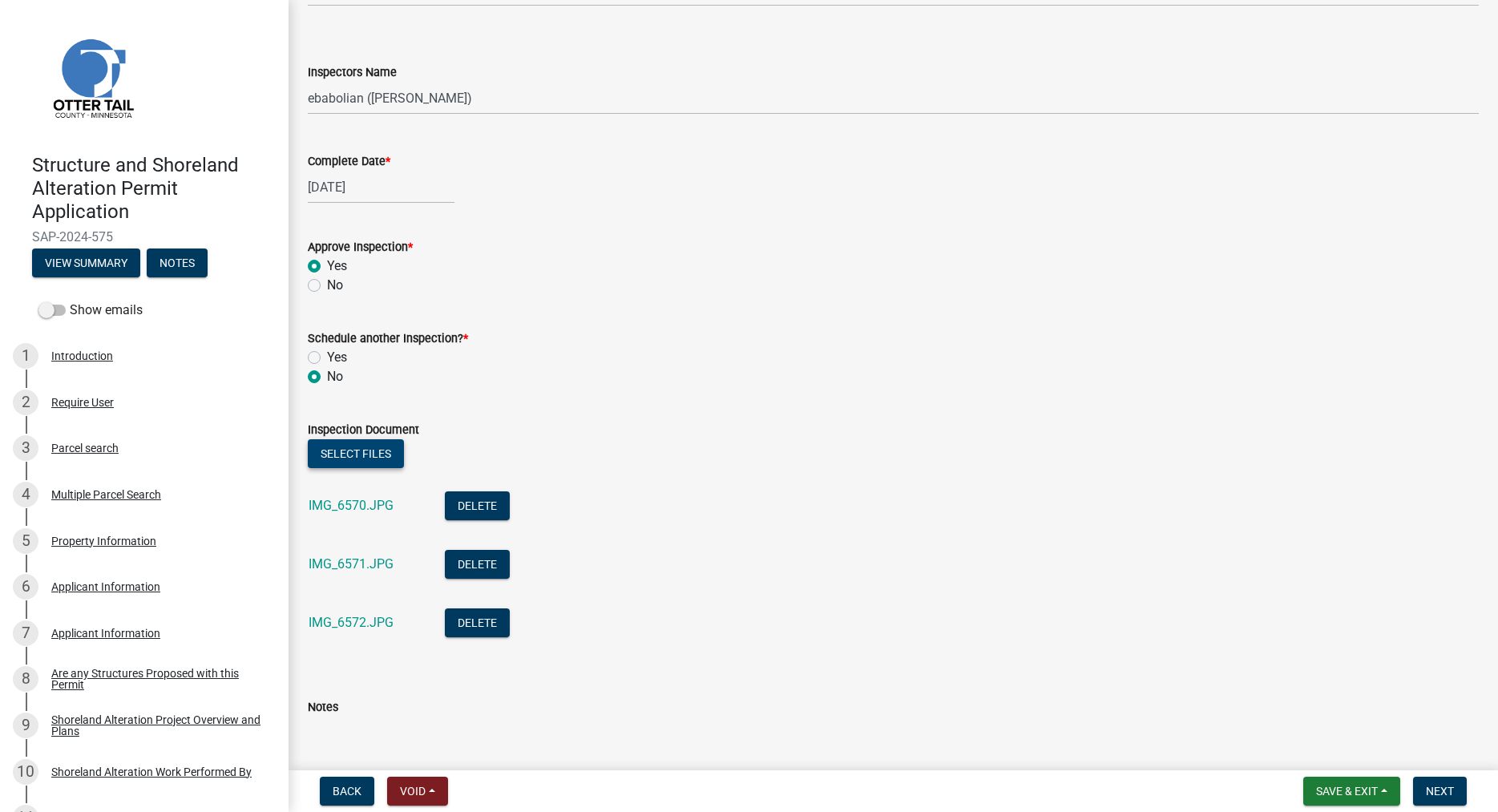
scroll to position [281, 0]
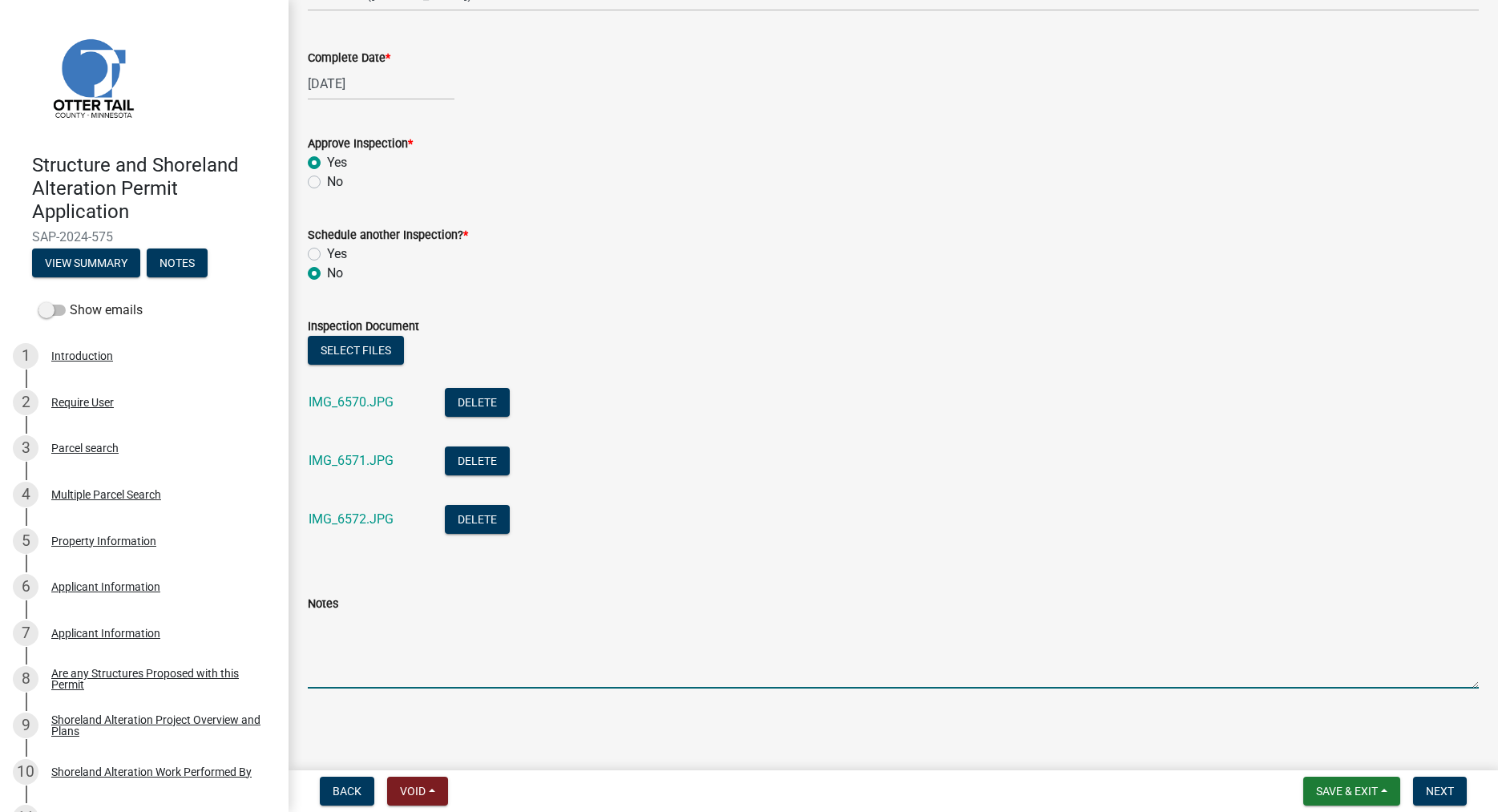
click at [355, 644] on textarea "Notes" at bounding box center [893, 651] width 1171 height 76
type textarea "Ok."
click at [336, 463] on link "IMG_6571.JPG" at bounding box center [351, 460] width 85 height 15
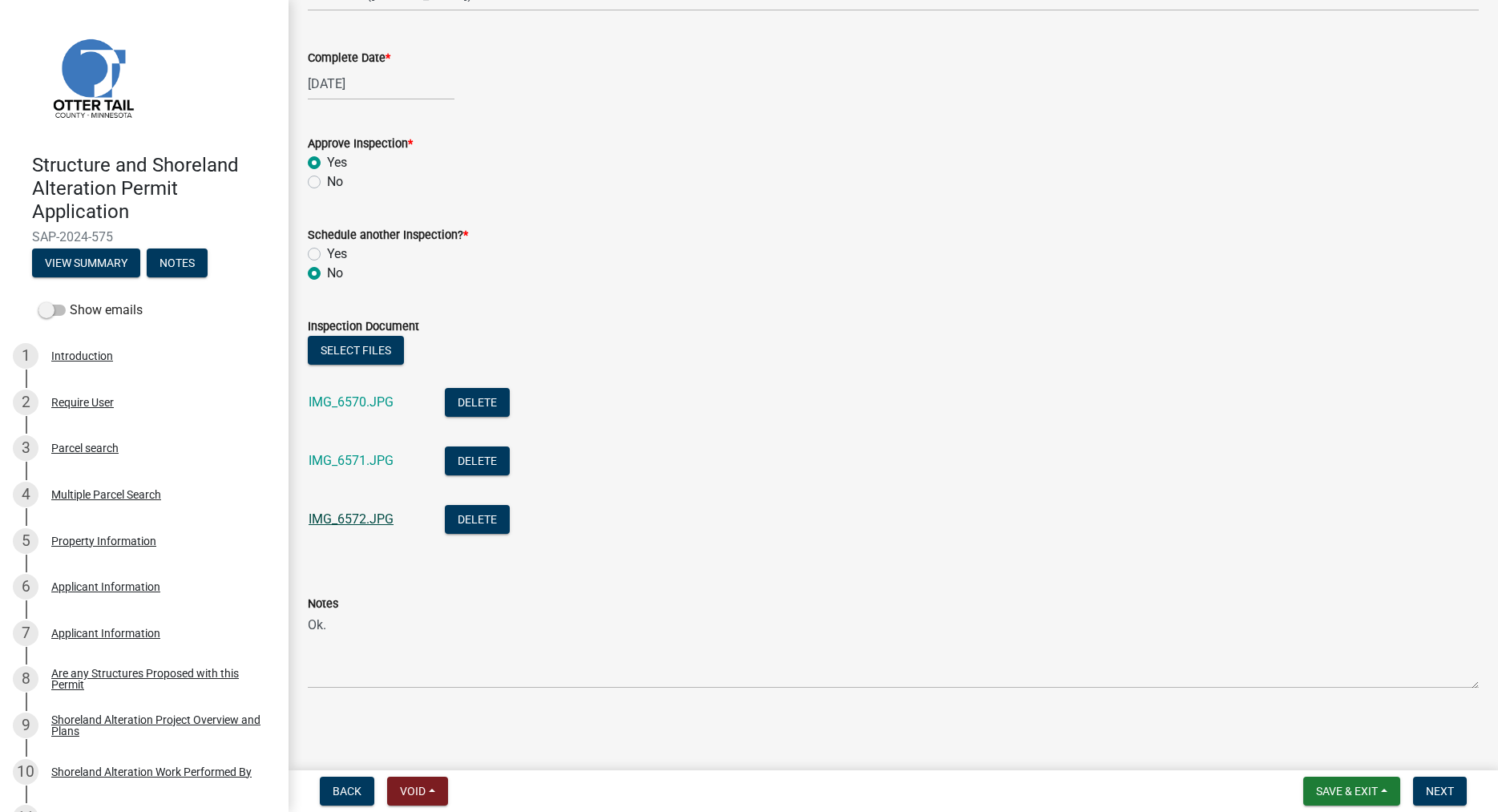
click at [367, 522] on link "IMG_6572.JPG" at bounding box center [351, 518] width 85 height 15
click at [1440, 791] on span "Next" at bounding box center [1440, 791] width 28 height 13
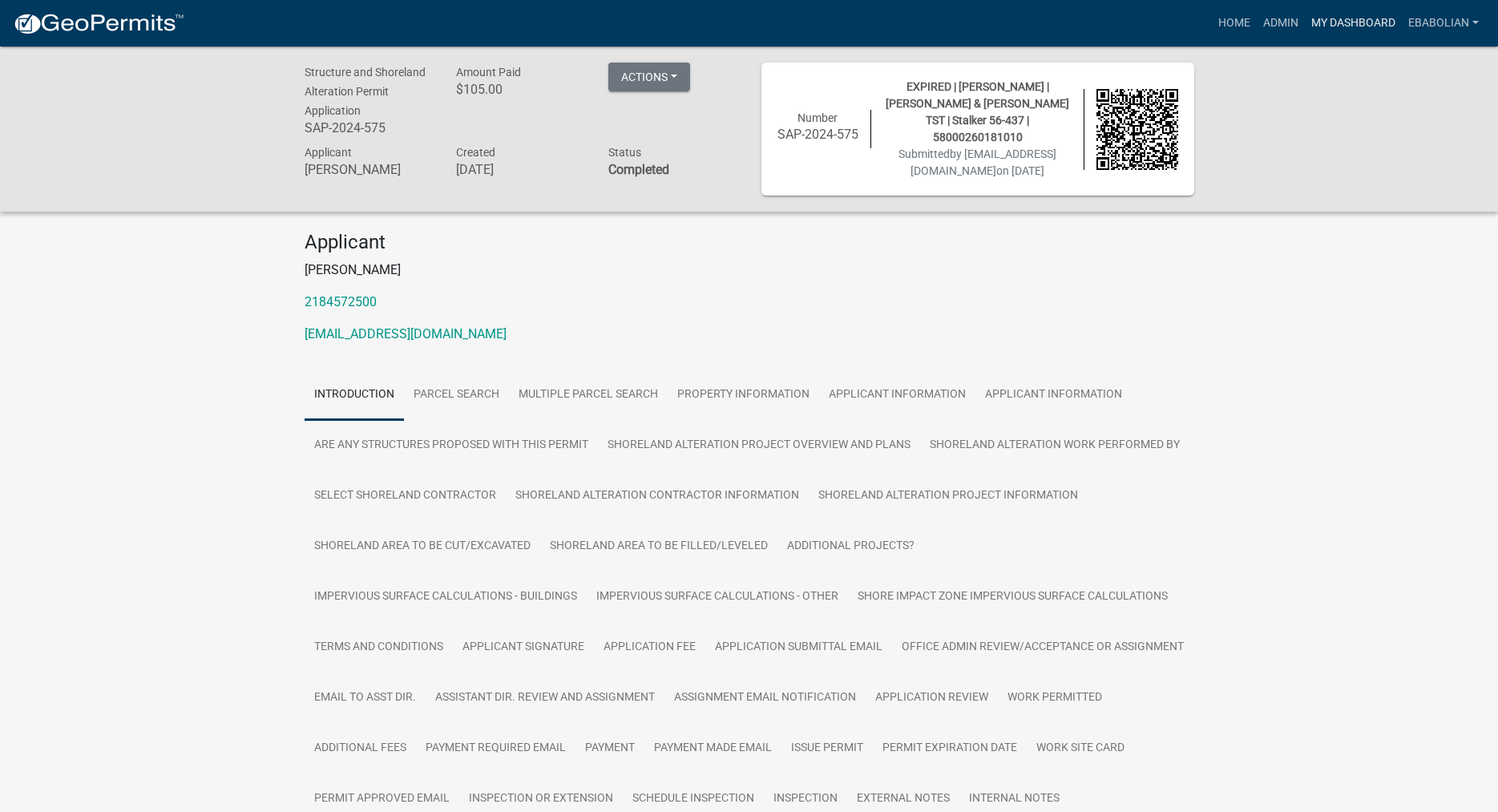
click at [1371, 29] on link "My Dashboard" at bounding box center [1354, 23] width 97 height 31
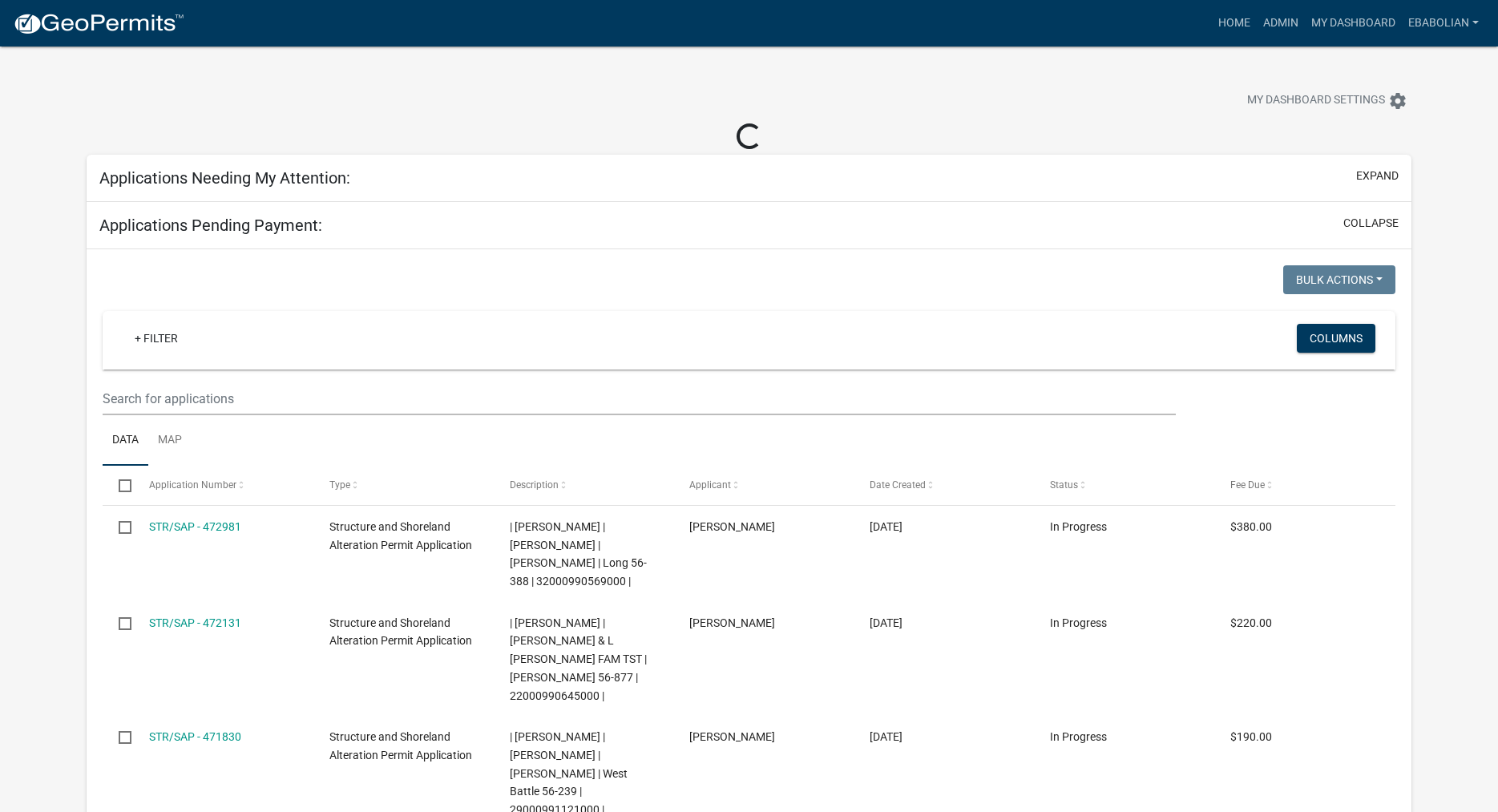
select select "3: 100"
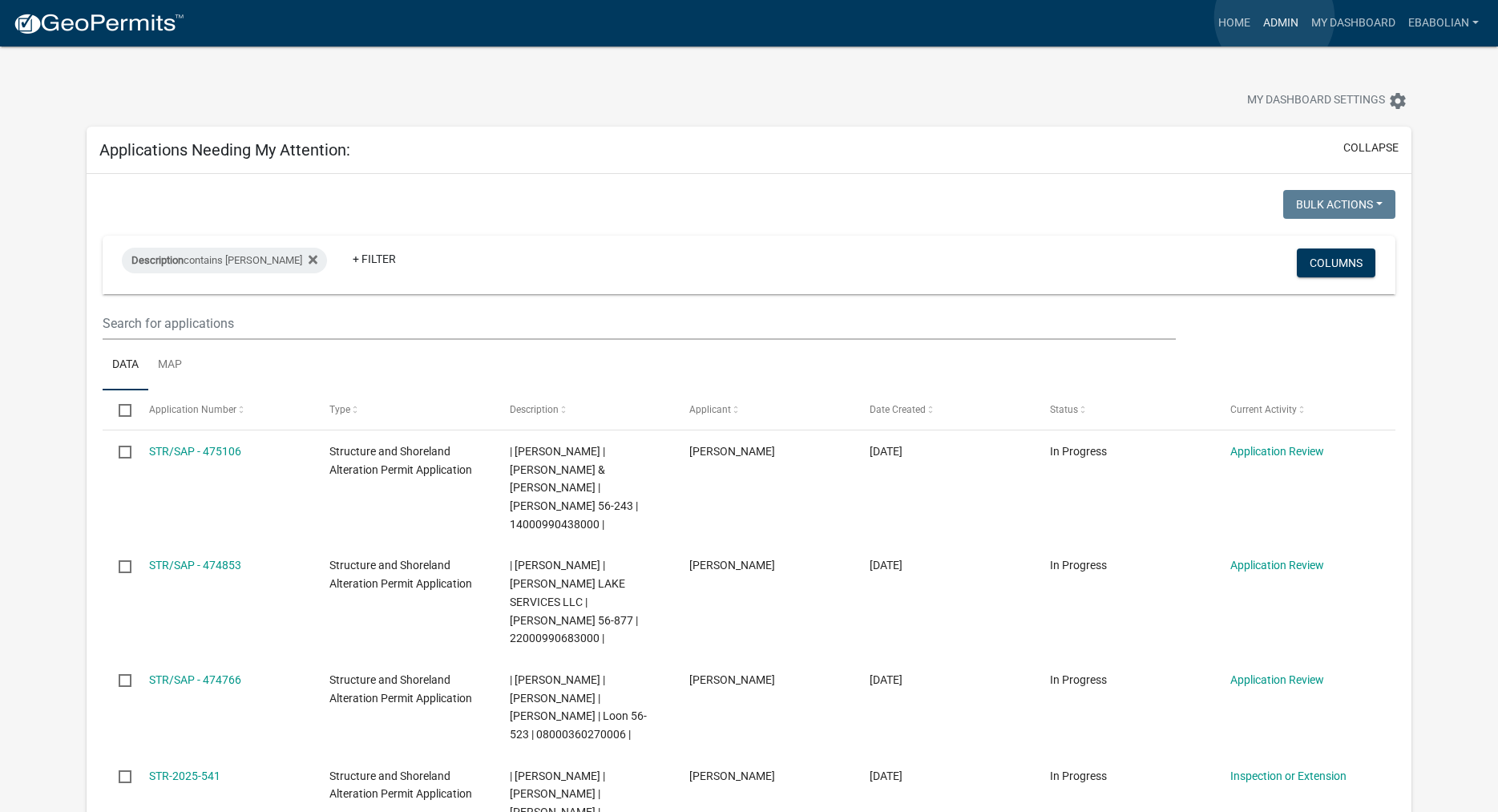
click at [1274, 18] on link "Admin" at bounding box center [1281, 23] width 48 height 31
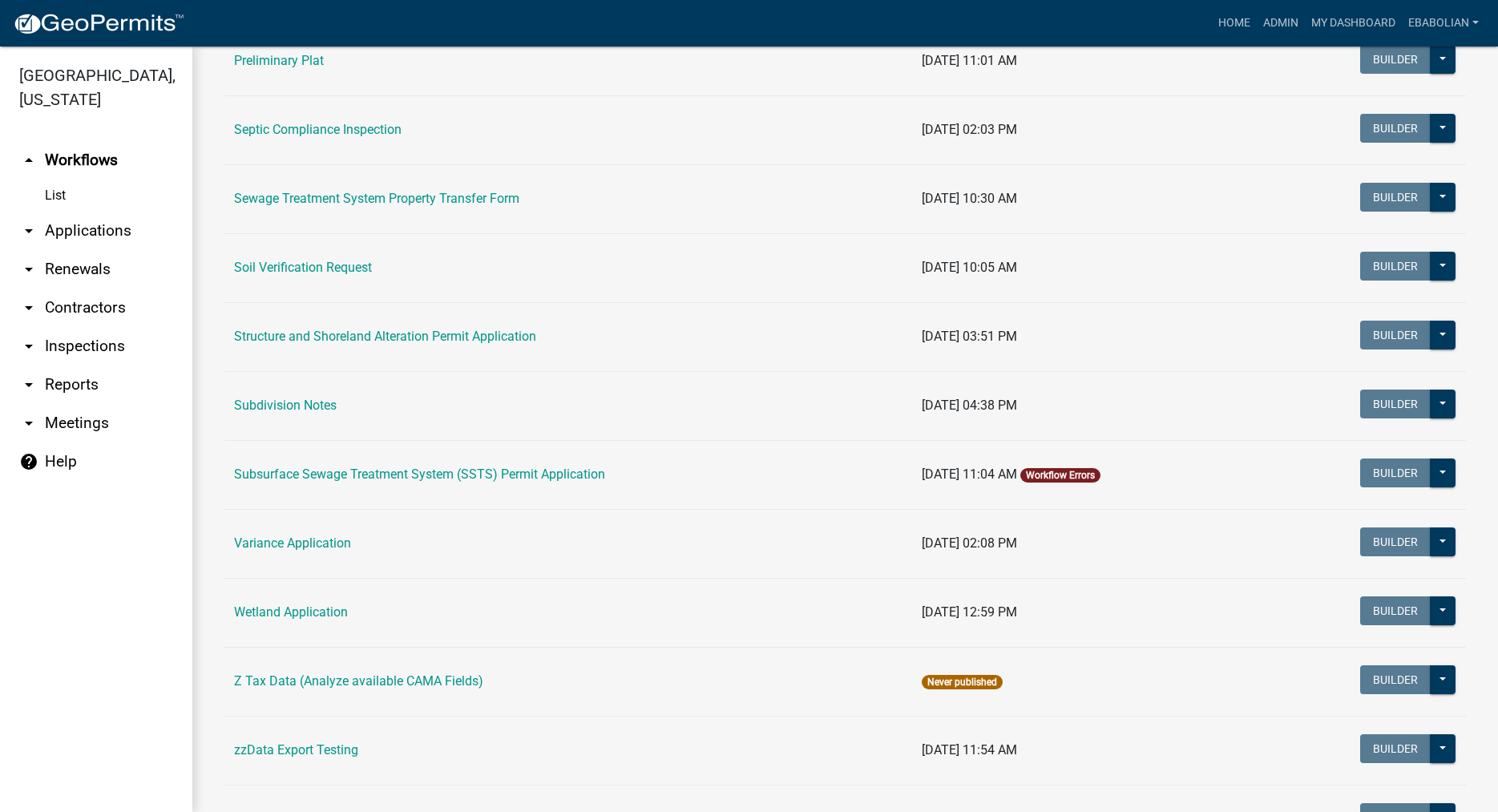
scroll to position [957, 0]
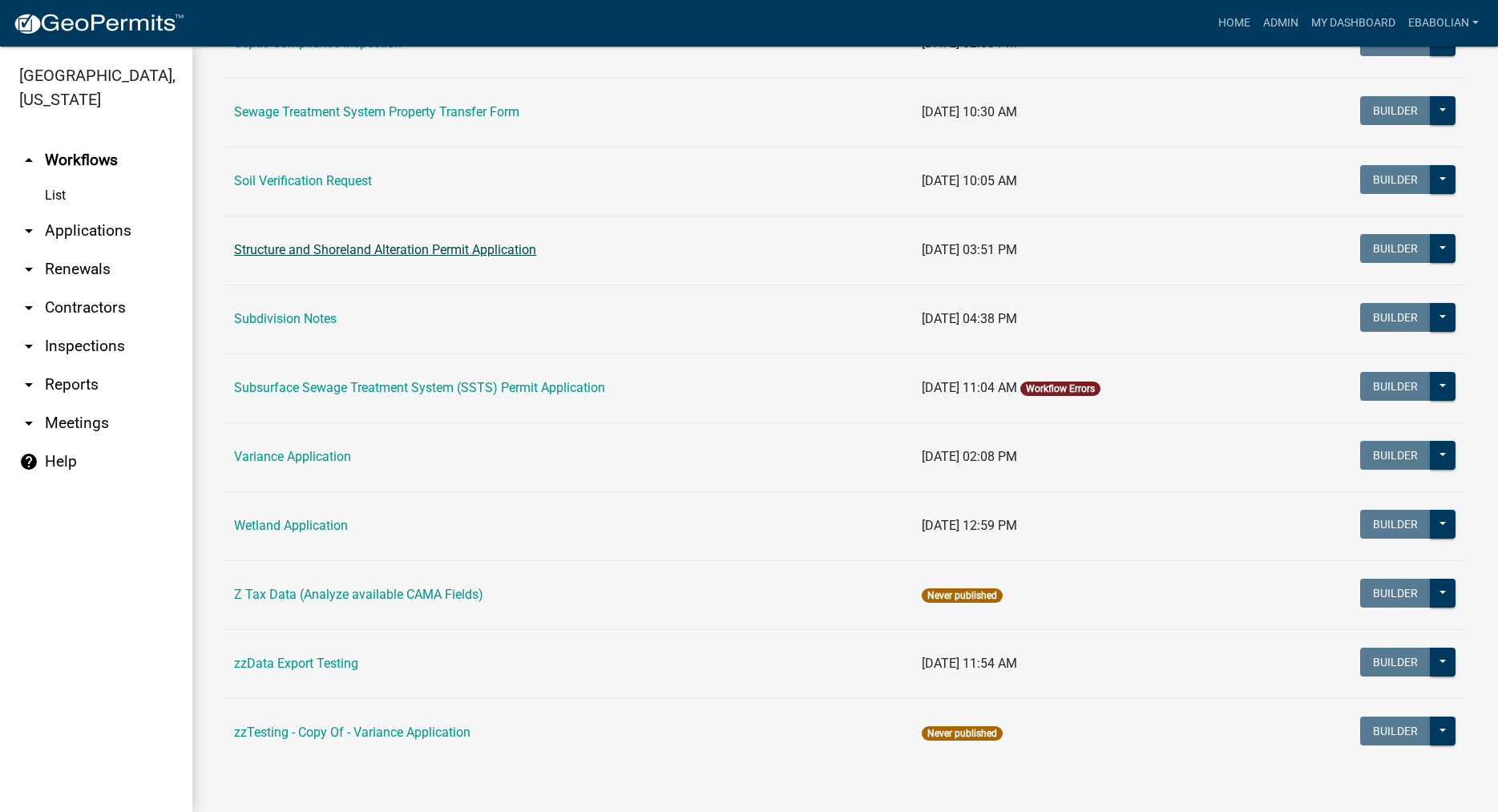
click at [325, 254] on link "Structure and Shoreland Alteration Permit Application" at bounding box center [385, 249] width 302 height 15
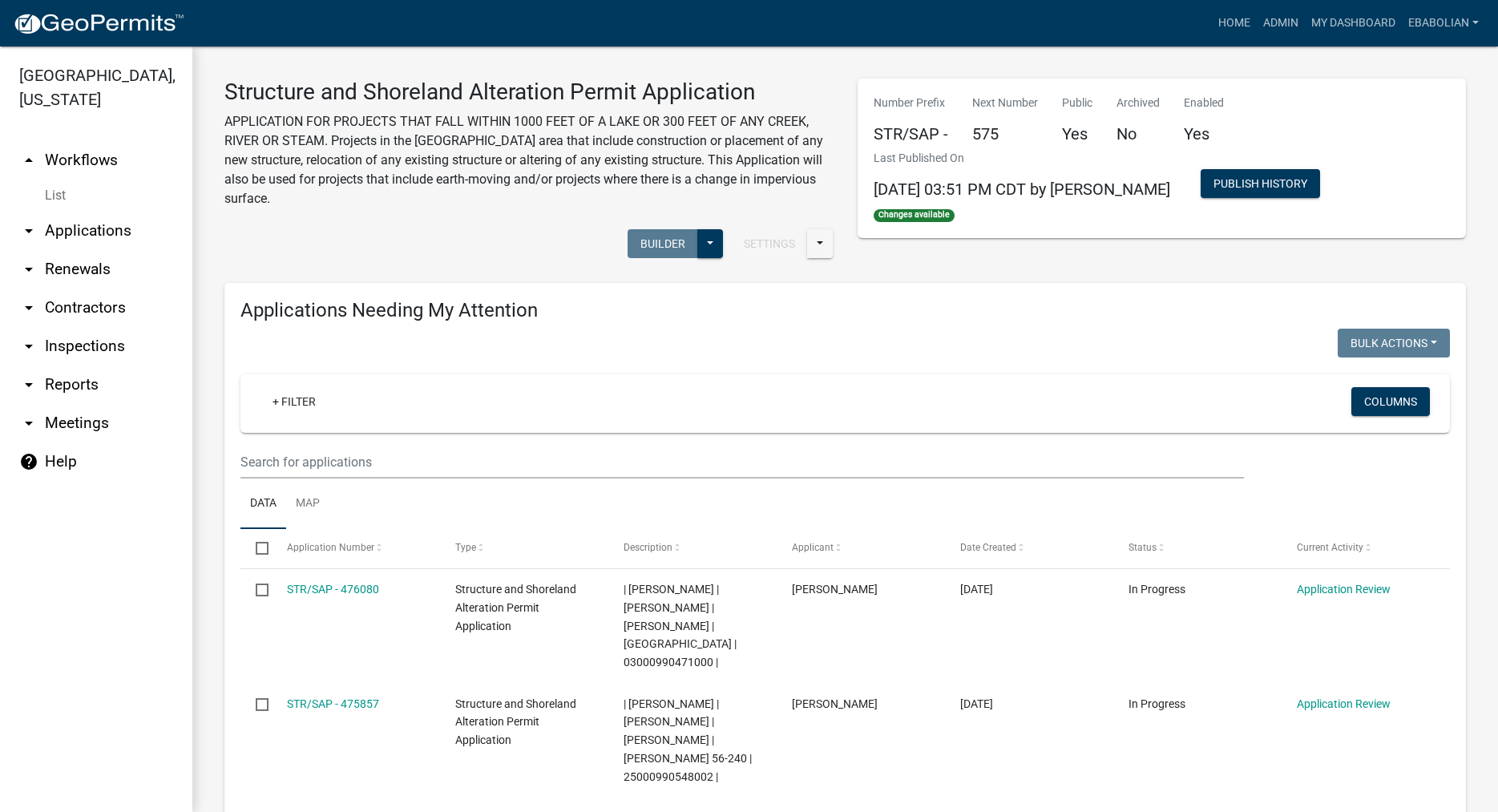
select select "3: 100"
click at [341, 467] on input "text" at bounding box center [742, 461] width 1003 height 33
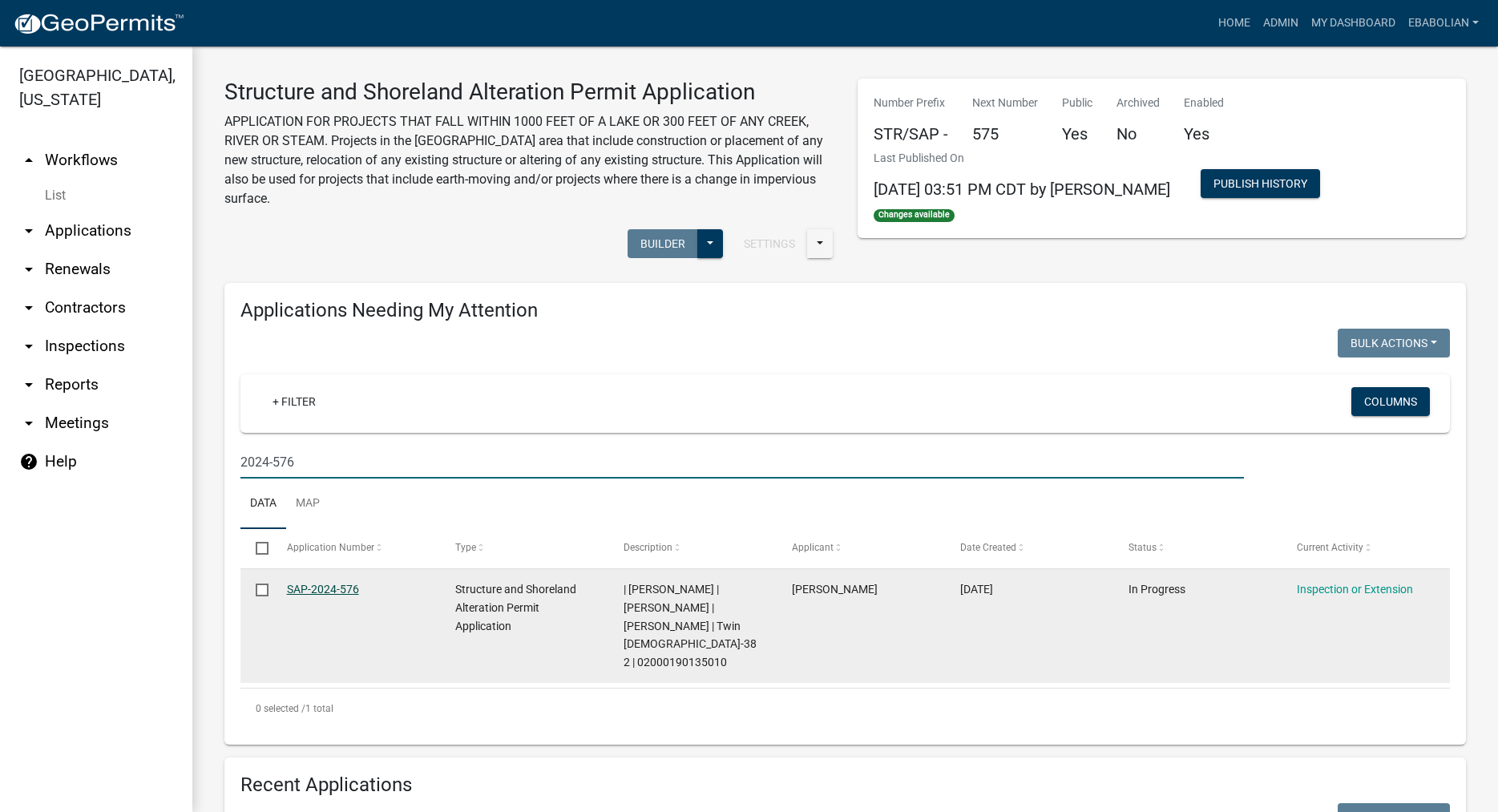
type input "2024-576"
click at [326, 590] on link "SAP-2024-576" at bounding box center [323, 589] width 72 height 13
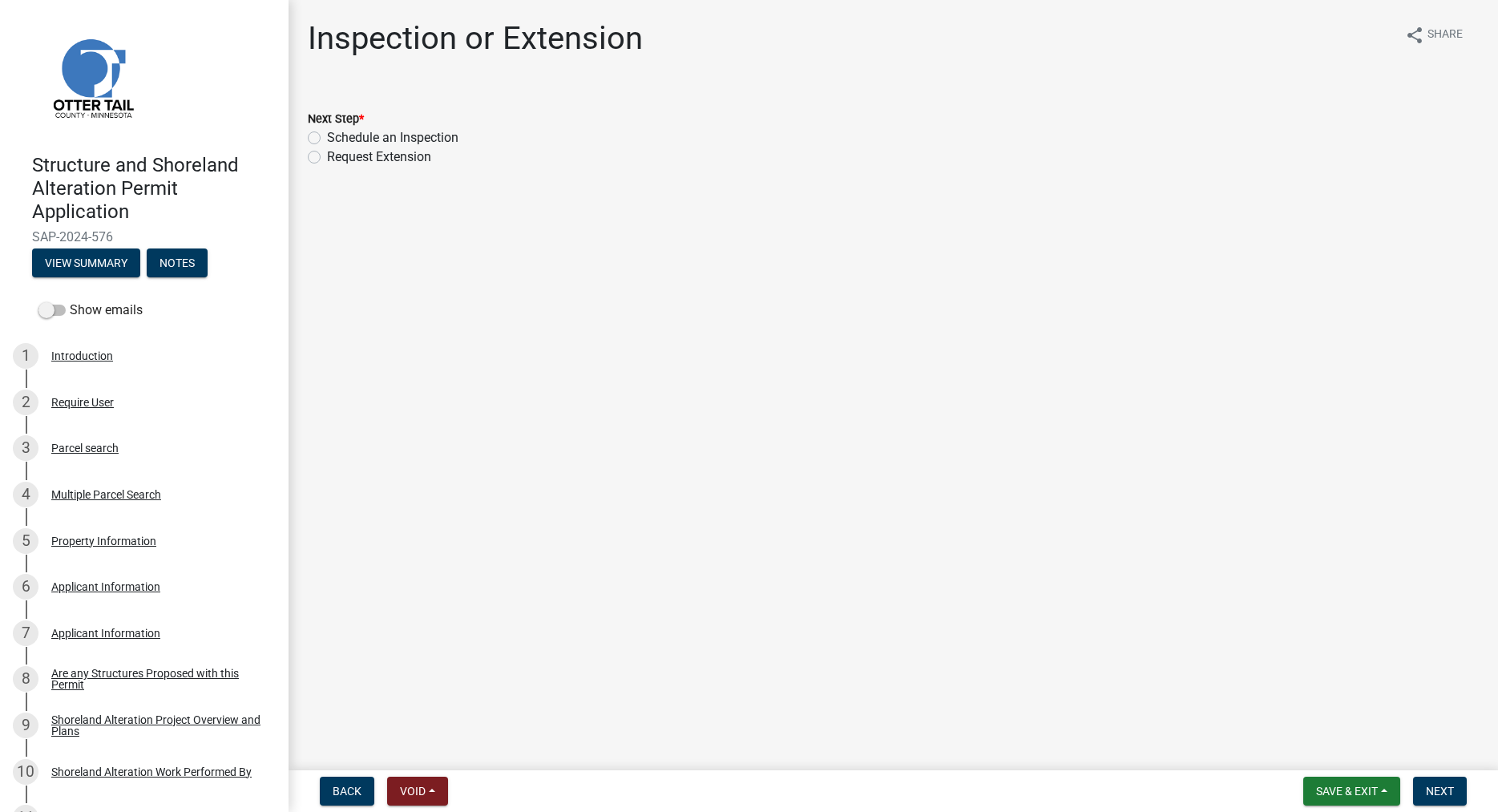
click at [327, 140] on label "Schedule an Inspection" at bounding box center [393, 138] width 131 height 19
click at [327, 139] on input "Schedule an Inspection" at bounding box center [333, 134] width 11 height 11
radio input "true"
click at [1432, 786] on span "Next" at bounding box center [1440, 791] width 28 height 13
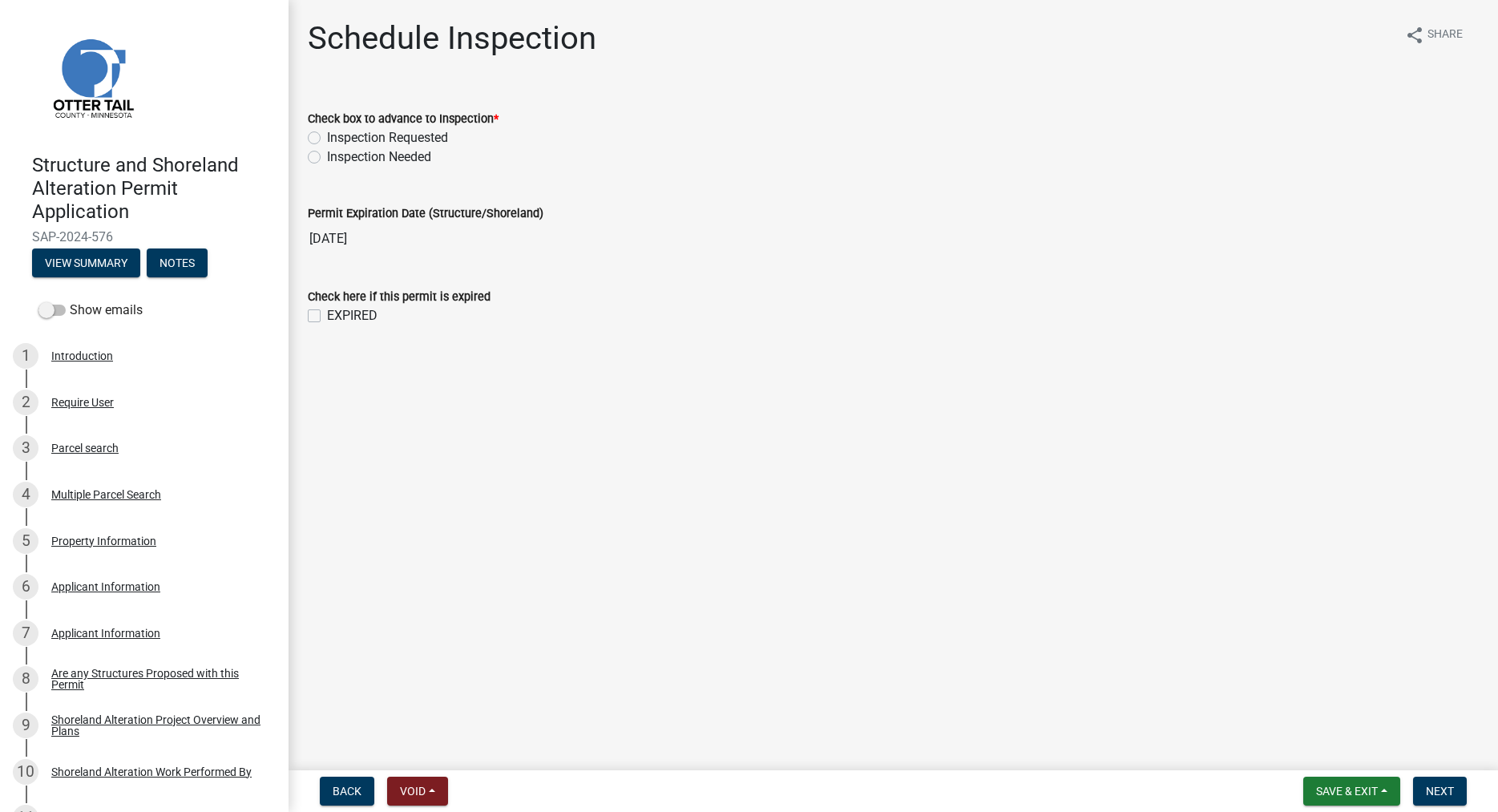
click at [327, 155] on label "Inspection Needed" at bounding box center [379, 157] width 104 height 19
click at [327, 155] on input "Inspection Needed" at bounding box center [333, 153] width 11 height 11
radio input "true"
click at [327, 314] on label "EXPIRED" at bounding box center [352, 316] width 50 height 19
click at [327, 314] on input "EXPIRED" at bounding box center [333, 311] width 11 height 11
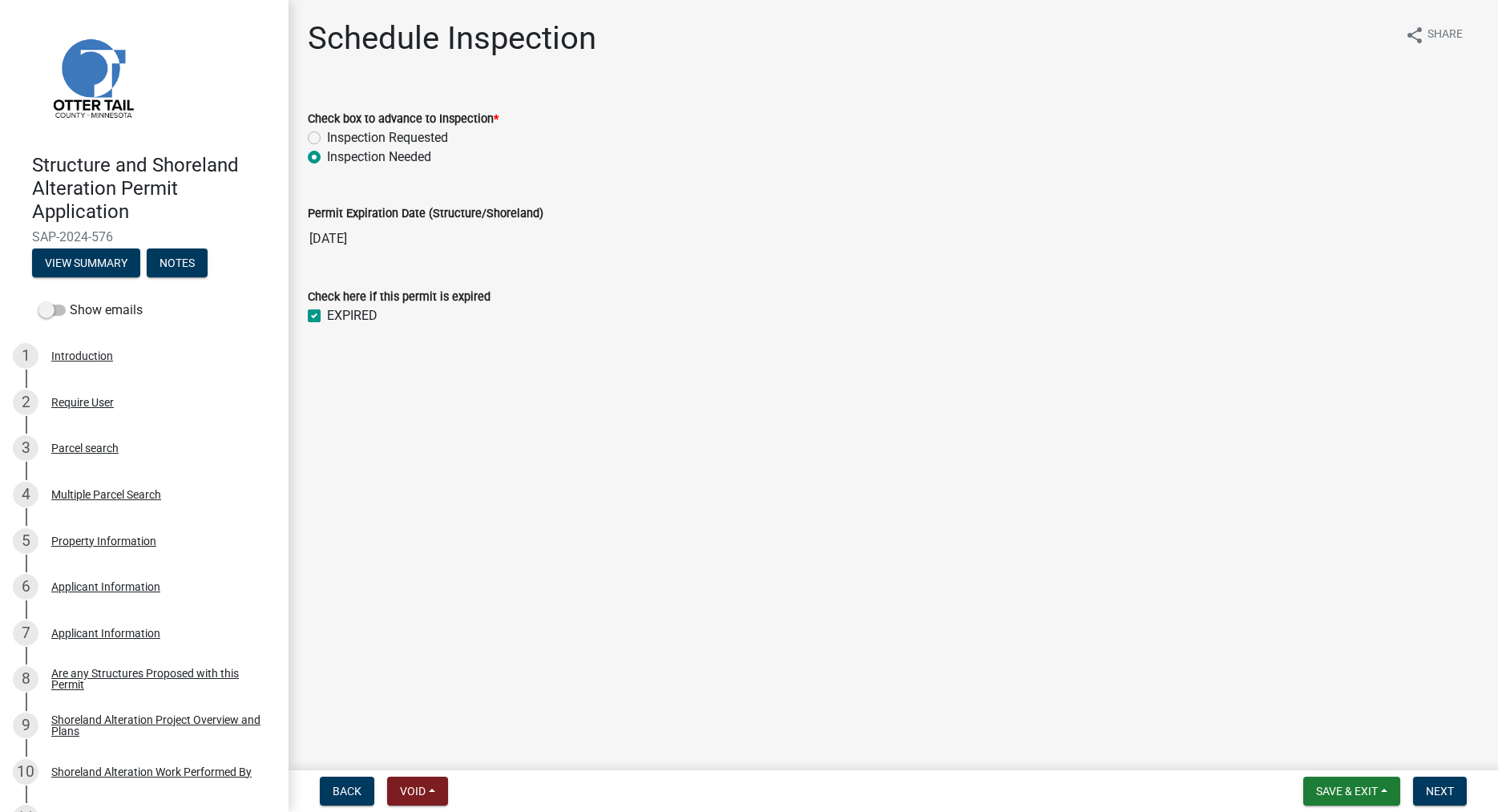
checkbox input "true"
click at [1427, 790] on span "Next" at bounding box center [1440, 791] width 28 height 13
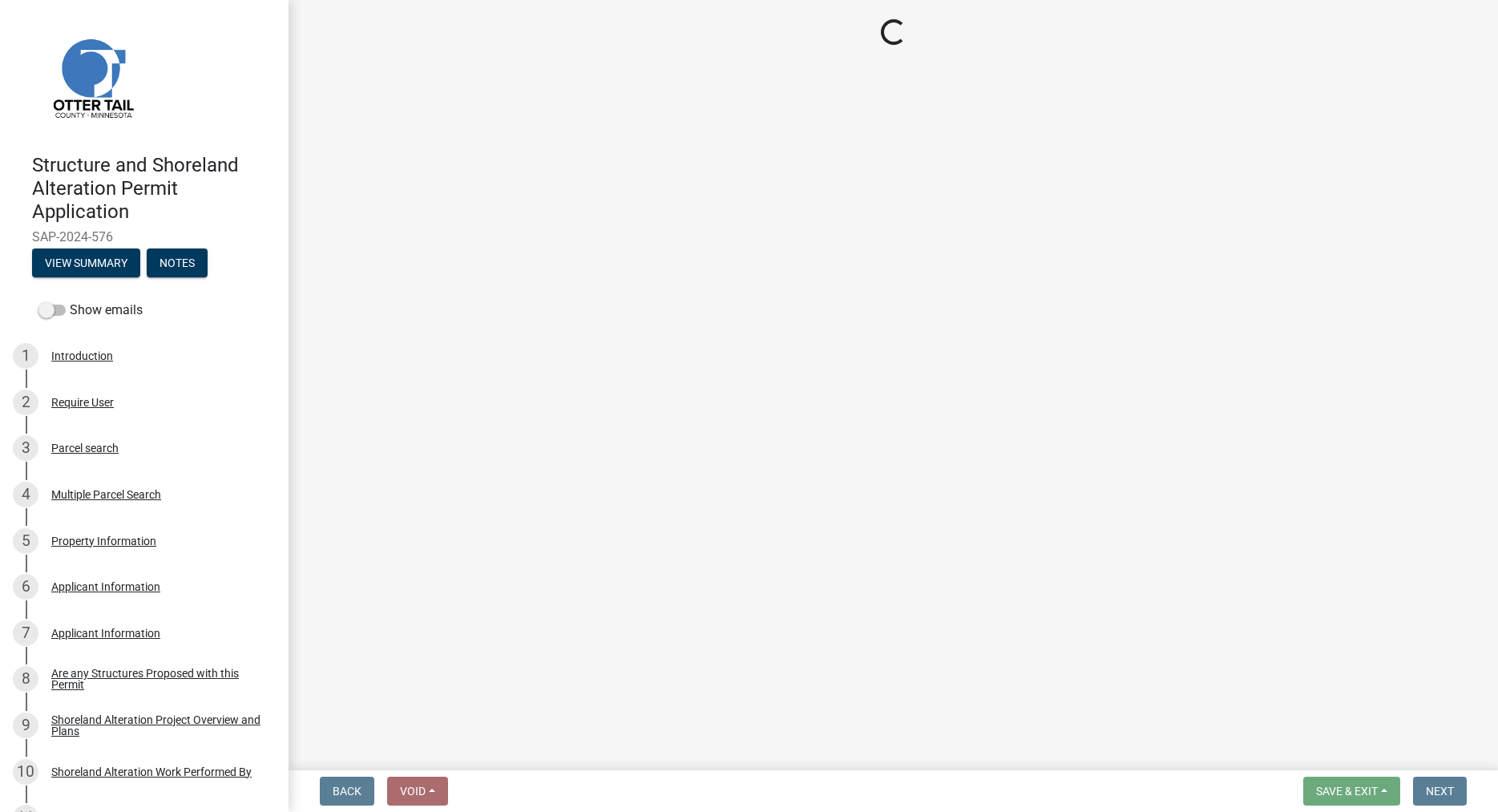
select select "710d5f49-2663-4e73-9718-d0c4e189f5ed"
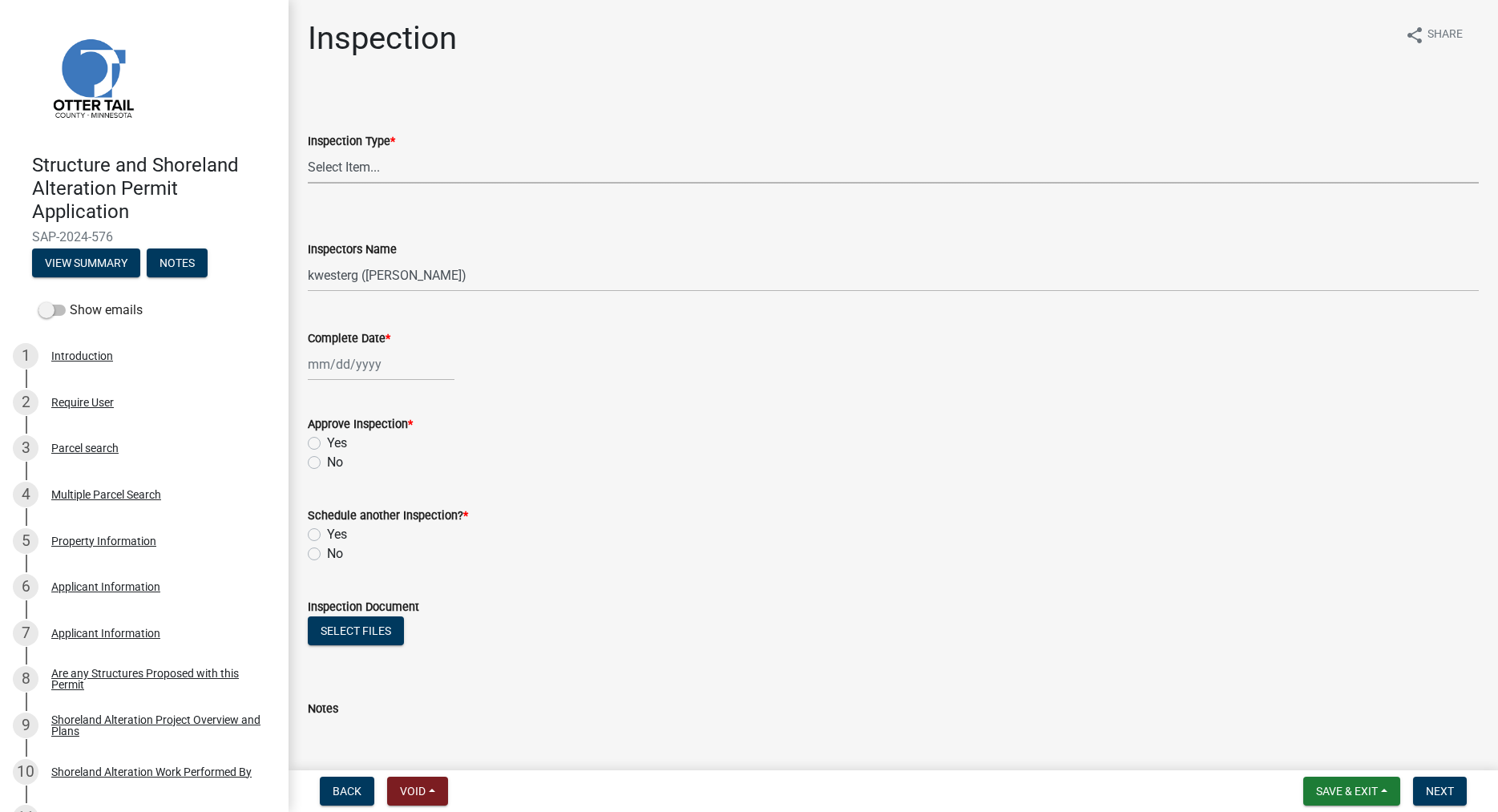
click at [308, 150] on select "Select Item... Footing / Structure Inspection Shoreland Alteration Not Built" at bounding box center [893, 166] width 1171 height 33
click option "Shoreland Alteration" at bounding box center [0, 0] width 0 height 0
select select "47ea1fb7-c502-4f3a-a094-06b583cbebcf"
click at [308, 259] on select "Select Item... btollefson (Brittany Tollefson) alexisnewark (Alexis Newark) epl…" at bounding box center [893, 274] width 1171 height 33
select select "cd31a072-cd4e-4306-9b8c-c26eab70e9de"
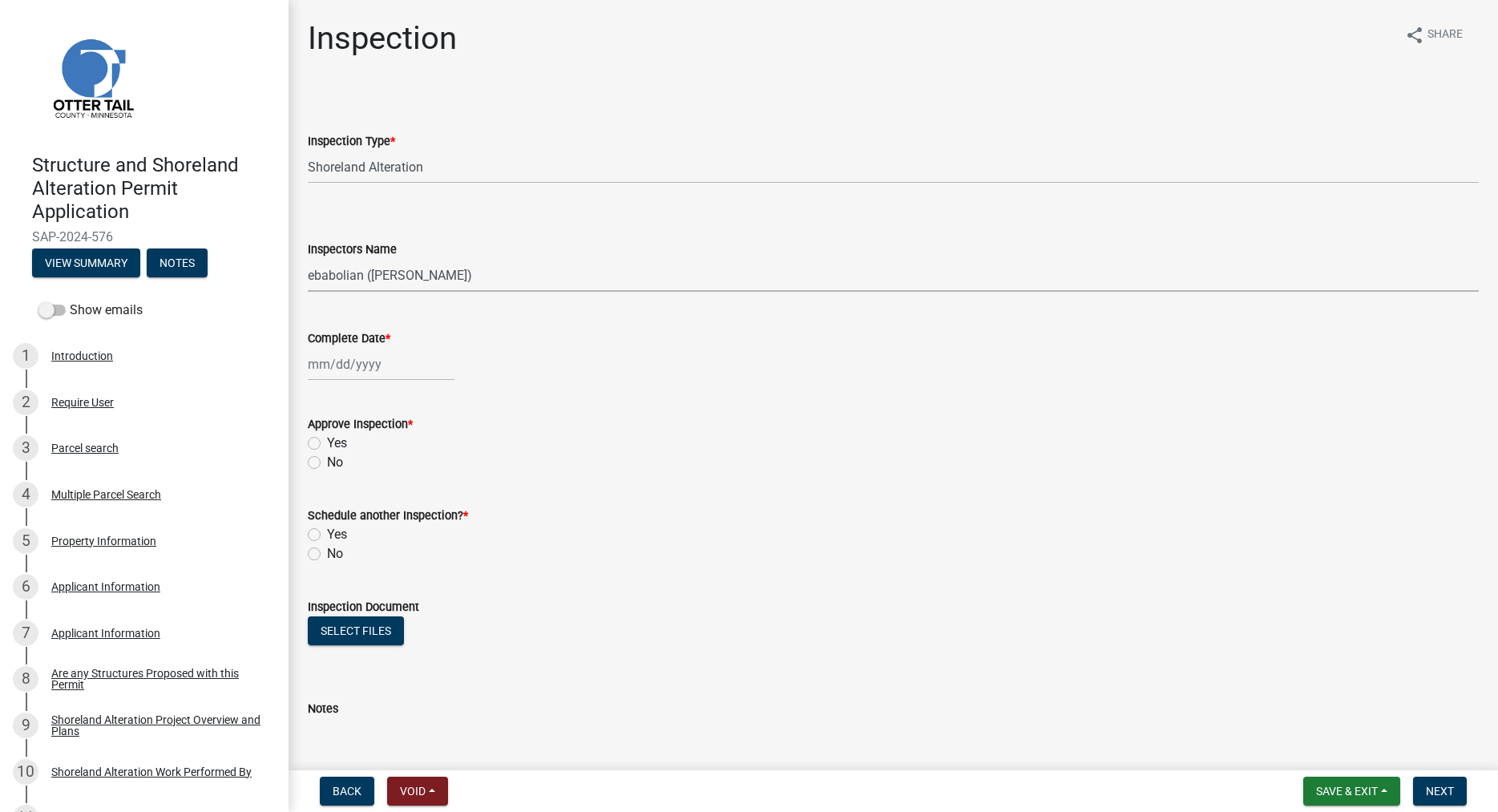
click option "ebabolian (Eric Babolian)" at bounding box center [0, 0] width 0 height 0
click at [339, 364] on input "Complete Date *" at bounding box center [381, 363] width 147 height 33
select select "9"
select select "2025"
click at [371, 472] on div "10" at bounding box center [375, 474] width 26 height 26
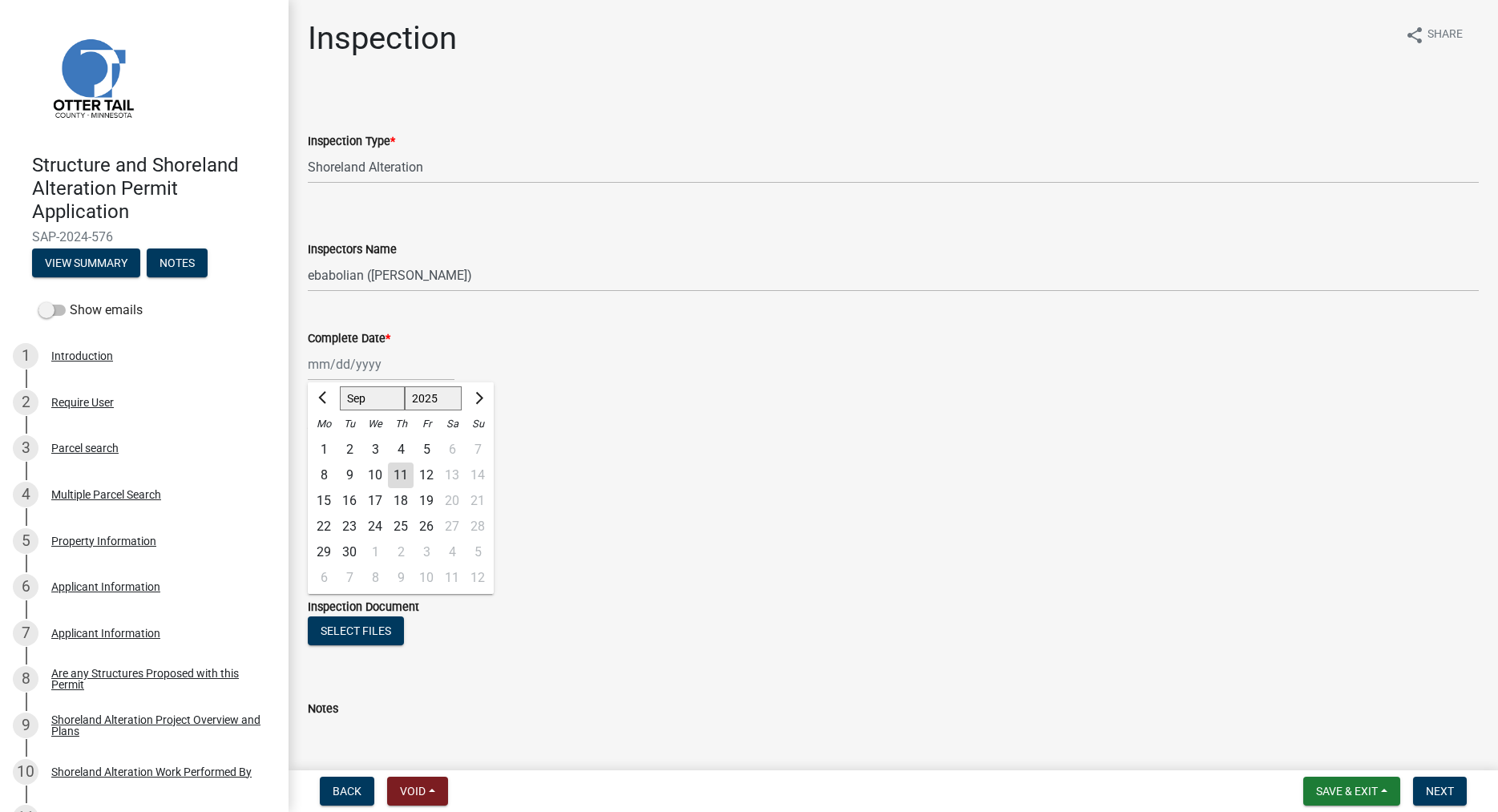
type input "09/10/2025"
click at [327, 447] on label "Yes" at bounding box center [337, 443] width 20 height 19
click at [327, 444] on input "Yes" at bounding box center [333, 439] width 11 height 11
radio input "true"
click at [327, 559] on label "No" at bounding box center [335, 553] width 16 height 19
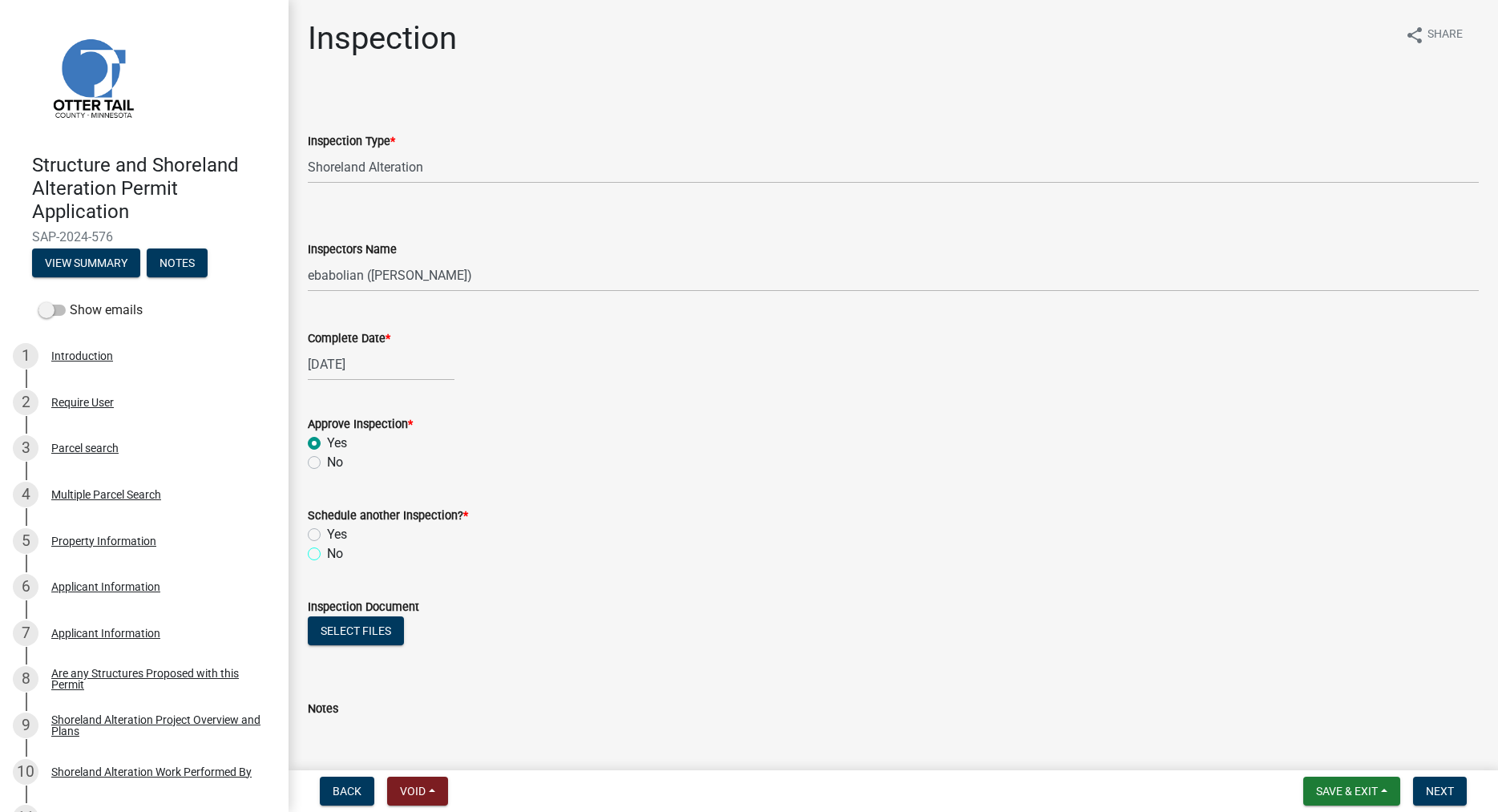
click at [327, 554] on input "No" at bounding box center [333, 549] width 11 height 11
radio input "true"
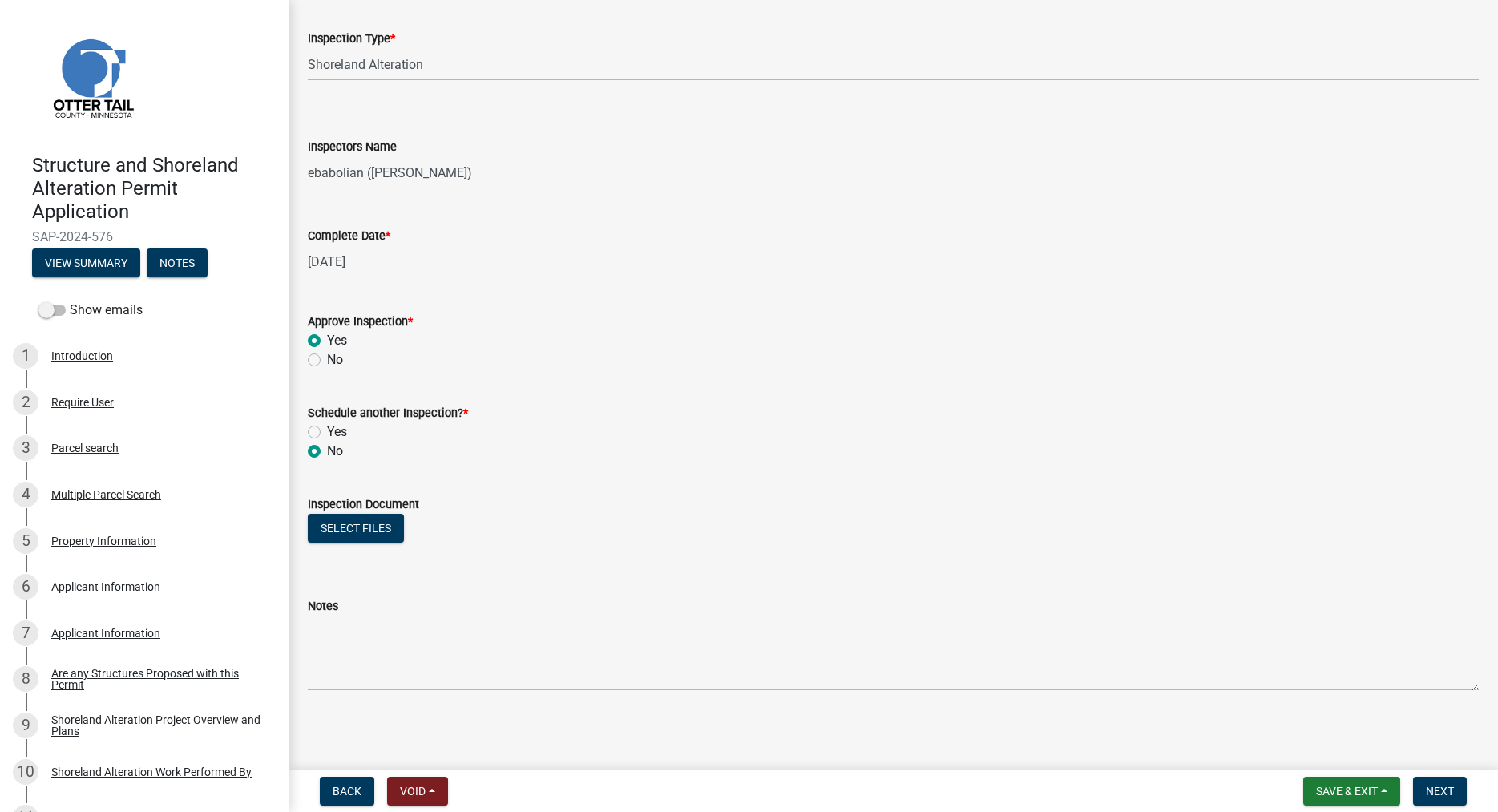
scroll to position [105, 0]
click at [356, 526] on button "Select files" at bounding box center [356, 525] width 96 height 29
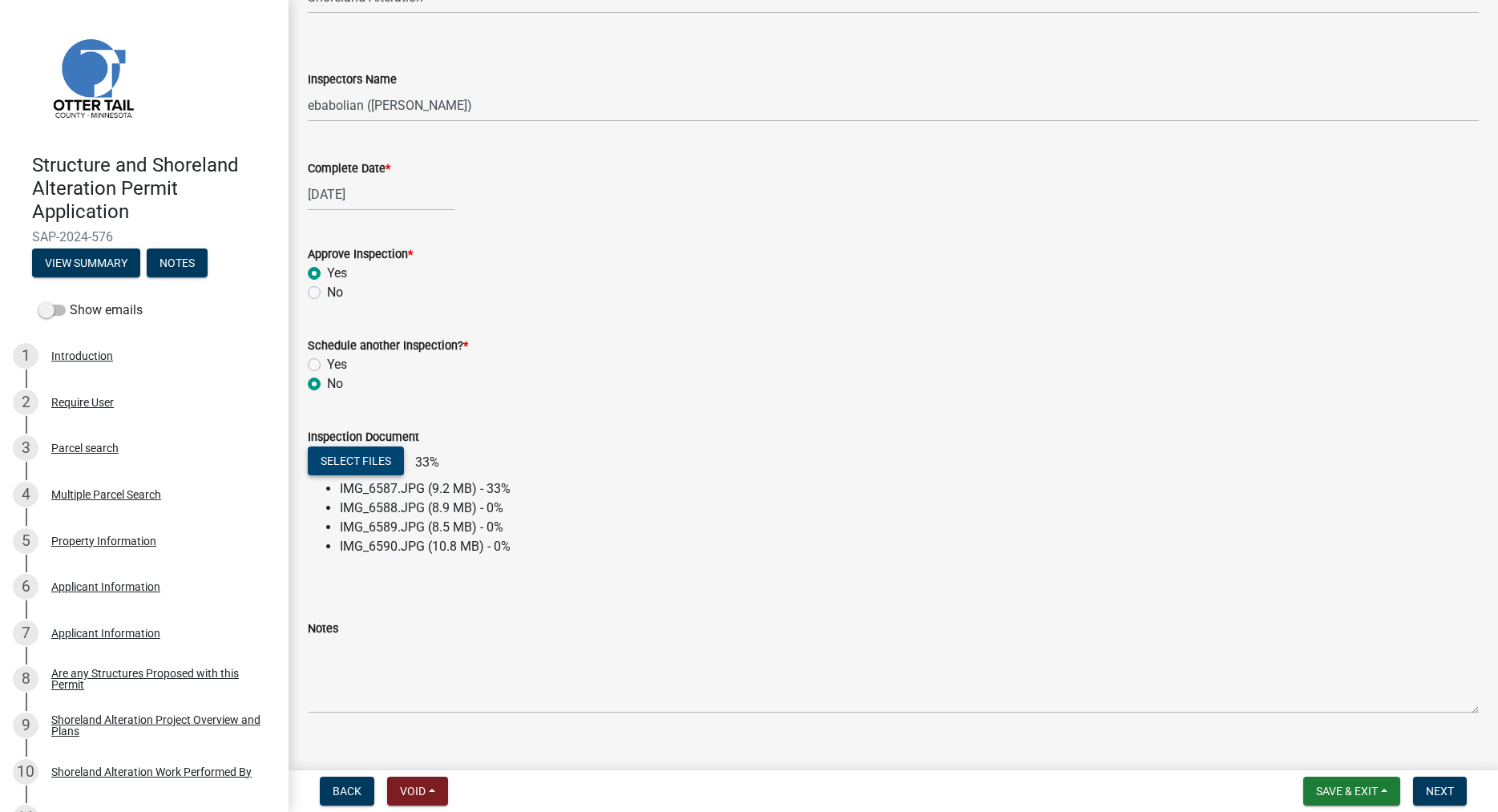
scroll to position [196, 0]
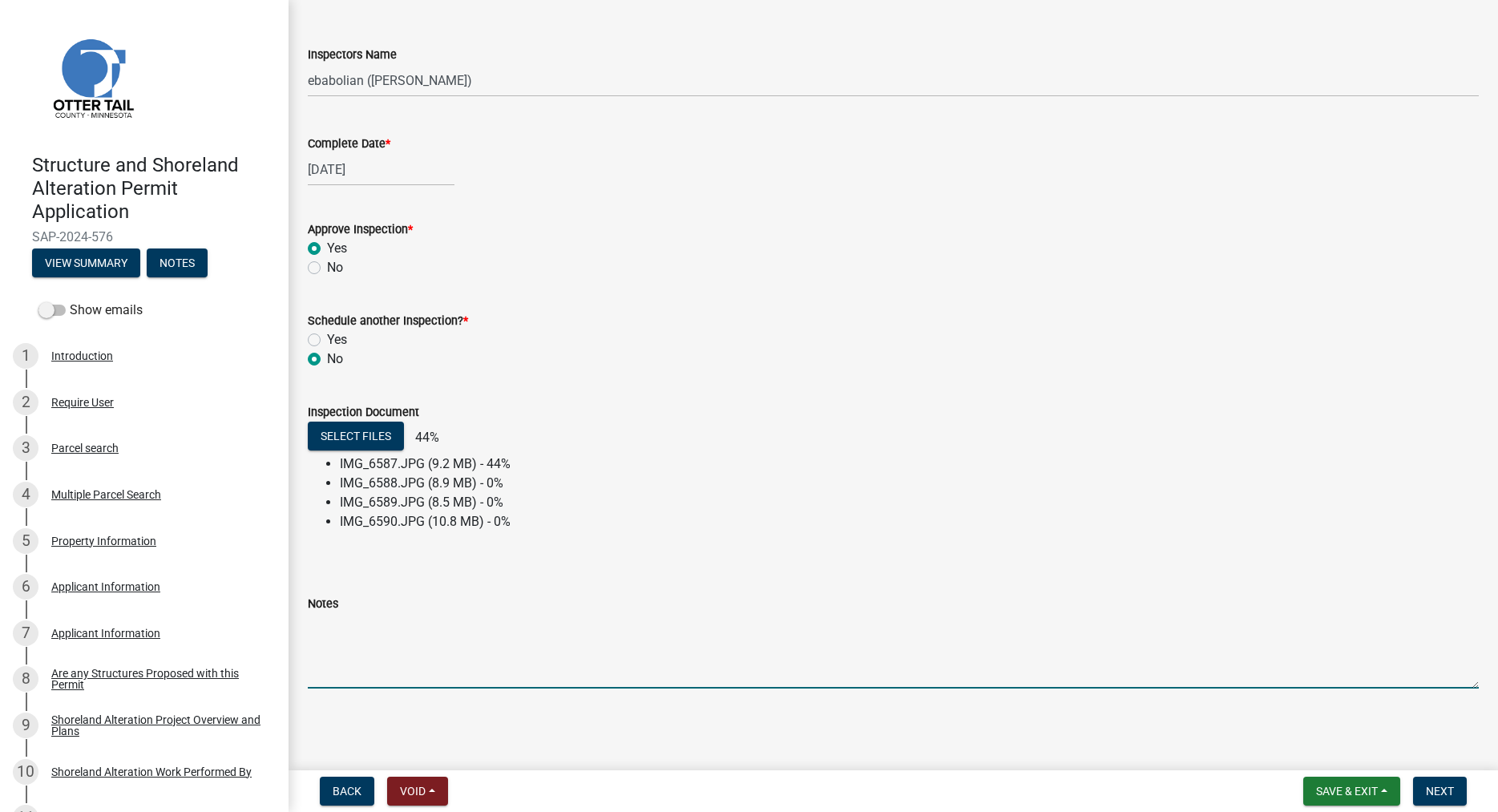
click at [360, 639] on textarea "Notes" at bounding box center [893, 651] width 1171 height 76
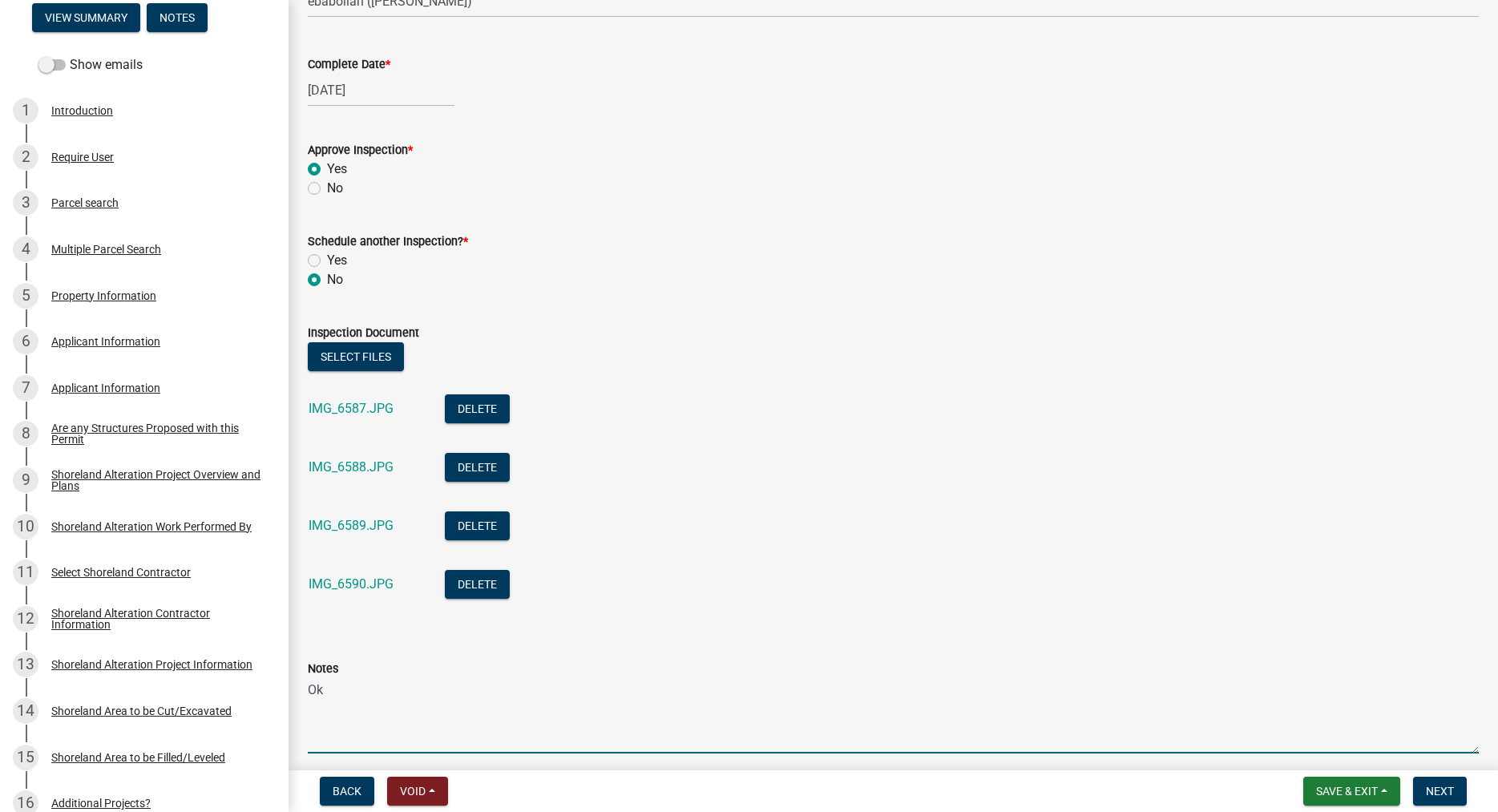
scroll to position [339, 0]
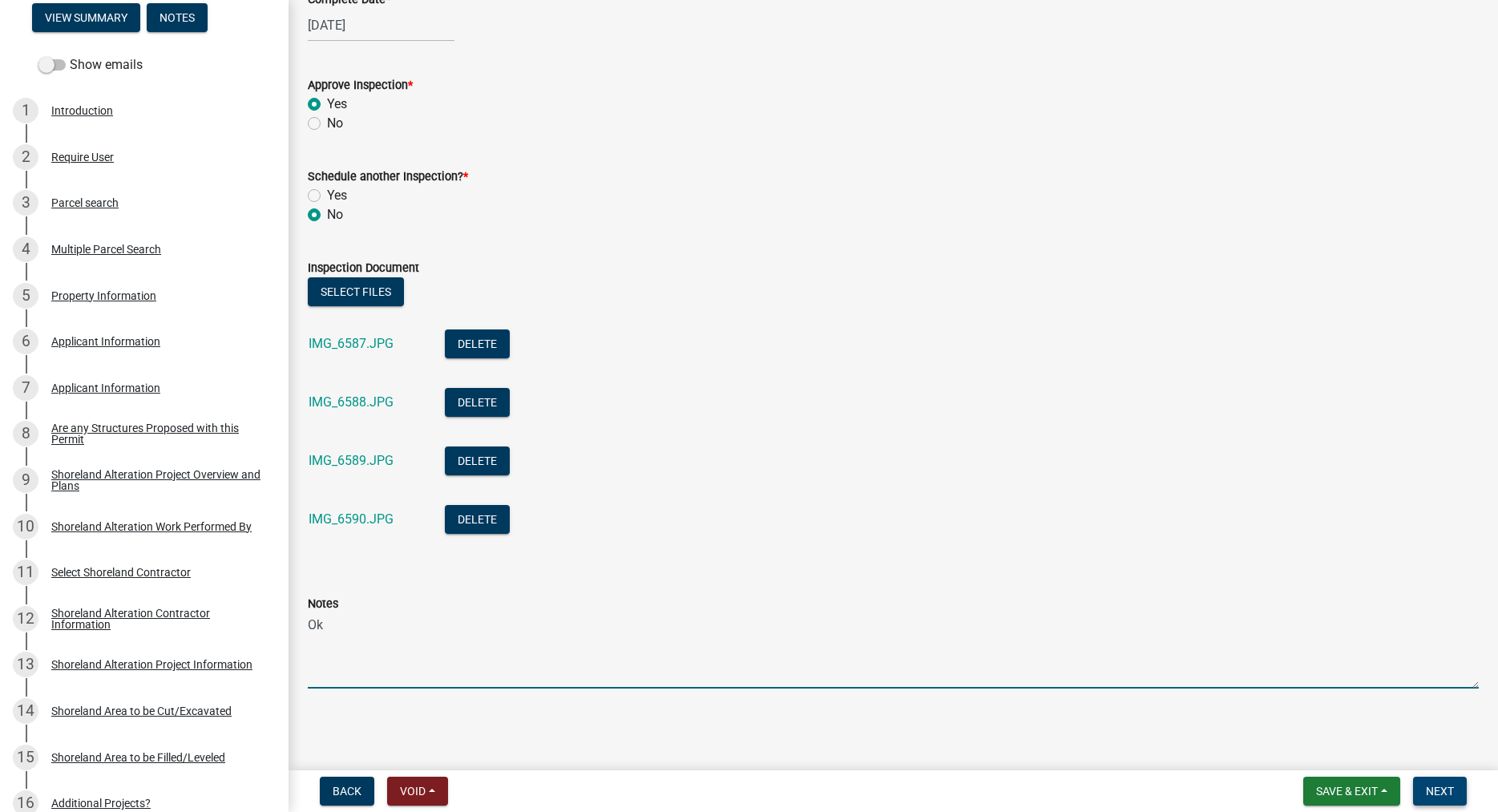
type textarea "Ok"
click at [1438, 793] on span "Next" at bounding box center [1440, 791] width 28 height 13
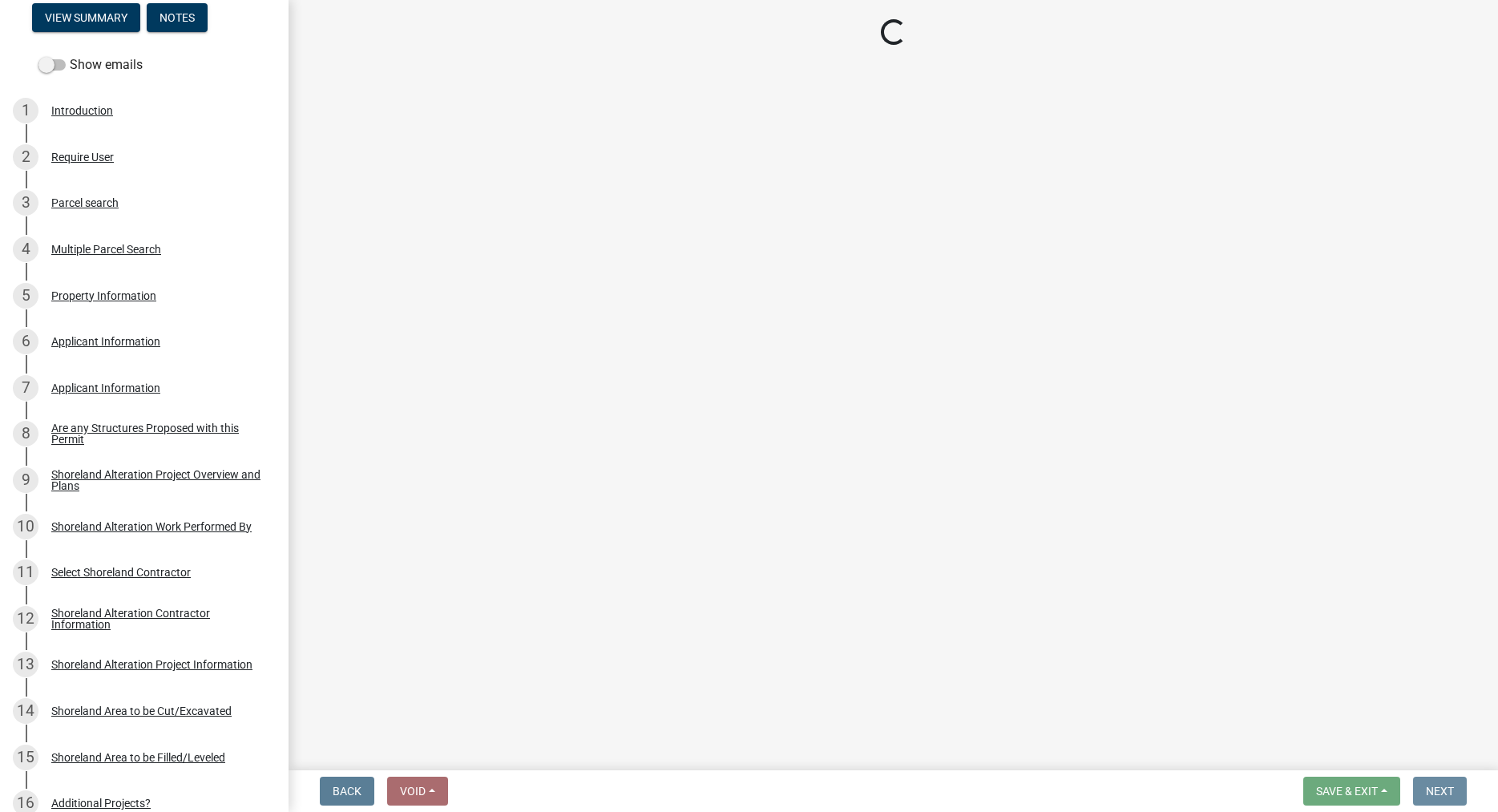
scroll to position [0, 0]
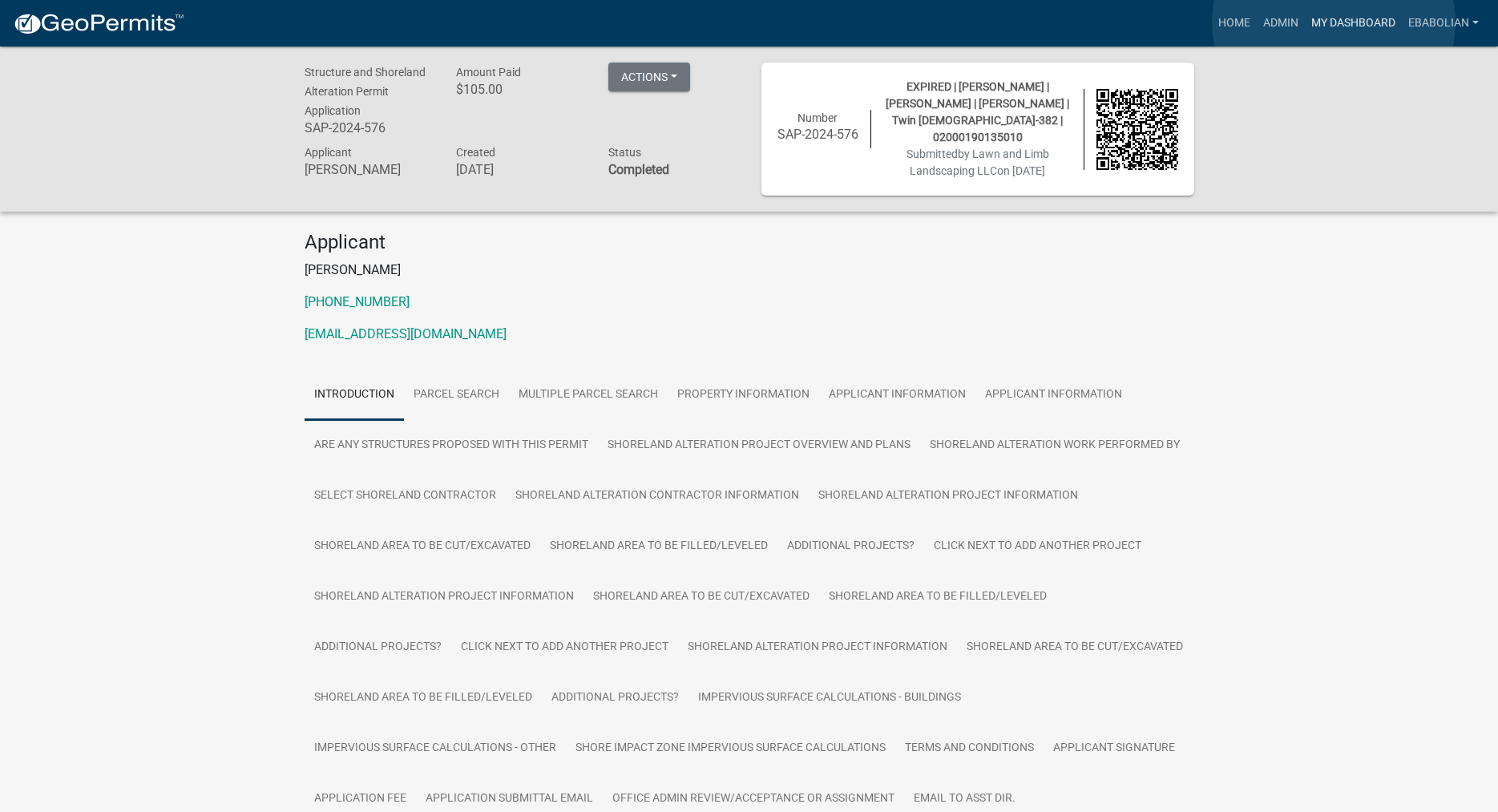
click at [1333, 23] on link "My Dashboard" at bounding box center [1354, 23] width 97 height 31
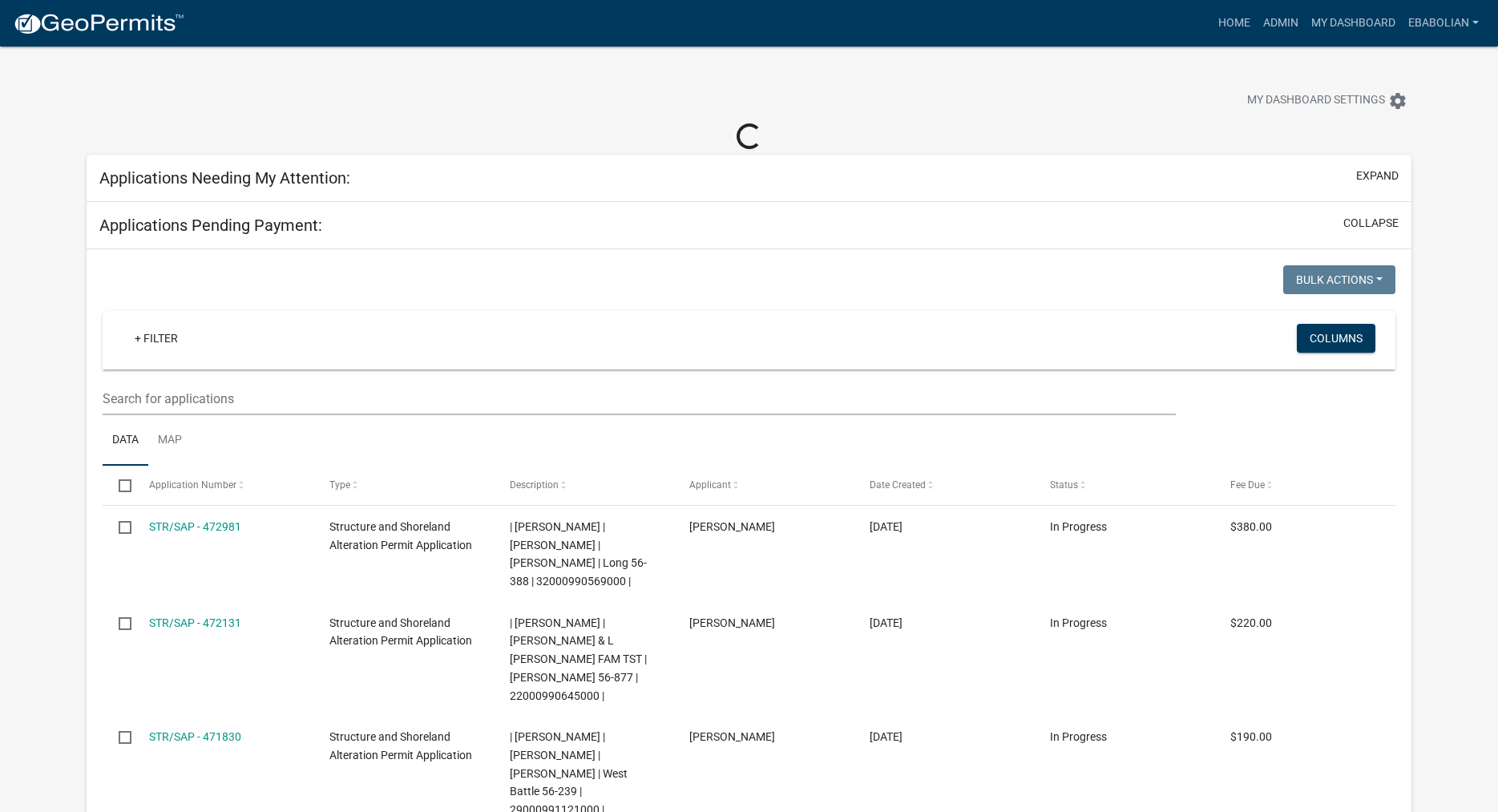
select select "3: 100"
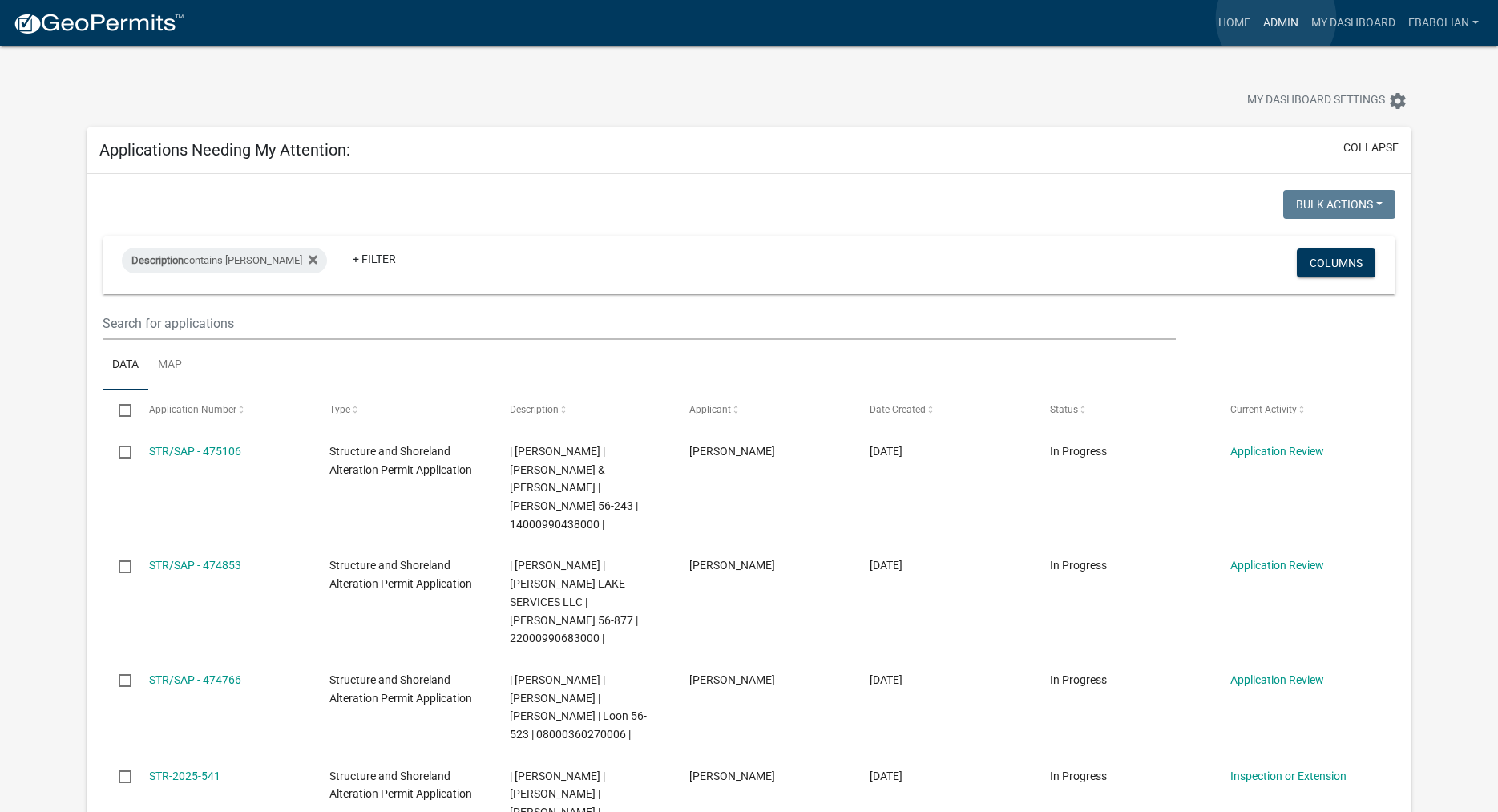
click at [1276, 18] on link "Admin" at bounding box center [1281, 23] width 48 height 31
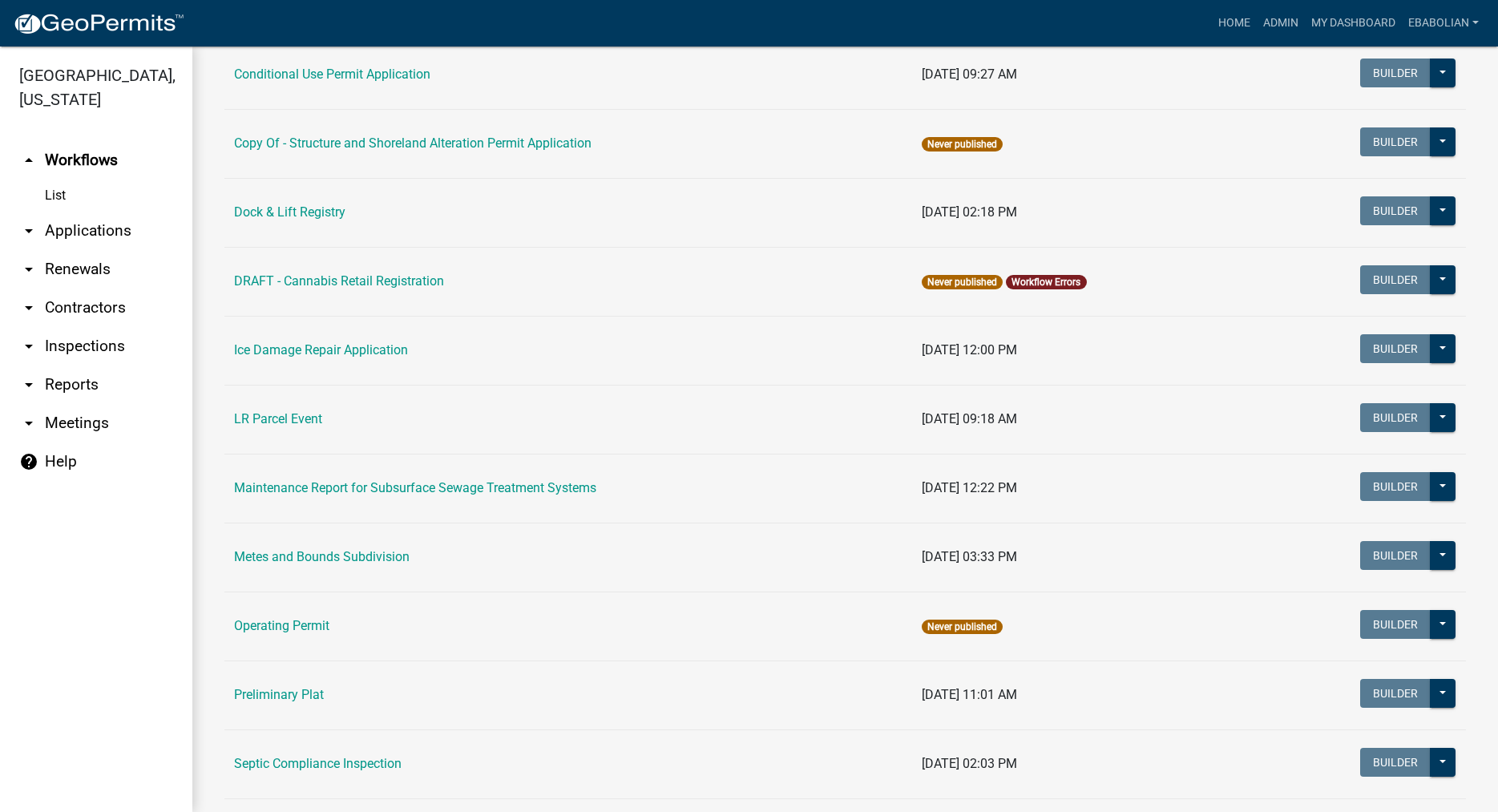
scroll to position [548, 0]
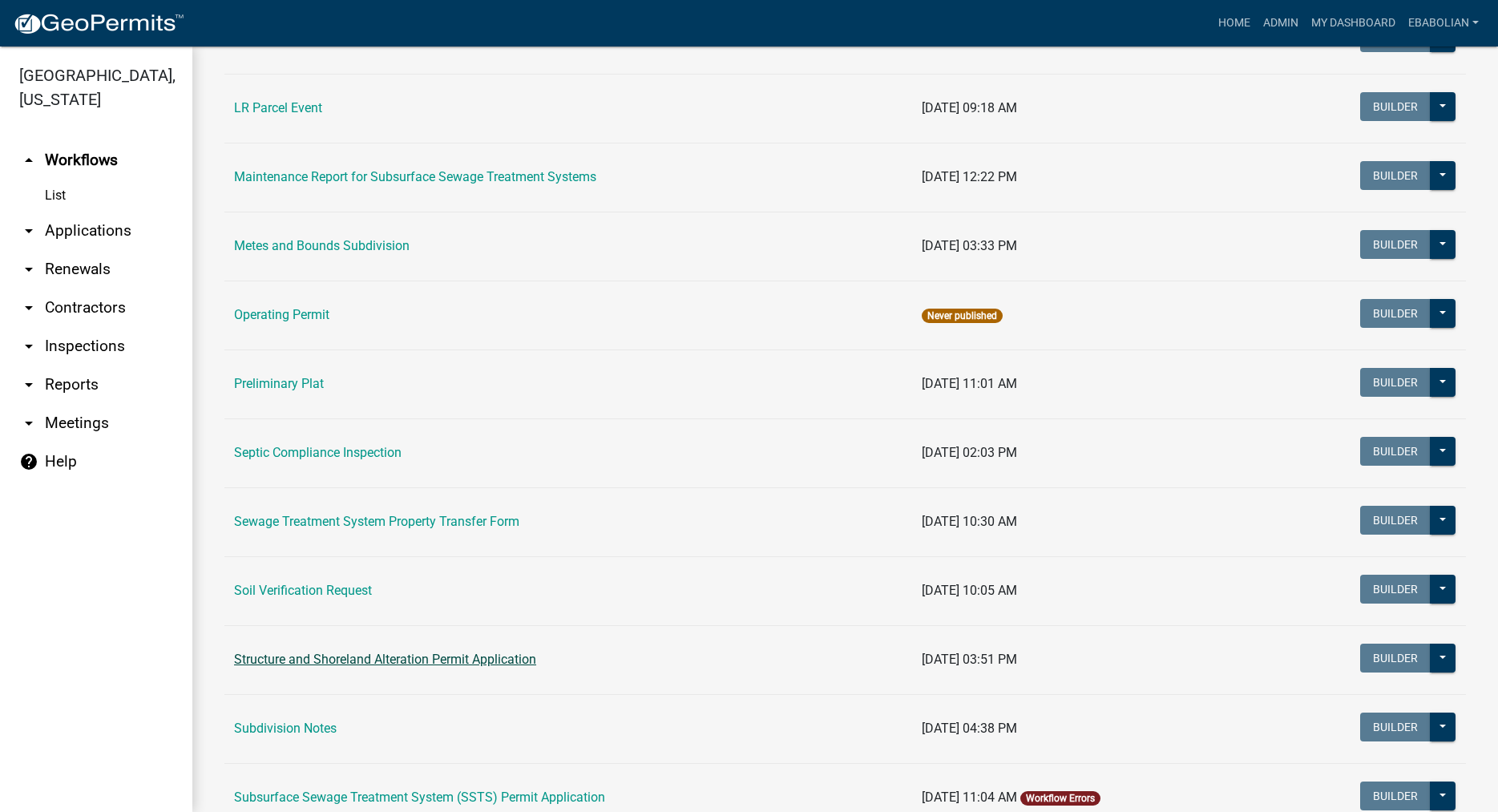
click at [342, 658] on link "Structure and Shoreland Alteration Permit Application" at bounding box center [385, 658] width 302 height 15
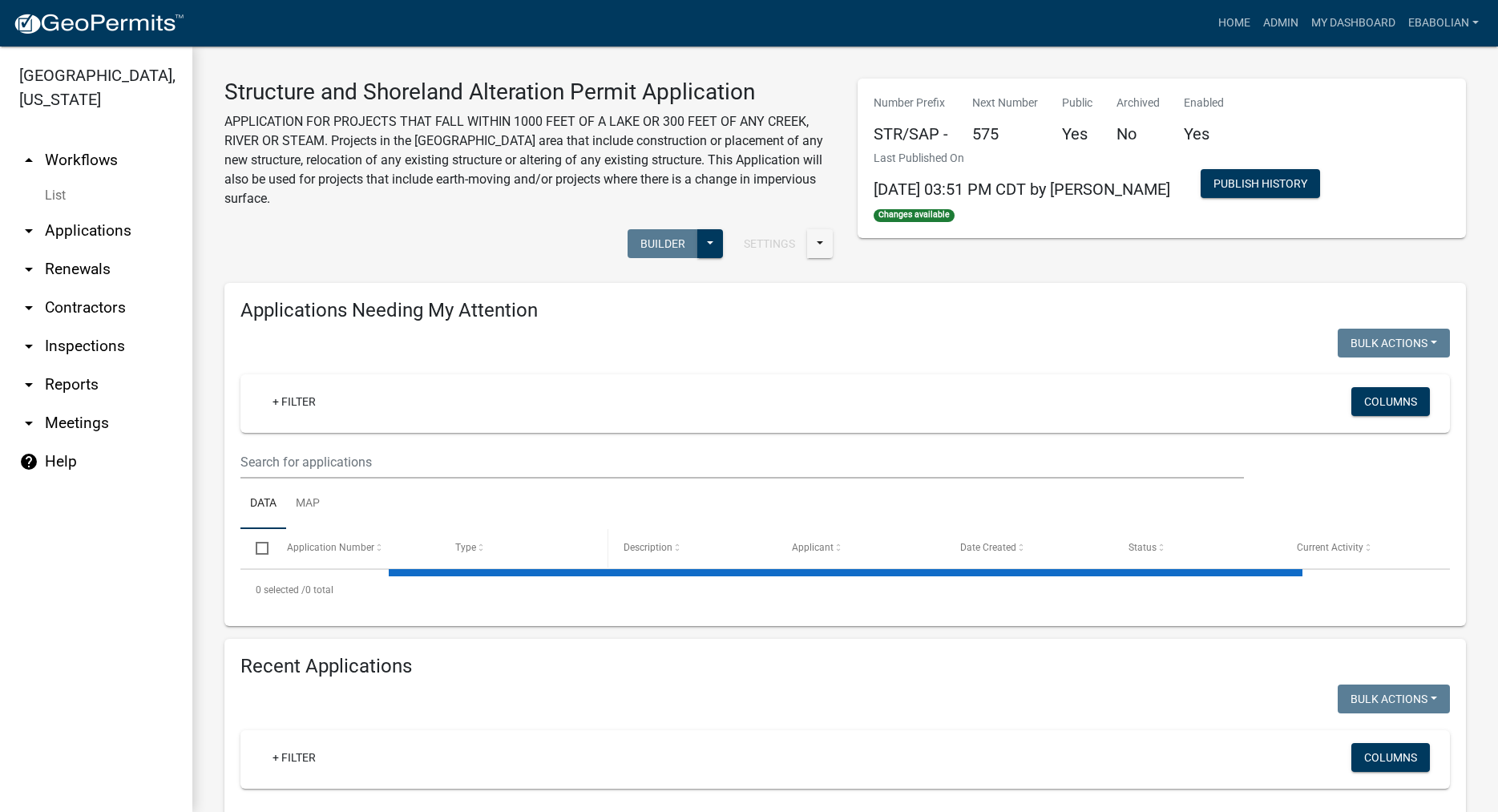
select select "3: 100"
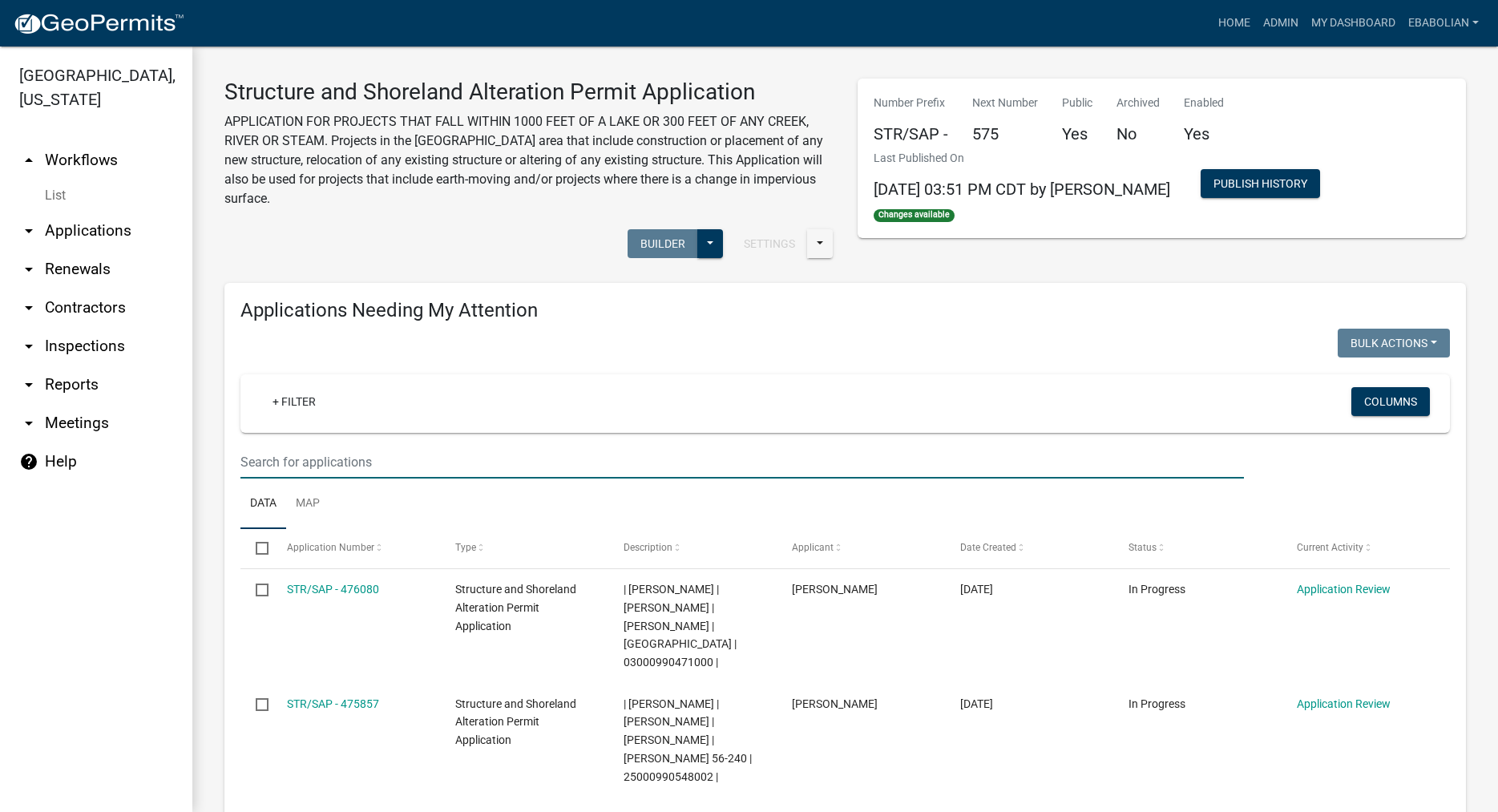
click at [362, 457] on input "text" at bounding box center [742, 461] width 1003 height 33
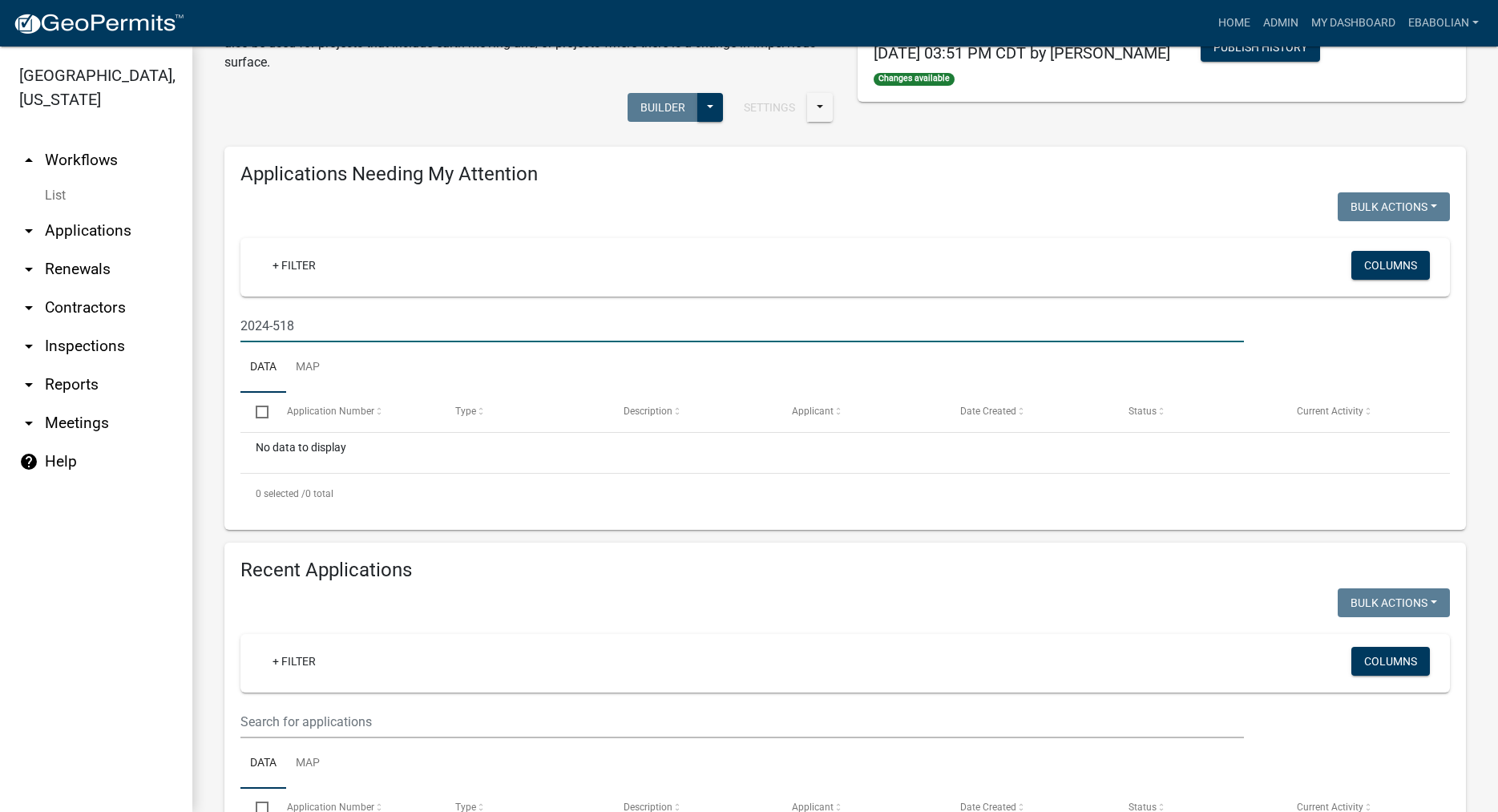
scroll to position [91, 0]
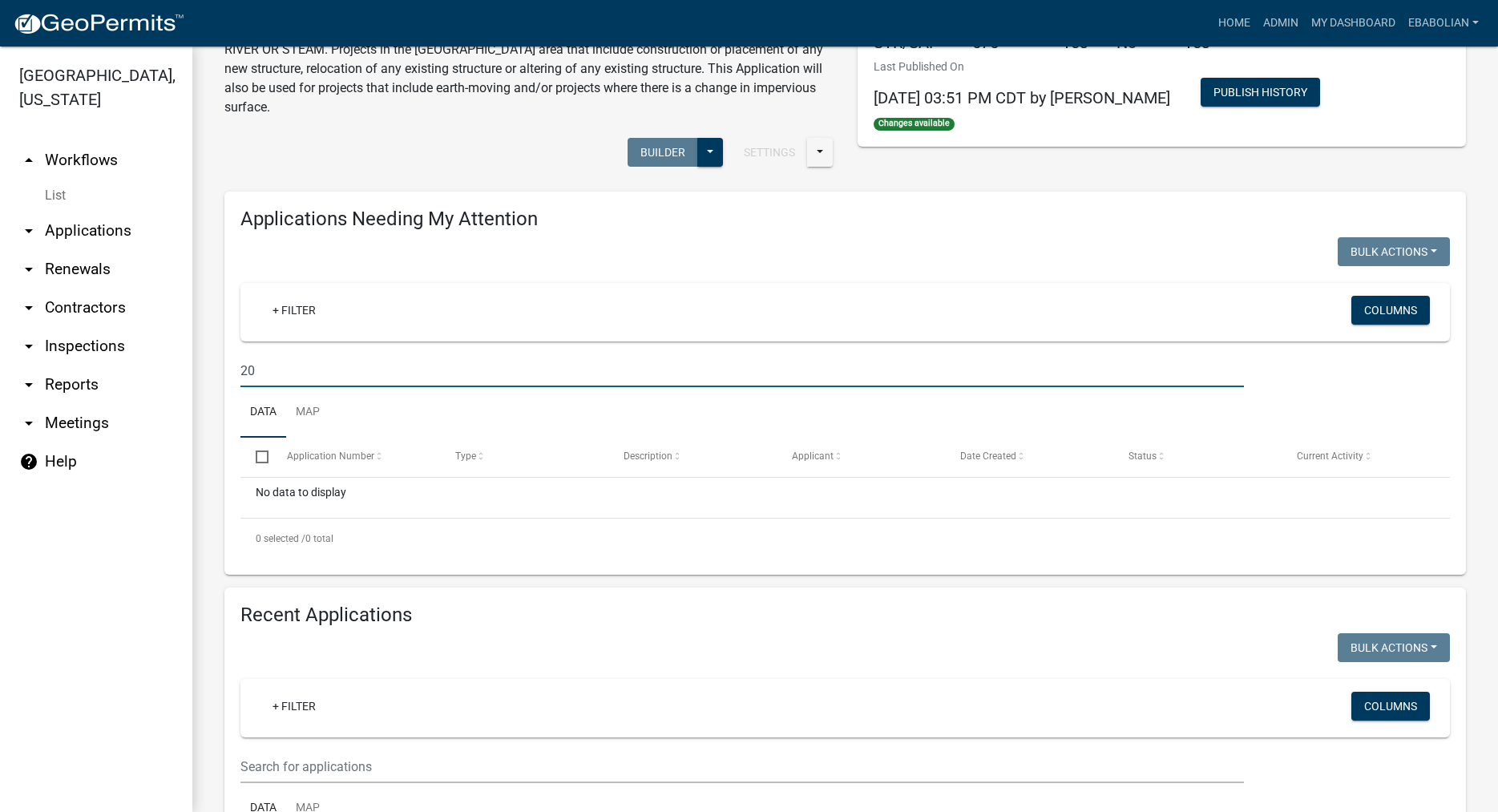
type input "2"
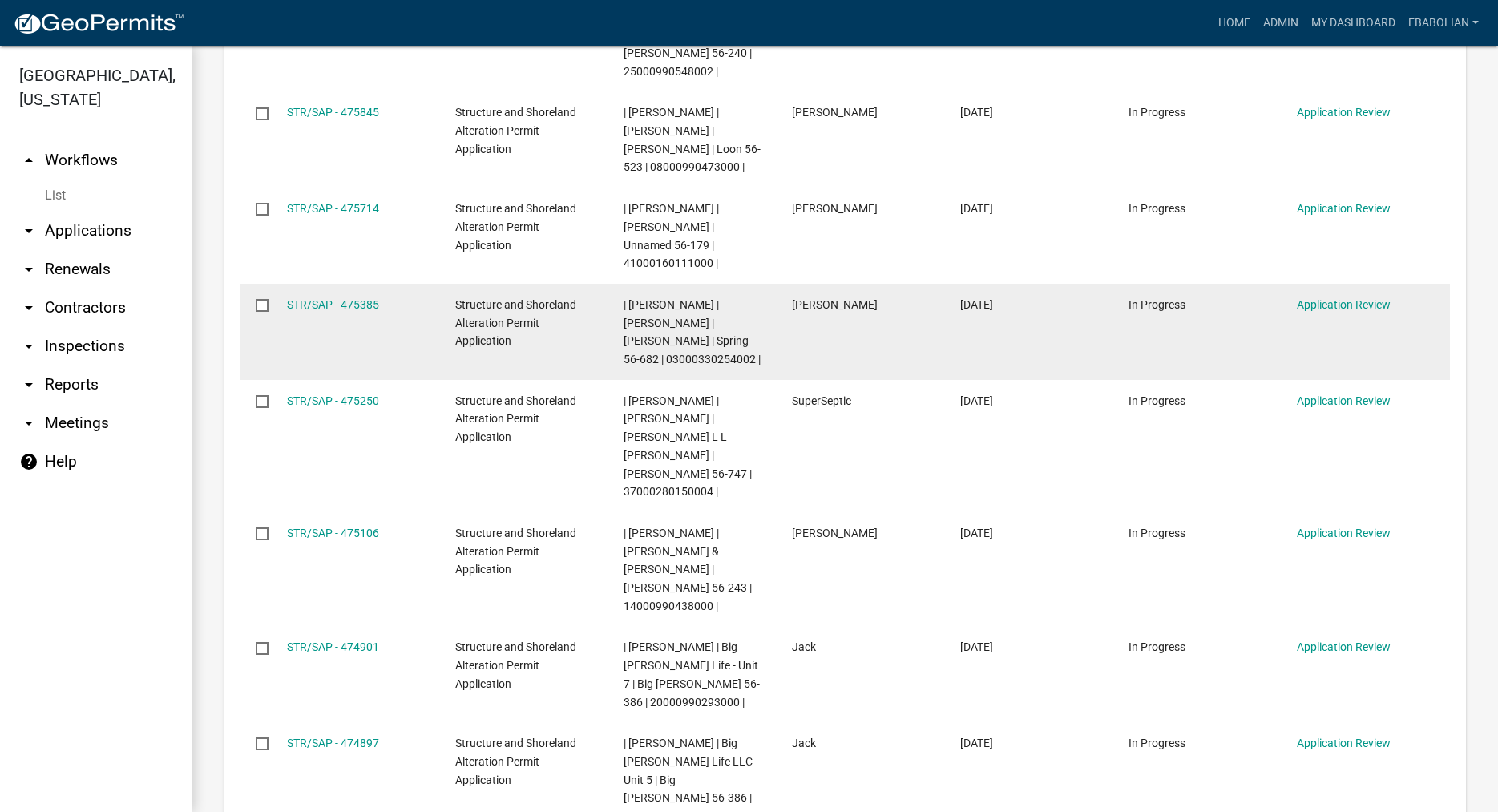
scroll to position [248, 0]
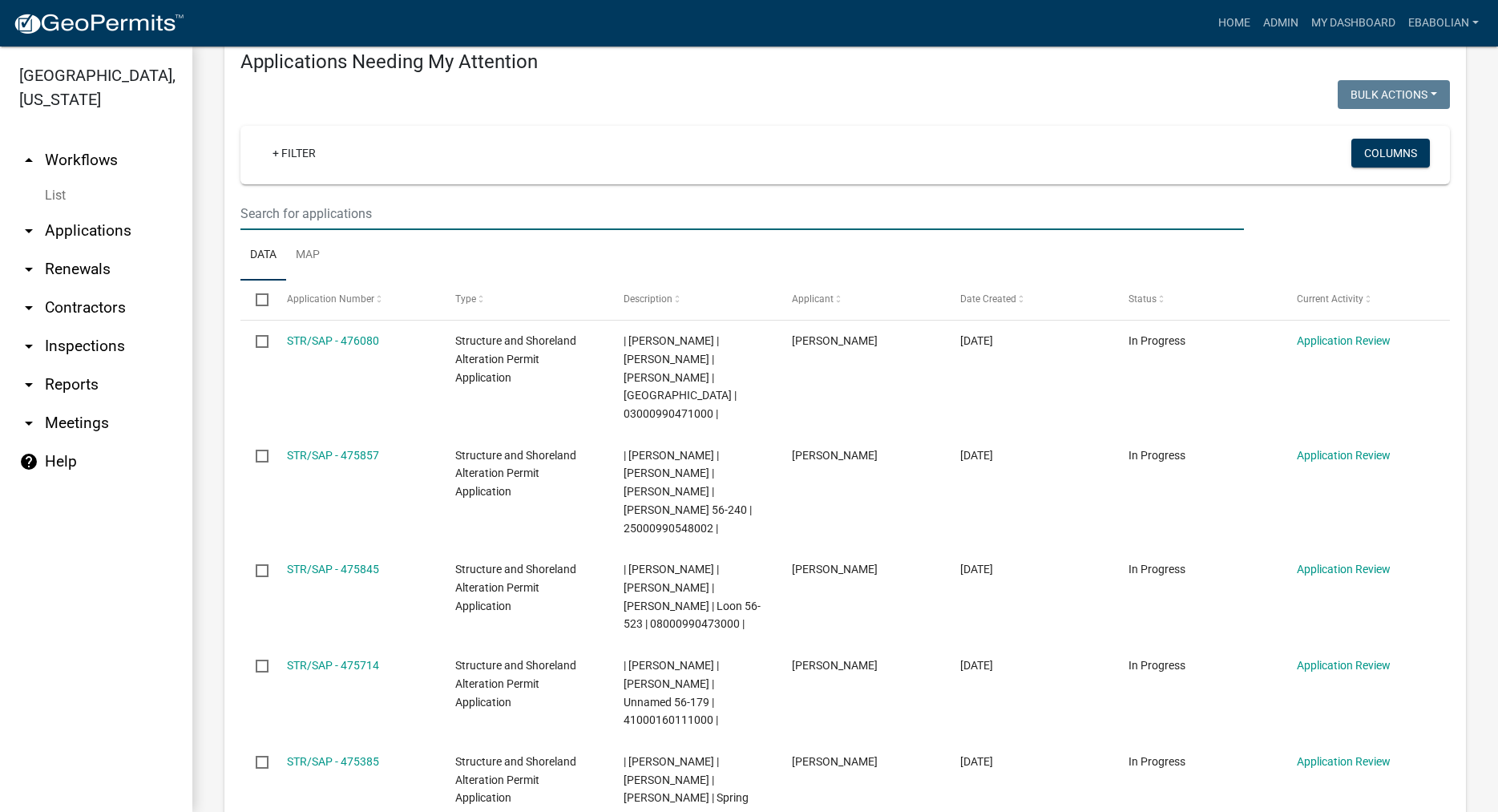
click at [310, 211] on input "text" at bounding box center [742, 213] width 1003 height 33
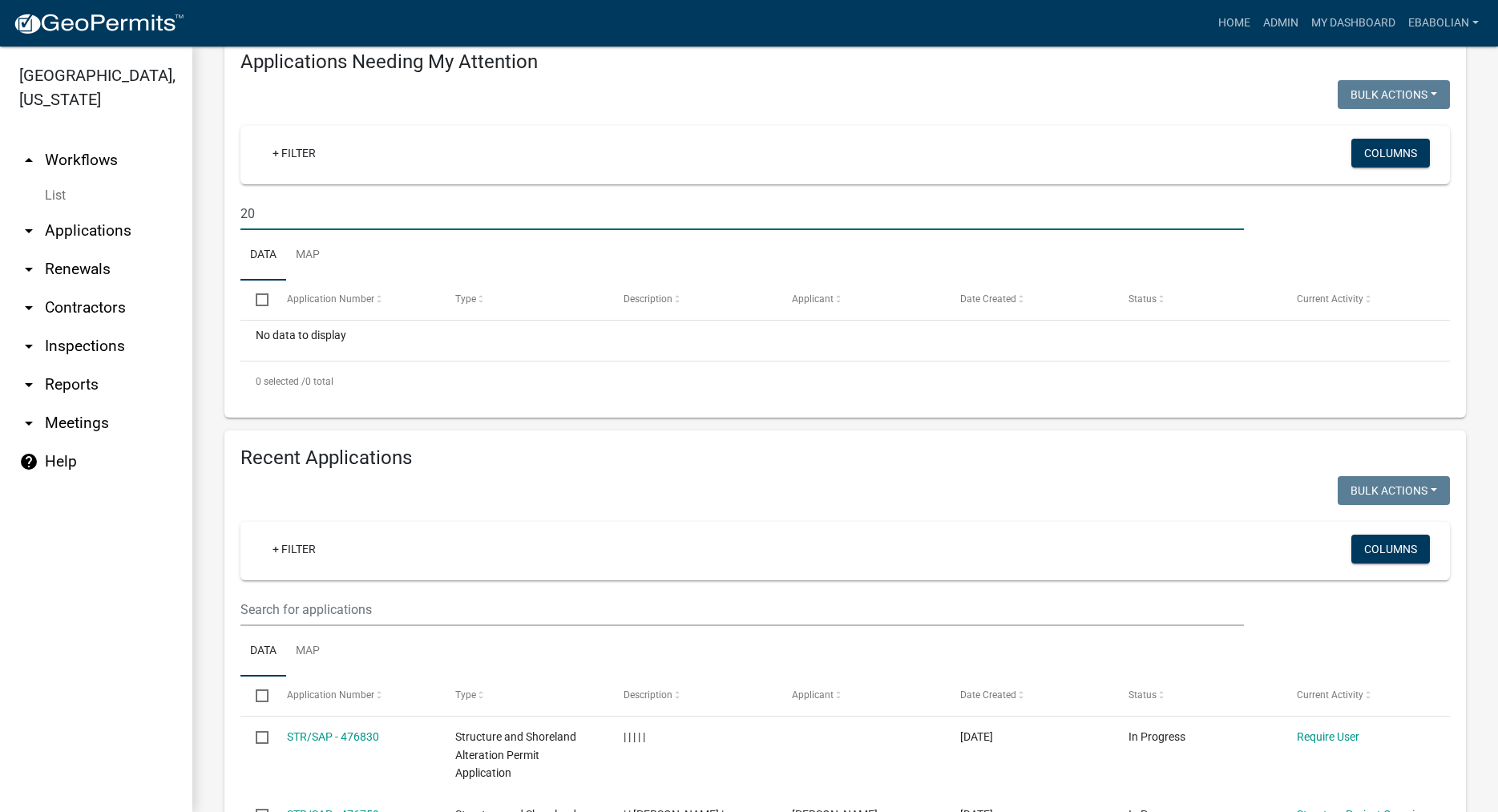
type input "2"
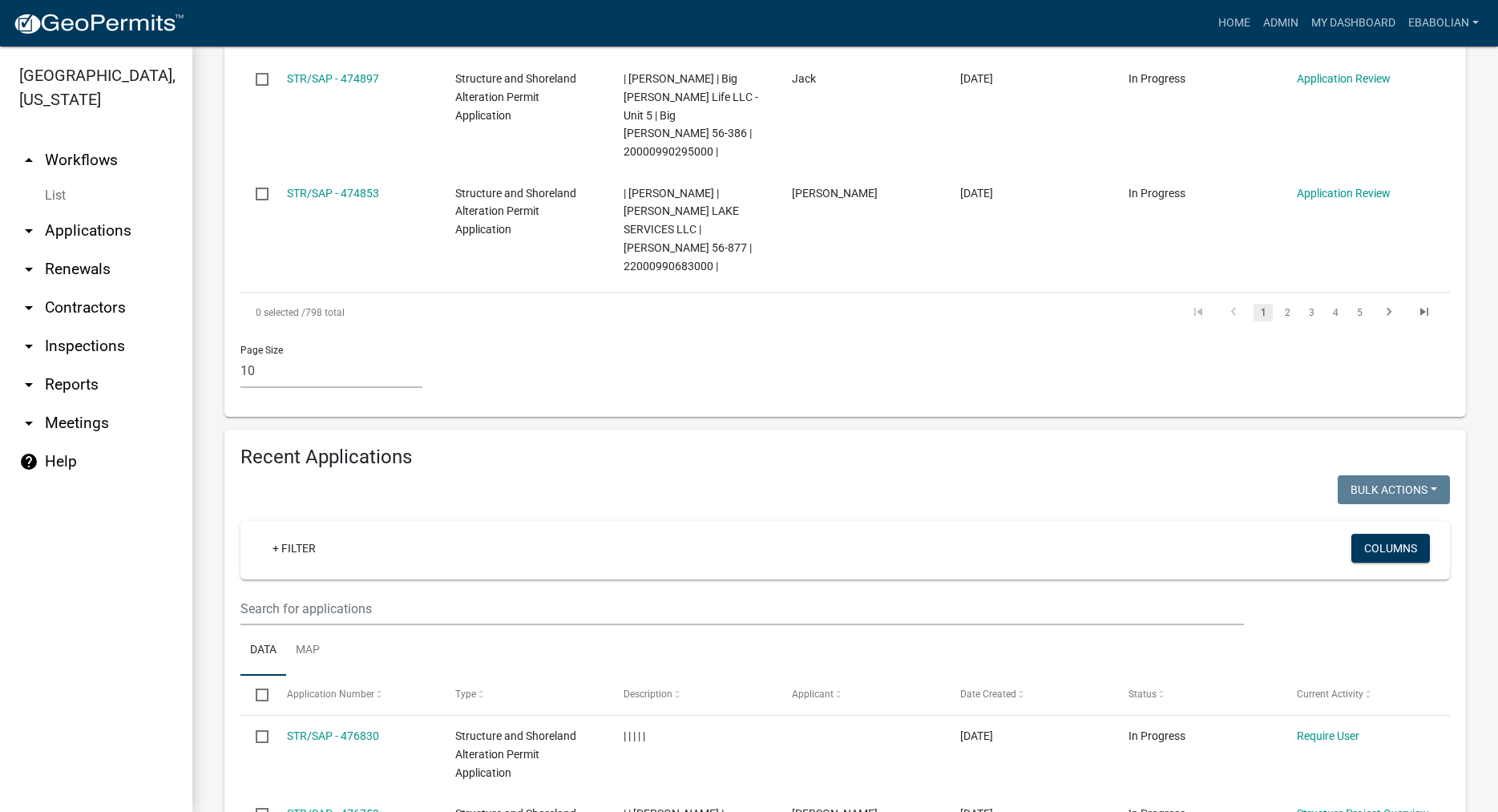
scroll to position [1461, 0]
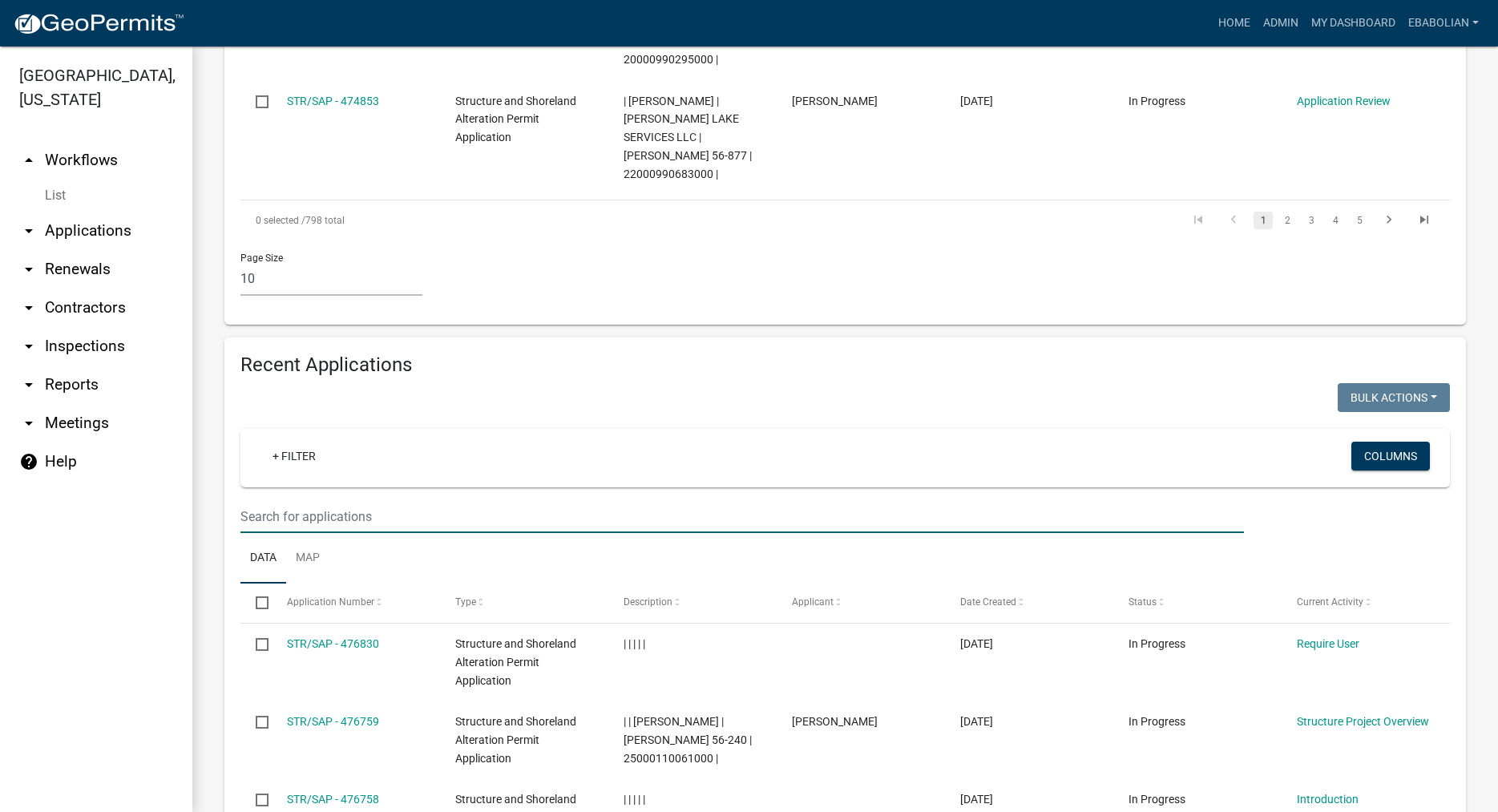
click at [292, 500] on input "text" at bounding box center [742, 516] width 1003 height 33
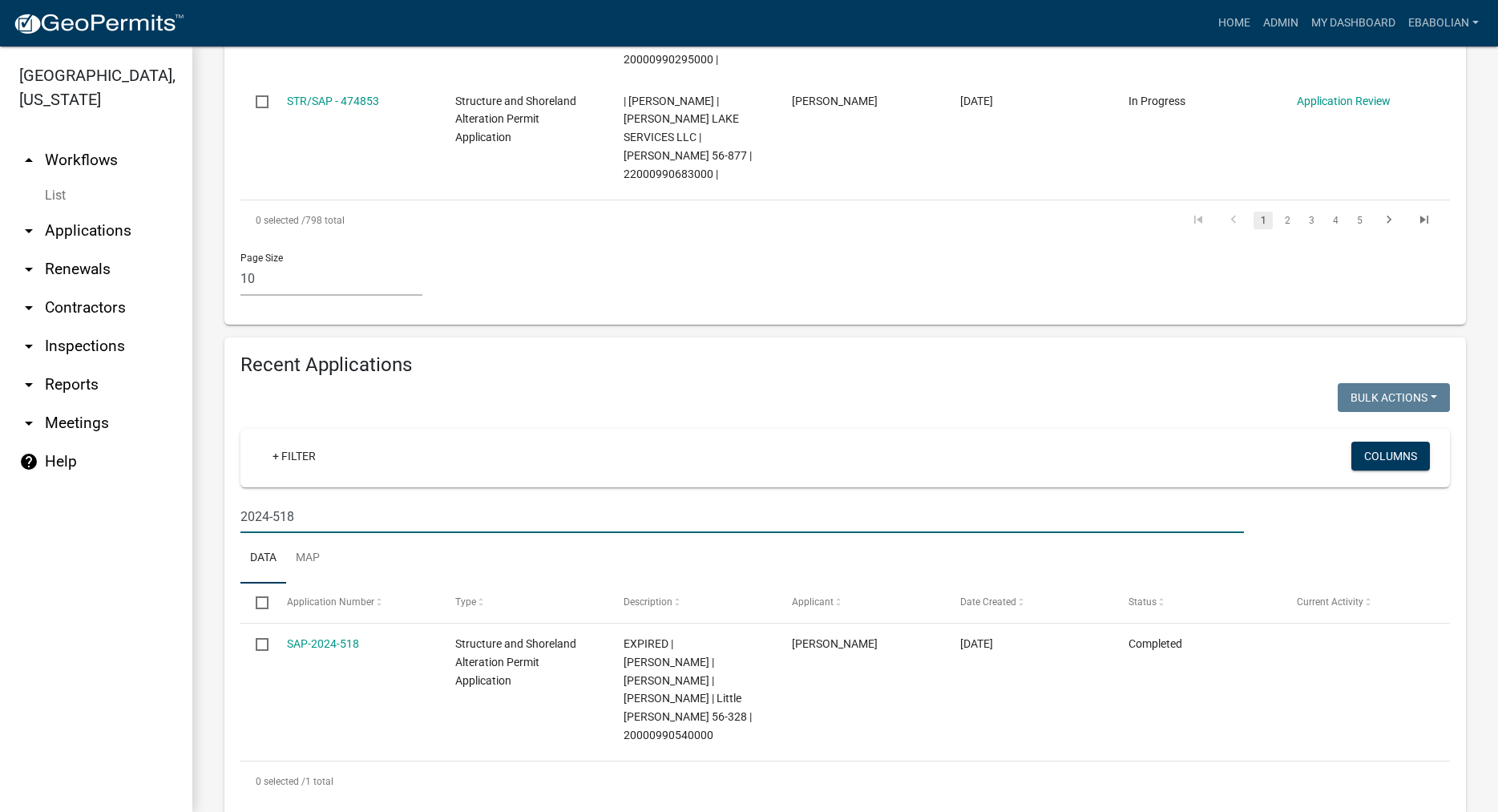
scroll to position [1335, 0]
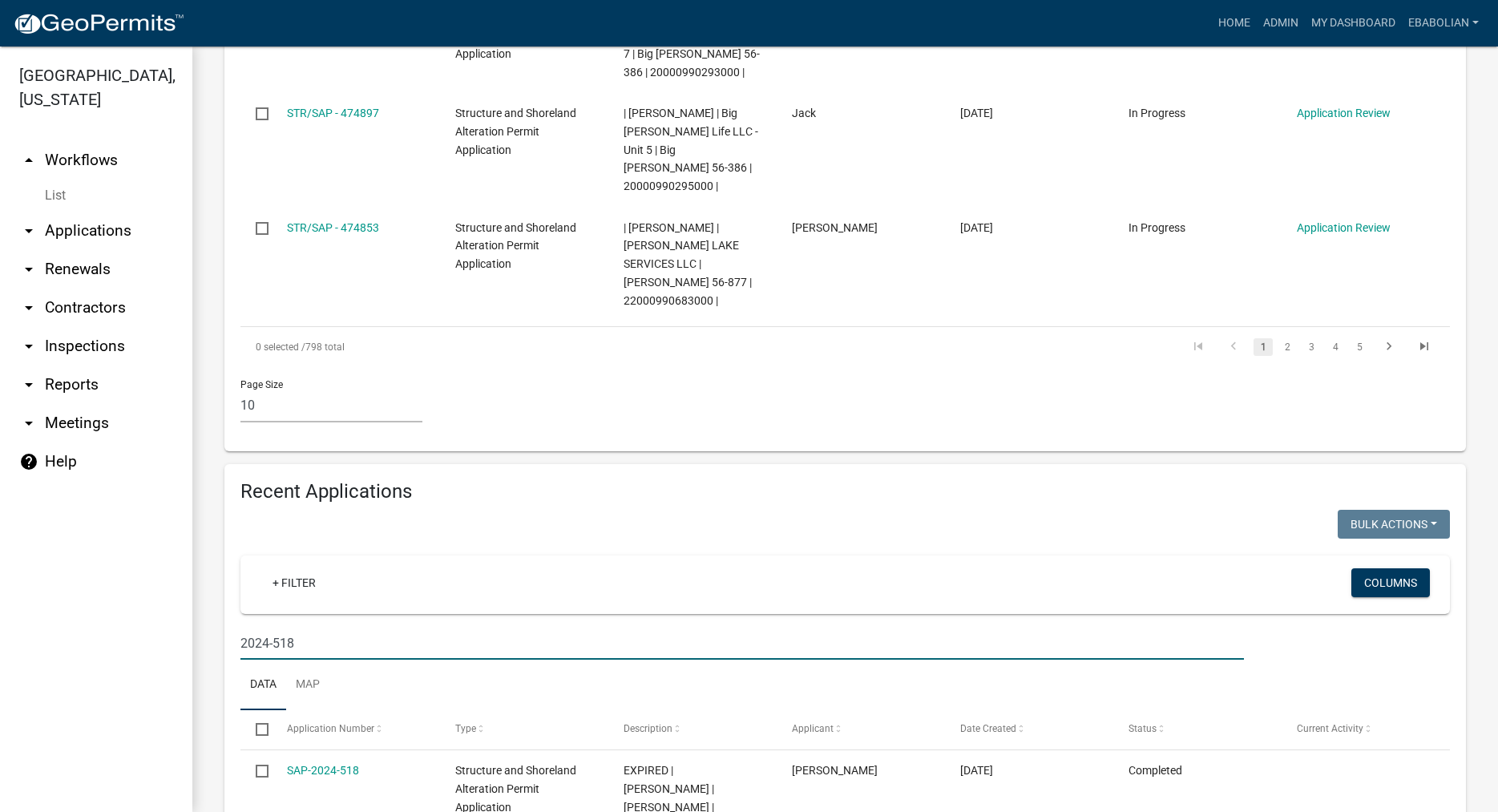
type input "2024-518"
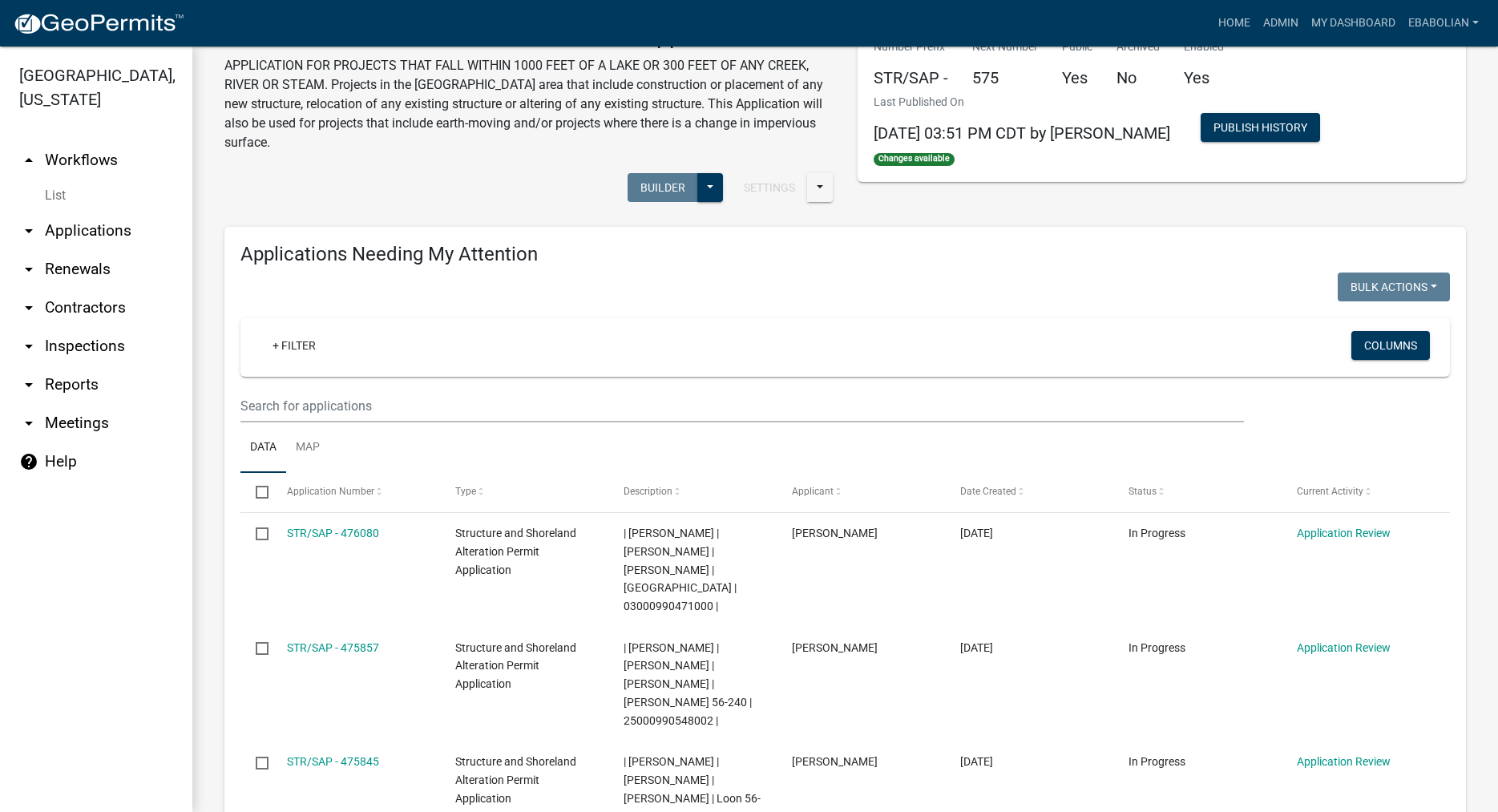
scroll to position [0, 0]
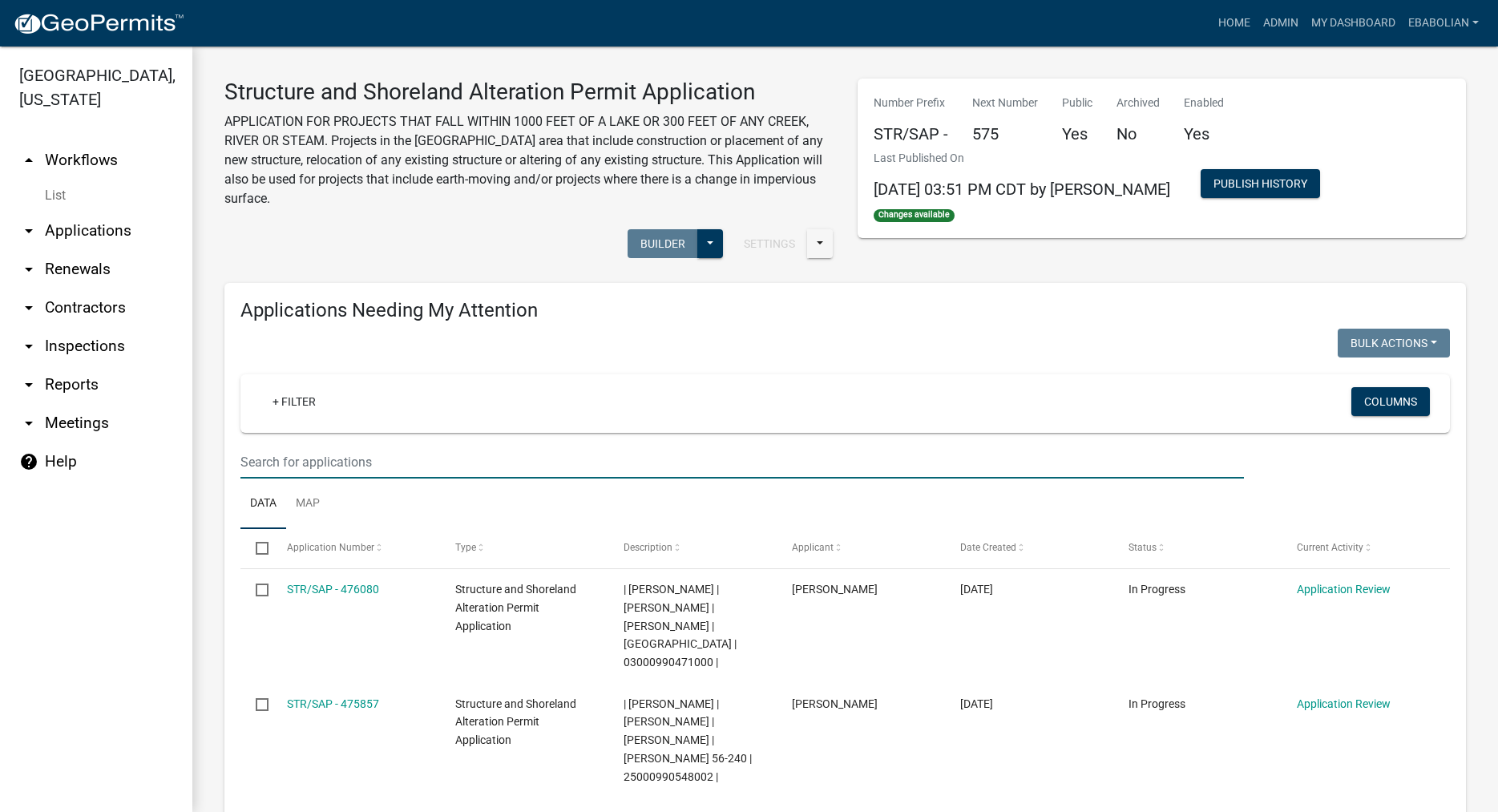
click at [283, 462] on input "text" at bounding box center [742, 461] width 1003 height 33
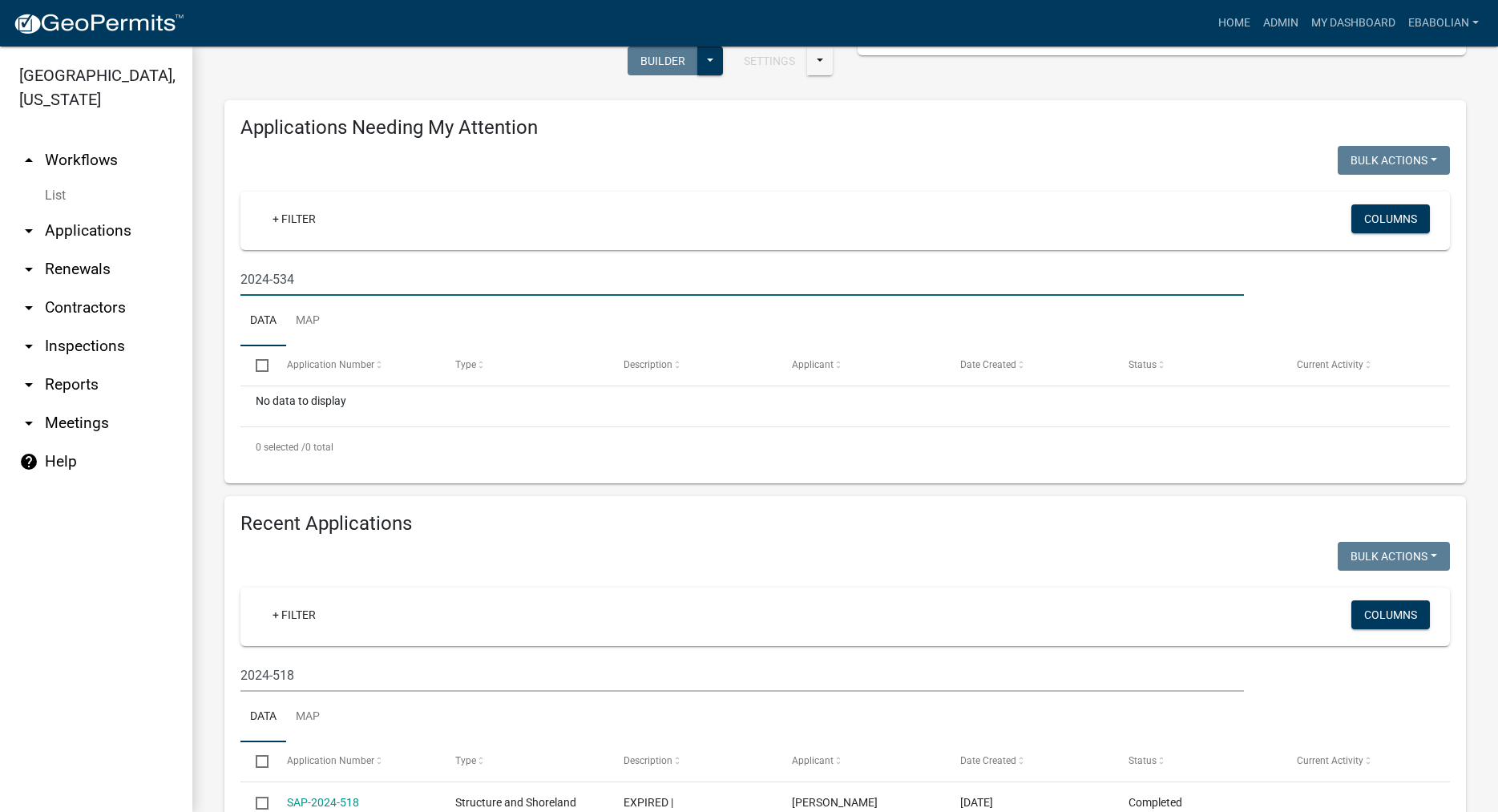
scroll to position [342, 0]
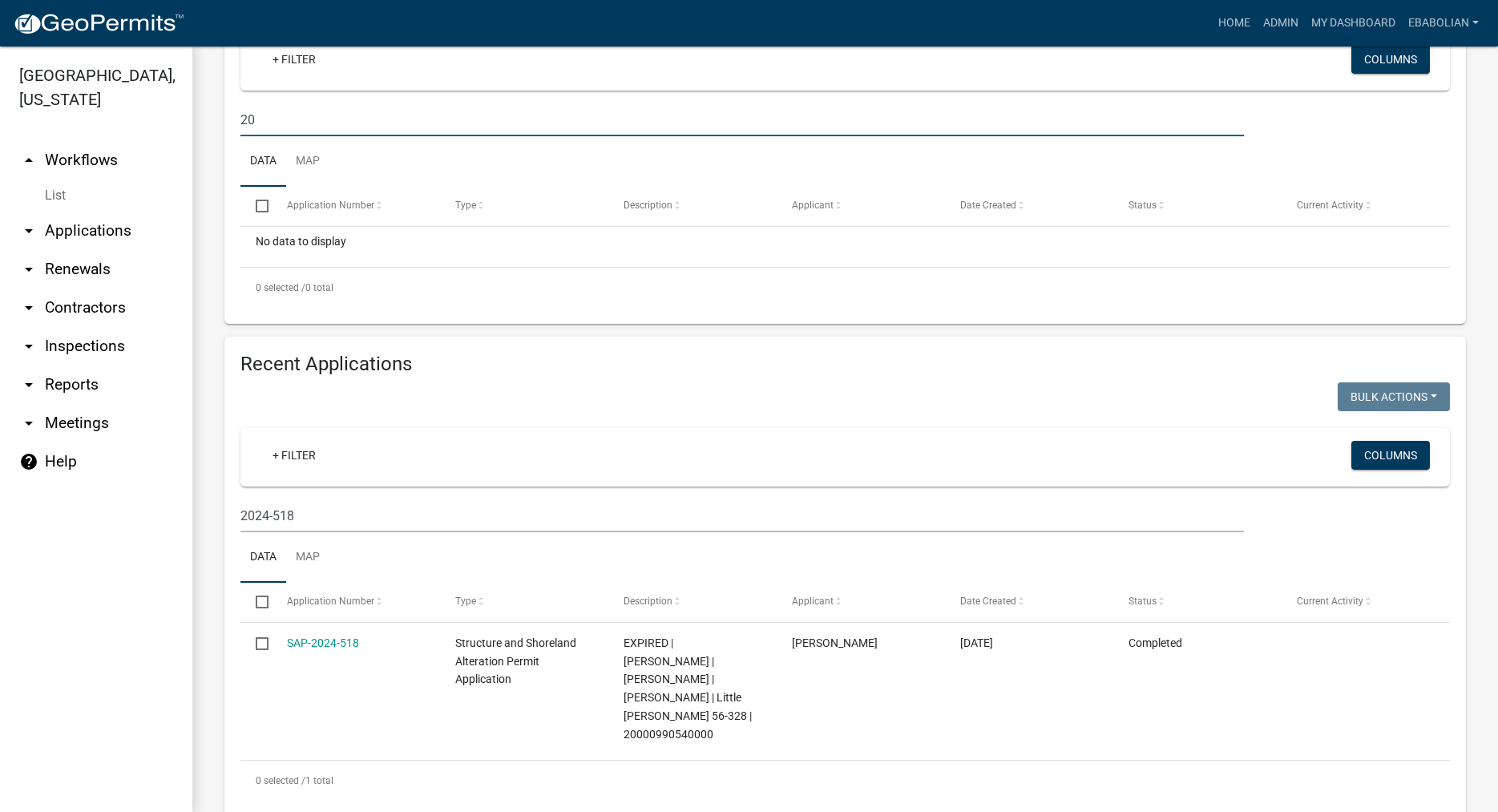
type input "2"
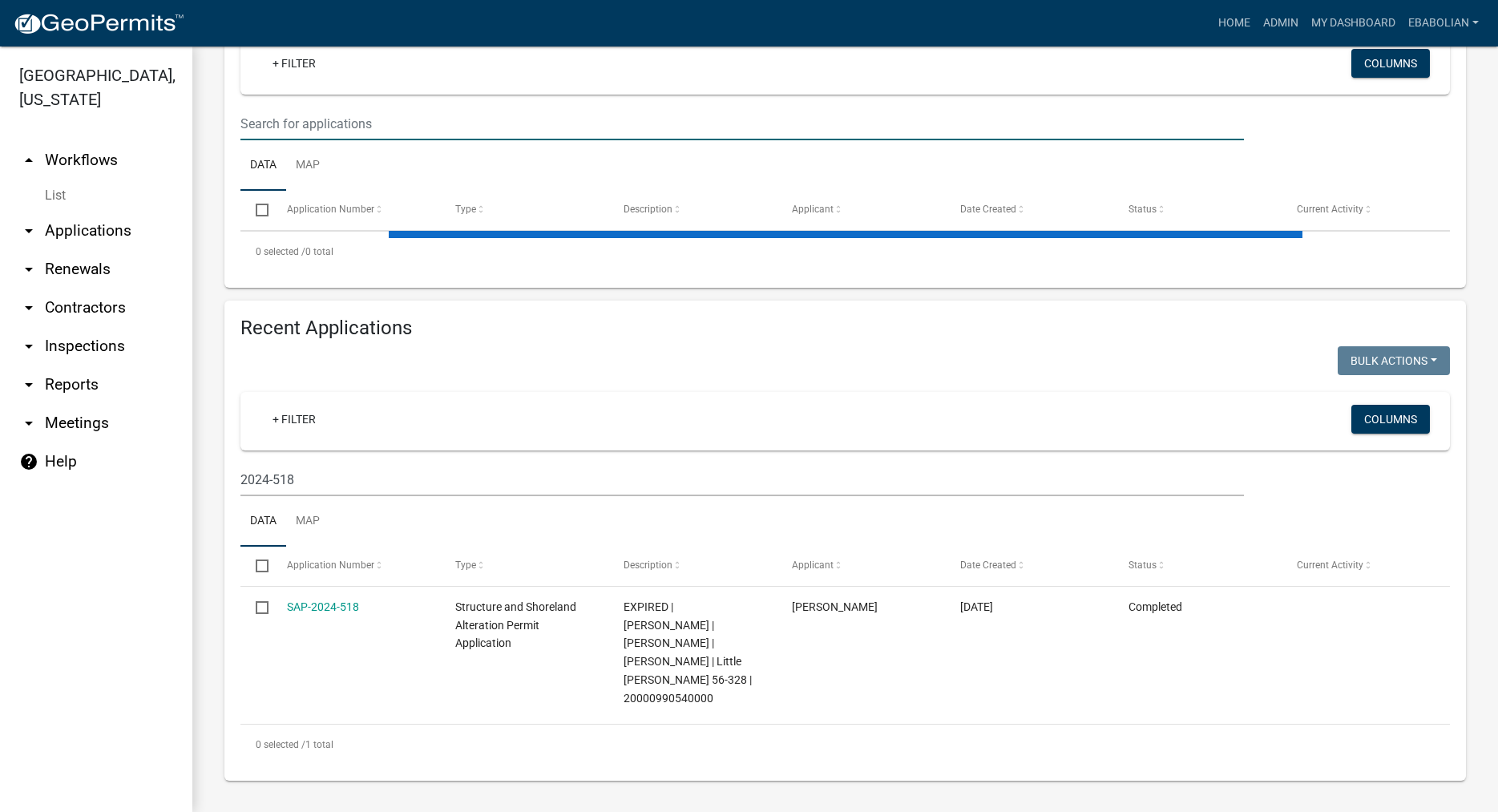
scroll to position [302, 0]
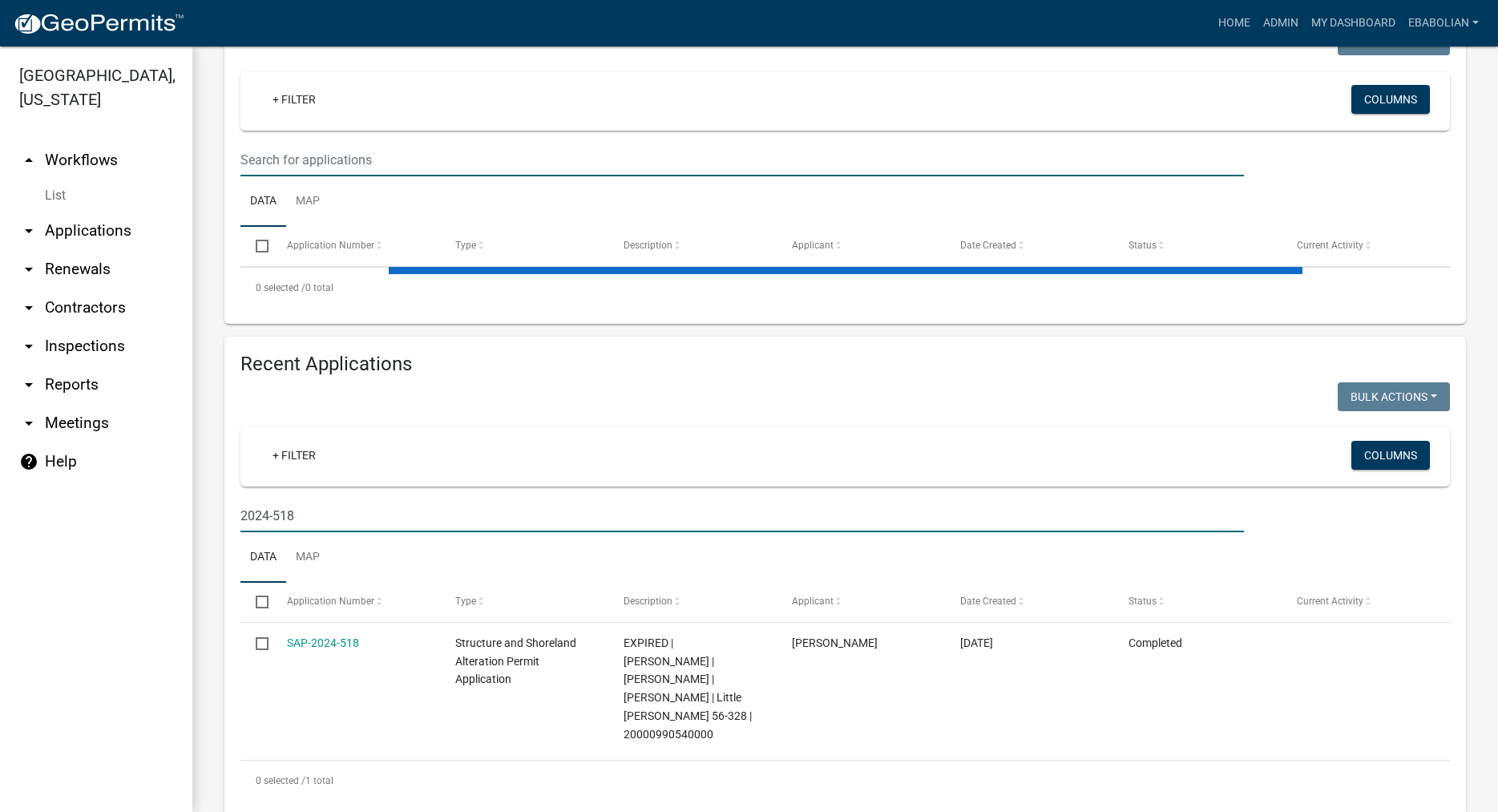
click at [310, 518] on input "2024-518" at bounding box center [742, 515] width 1003 height 33
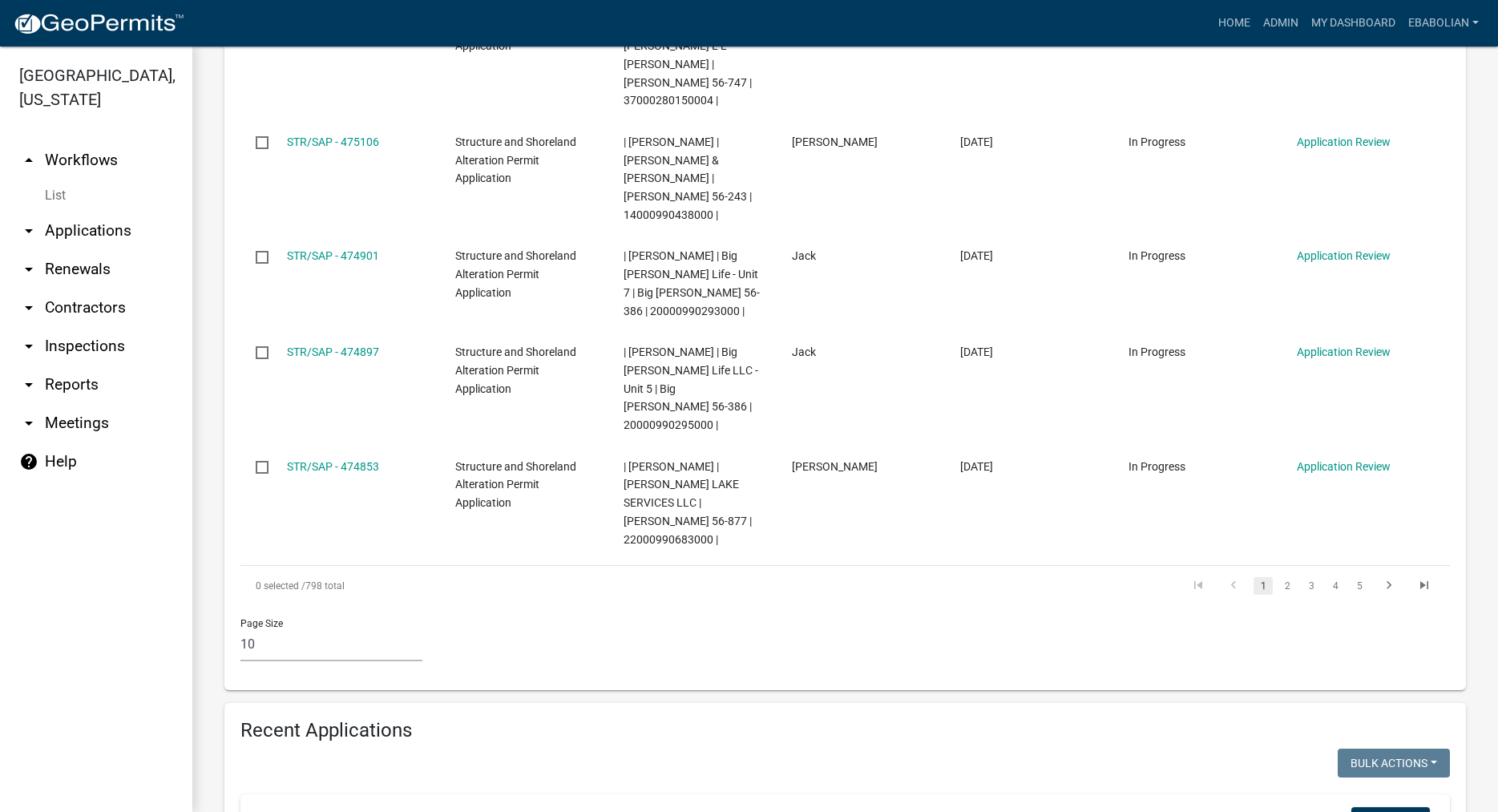
scroll to position [1335, 0]
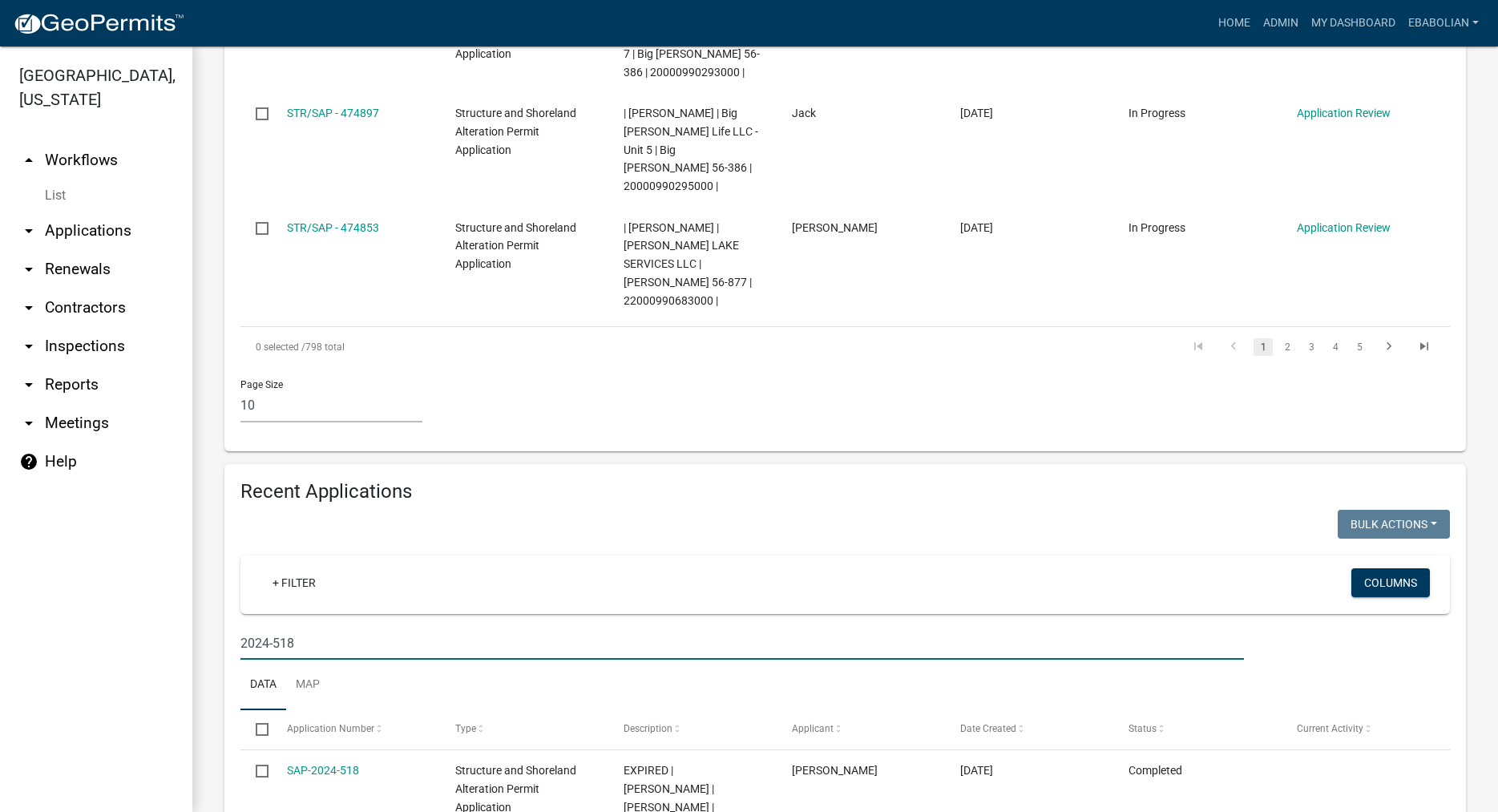
click at [306, 626] on input "2024-518" at bounding box center [742, 642] width 1003 height 33
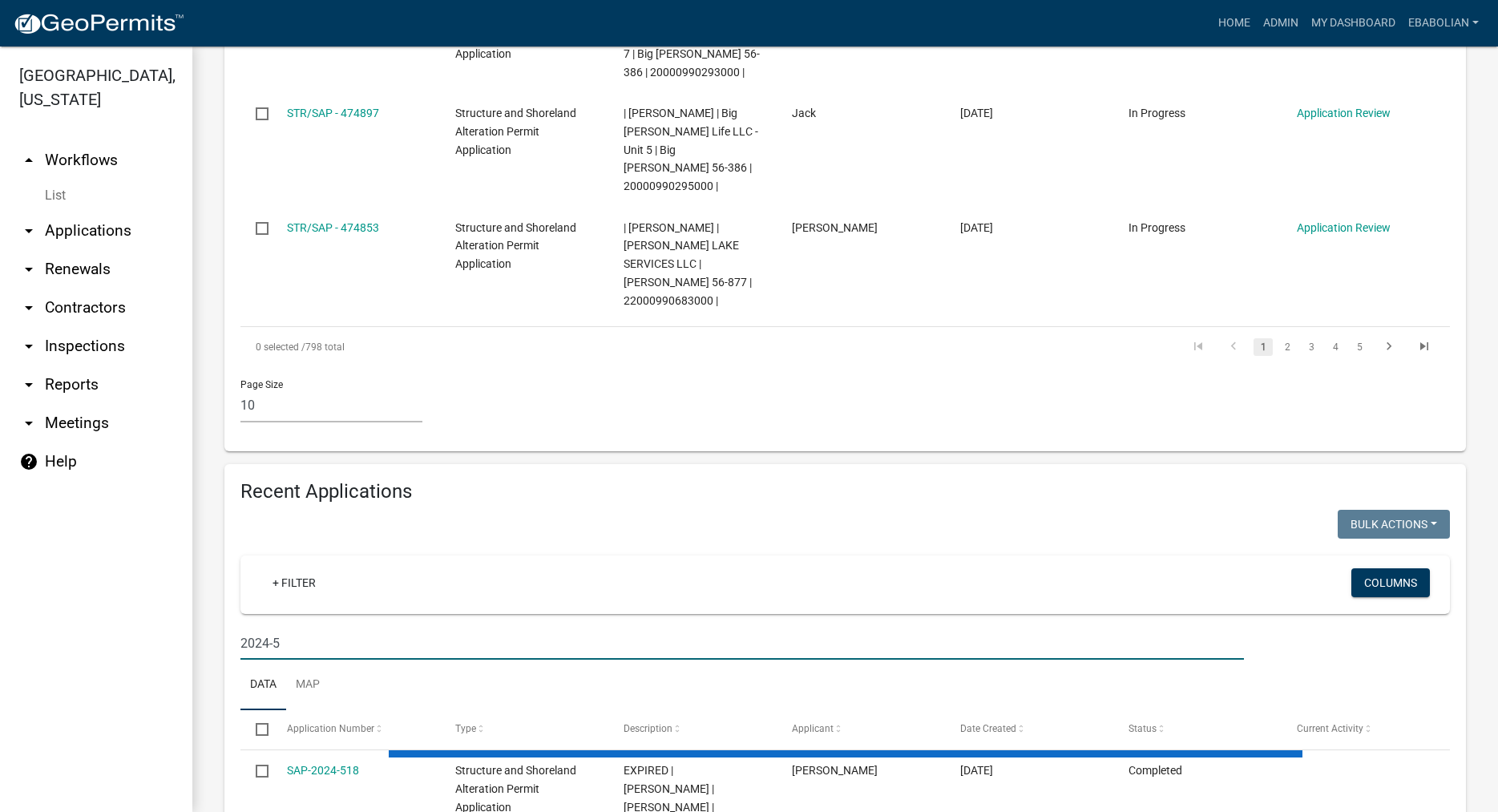
type input "2024-53"
select select "3: 100"
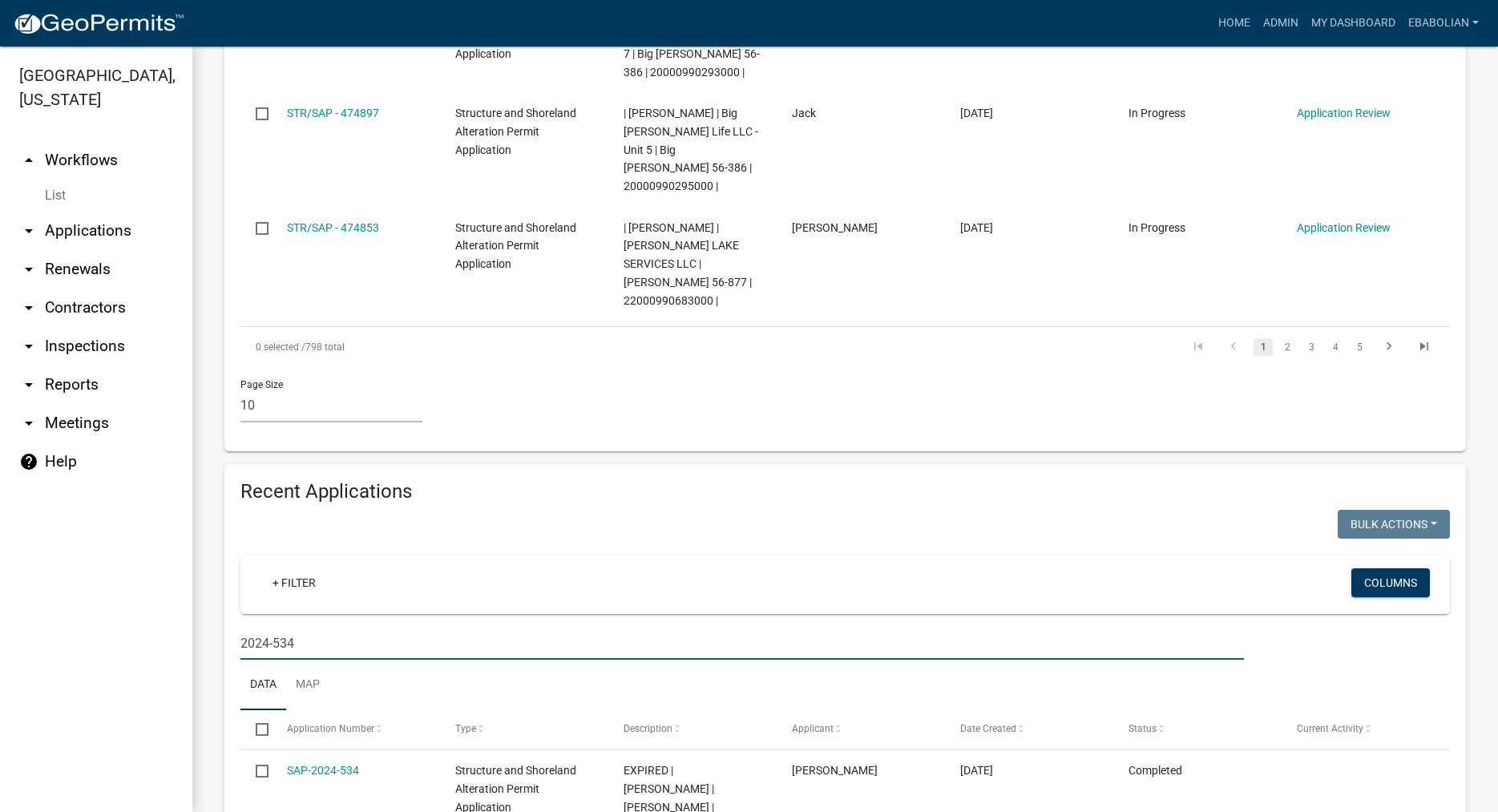
click at [344, 626] on input "2024-534" at bounding box center [742, 642] width 1003 height 33
type input "2024-5"
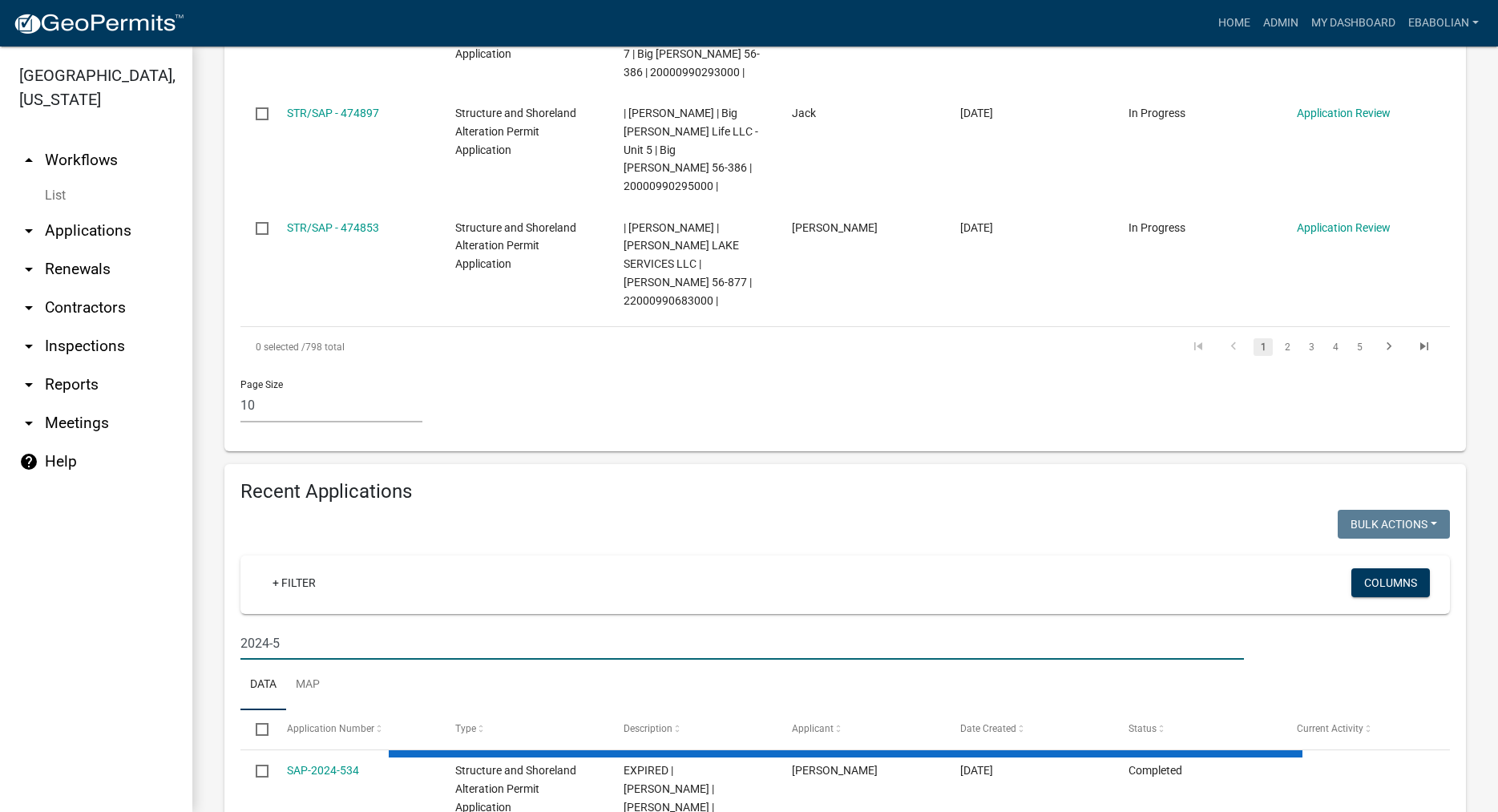
select select "3: 100"
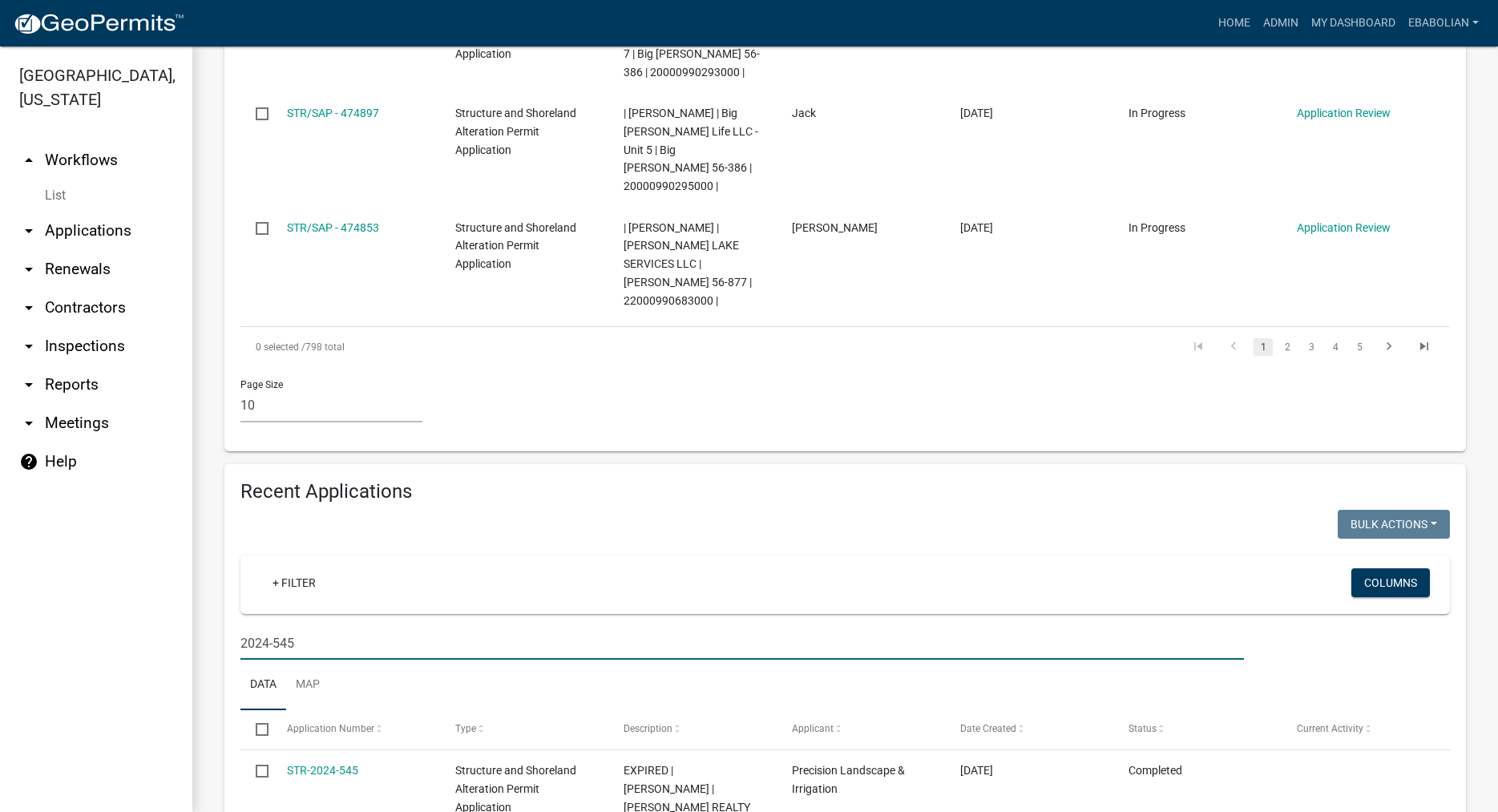
type input "2024-545"
click at [1338, 33] on link "My Dashboard" at bounding box center [1354, 23] width 97 height 31
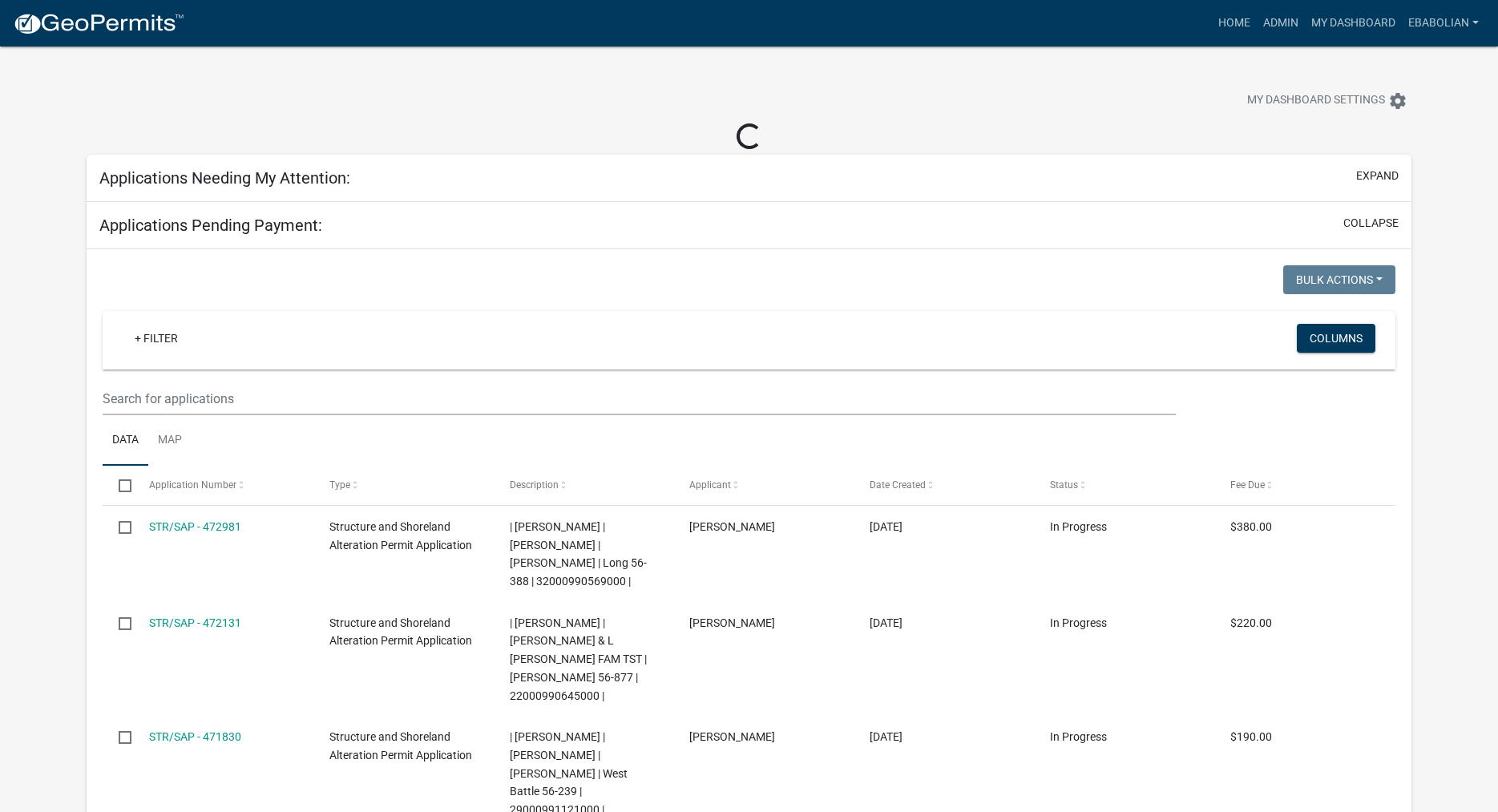
select select "3: 100"
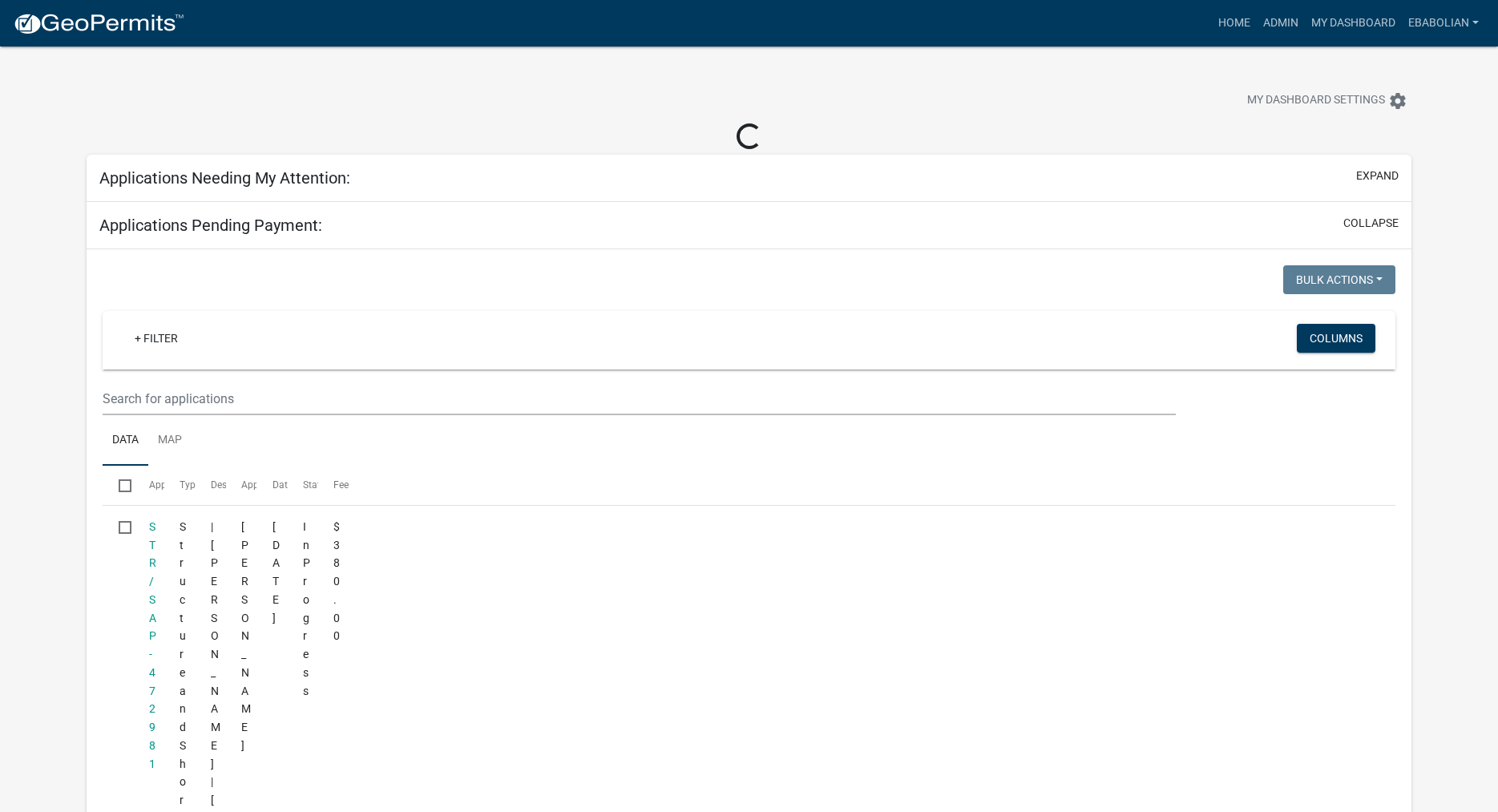
select select "3: 100"
